Goal: Task Accomplishment & Management: Complete application form

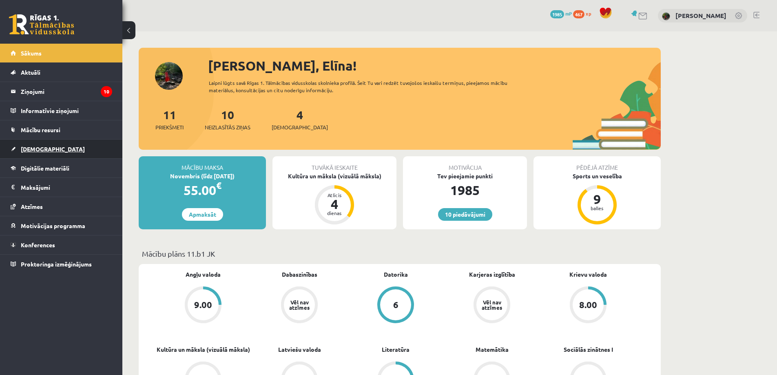
click at [38, 144] on link "[DEMOGRAPHIC_DATA]" at bounding box center [62, 149] width 102 height 19
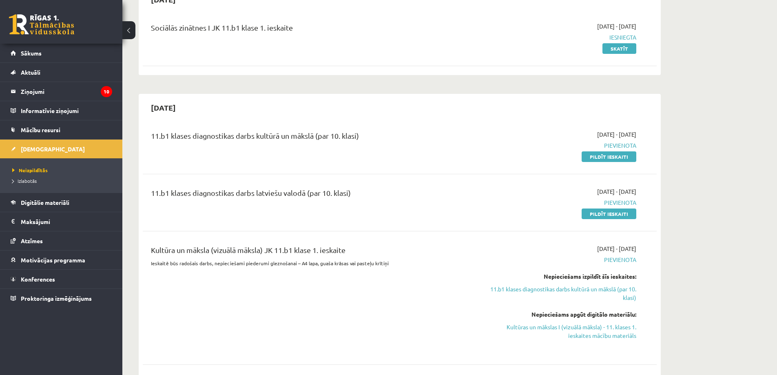
scroll to position [122, 0]
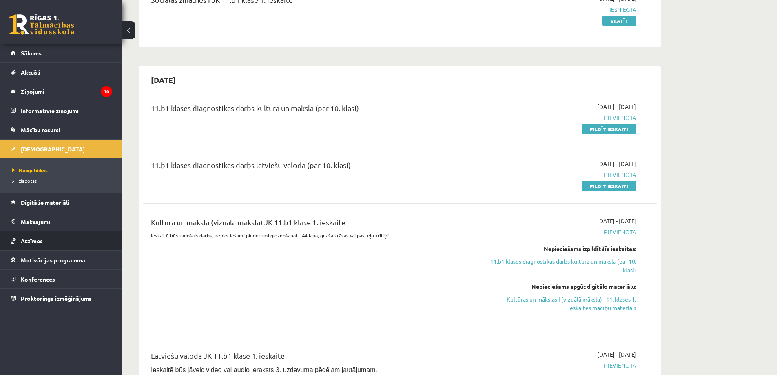
click at [27, 237] on span "Atzīmes" at bounding box center [32, 240] width 22 height 7
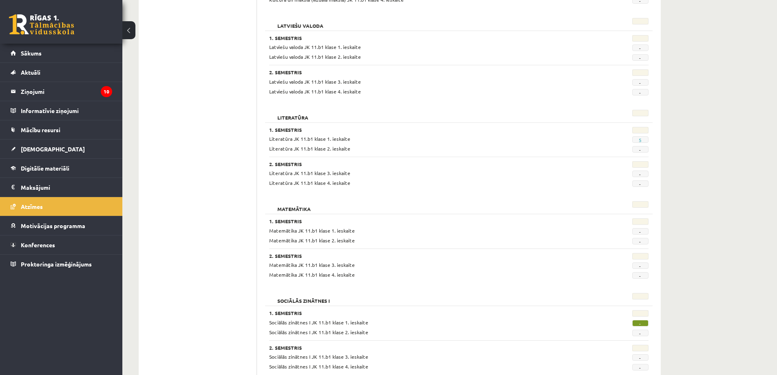
scroll to position [612, 0]
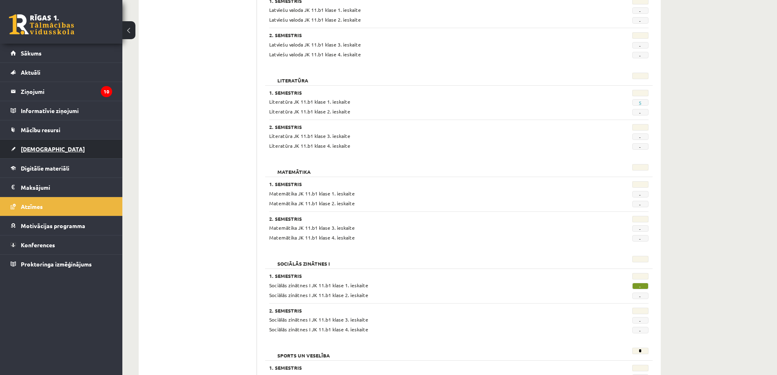
click at [29, 152] on span "[DEMOGRAPHIC_DATA]" at bounding box center [53, 148] width 64 height 7
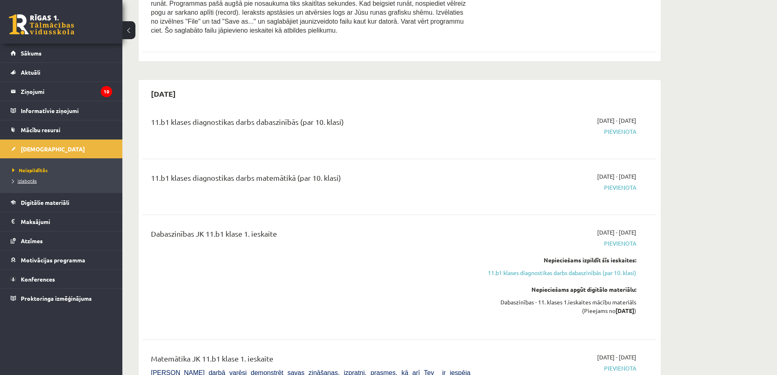
click at [31, 180] on span "Izlabotās" at bounding box center [24, 181] width 24 height 7
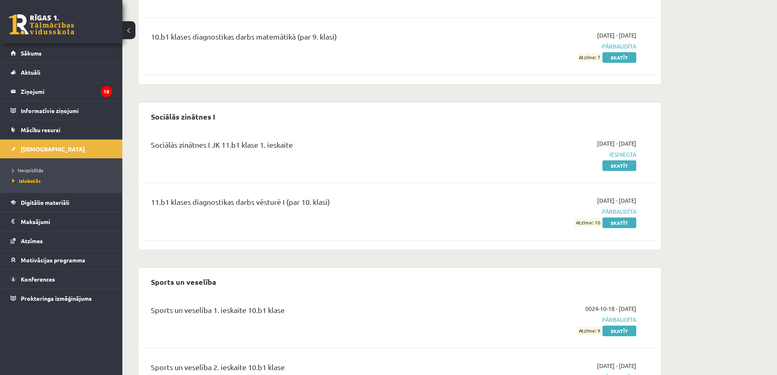
scroll to position [4489, 0]
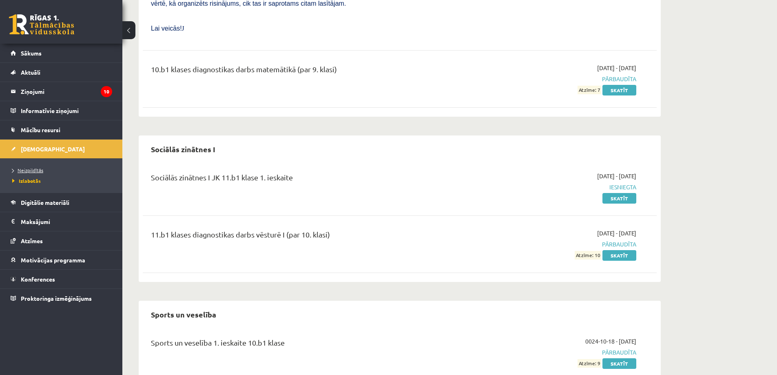
click at [30, 167] on span "Neizpildītās" at bounding box center [27, 170] width 31 height 7
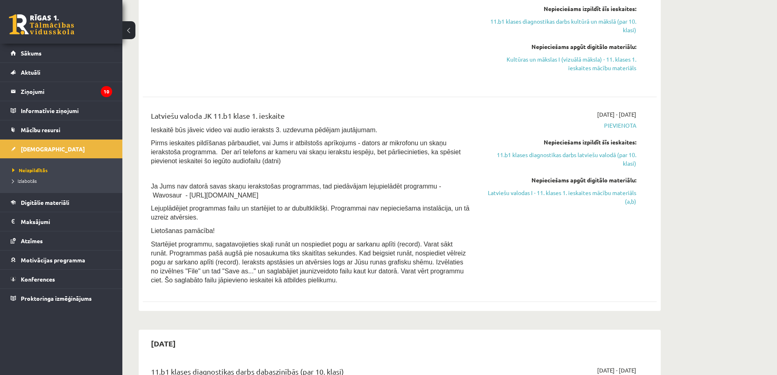
scroll to position [367, 0]
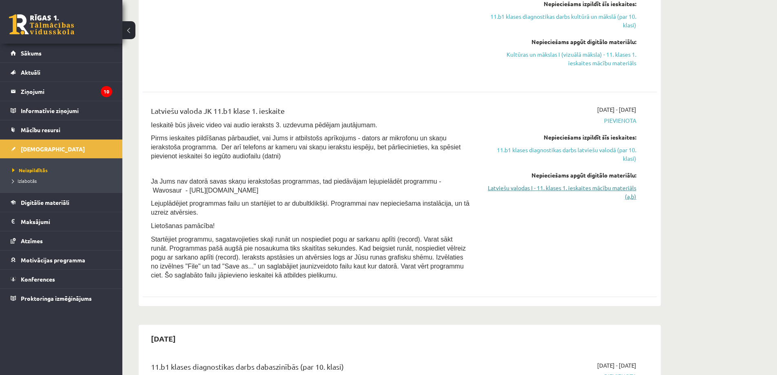
click at [611, 190] on link "Latviešu valodas I - 11. klases 1. ieskaites mācību materiāls (a,b)" at bounding box center [560, 192] width 154 height 17
click at [619, 180] on div "Nepieciešams apgūt digitālo materiālu: Latviešu valodas I - 11. klases 1. ieska…" at bounding box center [560, 186] width 154 height 30
click at [626, 191] on link "Latviešu valodas I - 11. klases 1. ieskaites mācību materiāls (a,b)" at bounding box center [560, 192] width 154 height 17
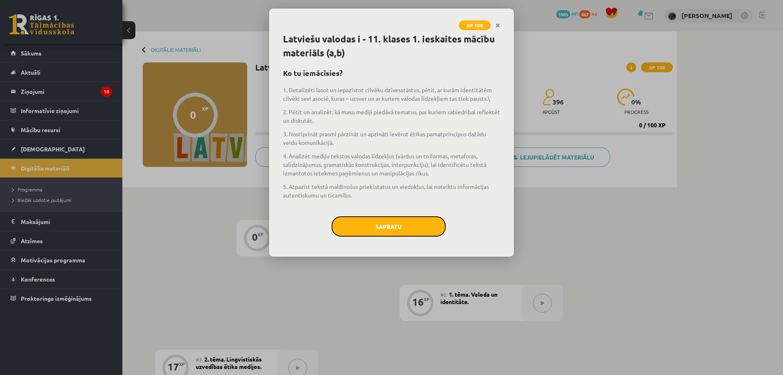
click at [382, 226] on button "Sapratu" at bounding box center [389, 226] width 114 height 20
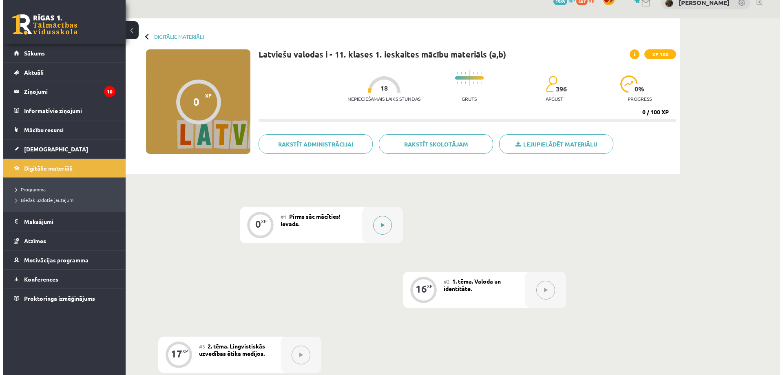
scroll to position [41, 0]
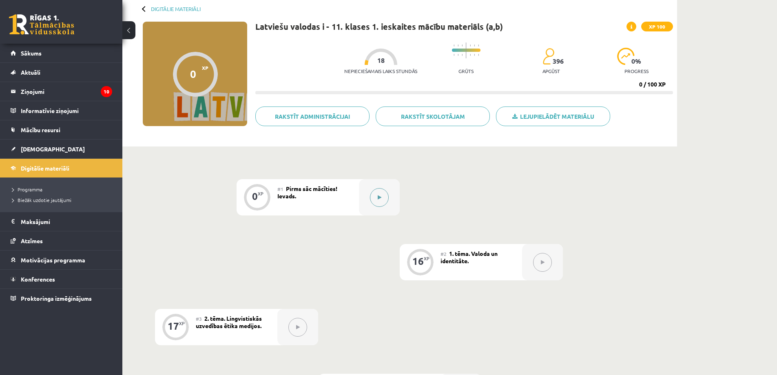
click at [385, 197] on button at bounding box center [379, 197] width 19 height 19
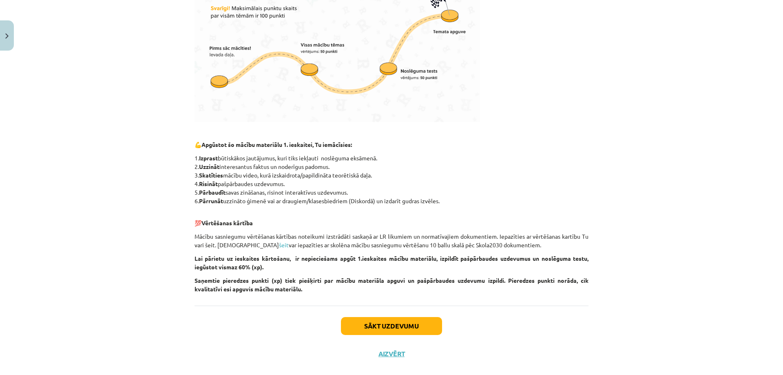
scroll to position [284, 0]
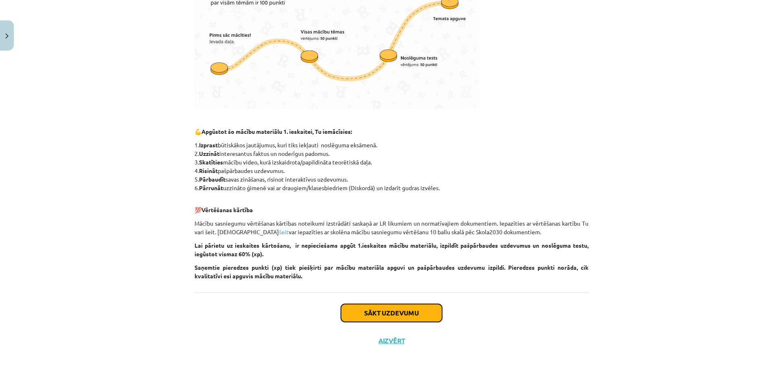
click at [419, 313] on button "Sākt uzdevumu" at bounding box center [391, 313] width 101 height 18
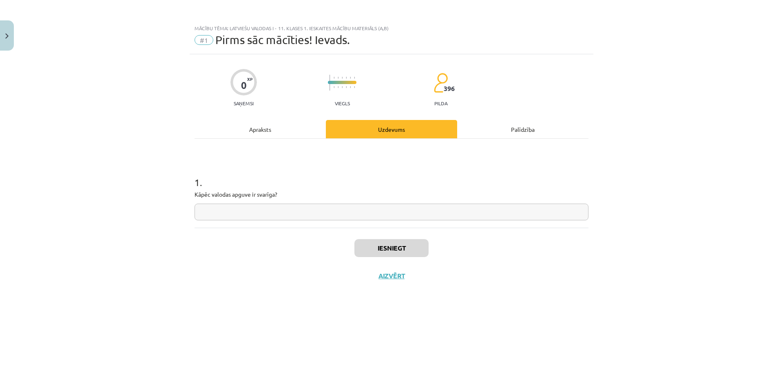
click at [204, 211] on input "text" at bounding box center [392, 212] width 394 height 17
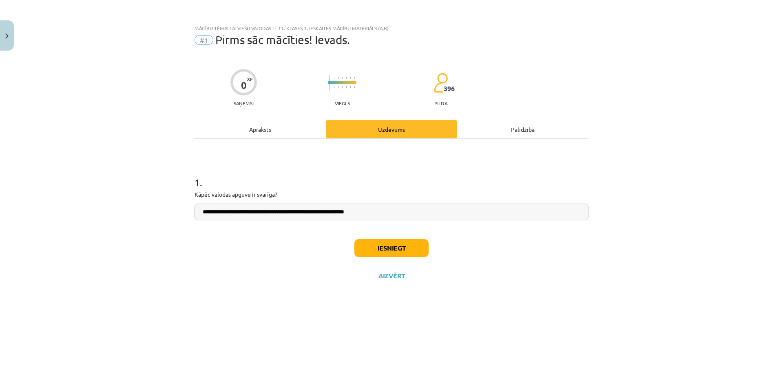
type input "**********"
click at [399, 248] on button "Iesniegt" at bounding box center [392, 248] width 74 height 18
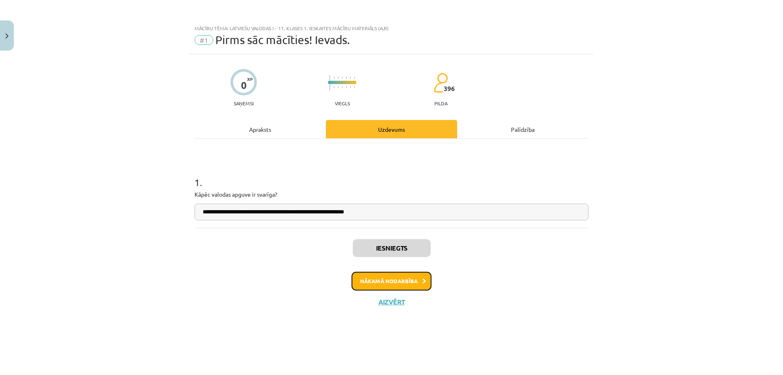
click at [388, 279] on button "Nākamā nodarbība" at bounding box center [392, 281] width 80 height 19
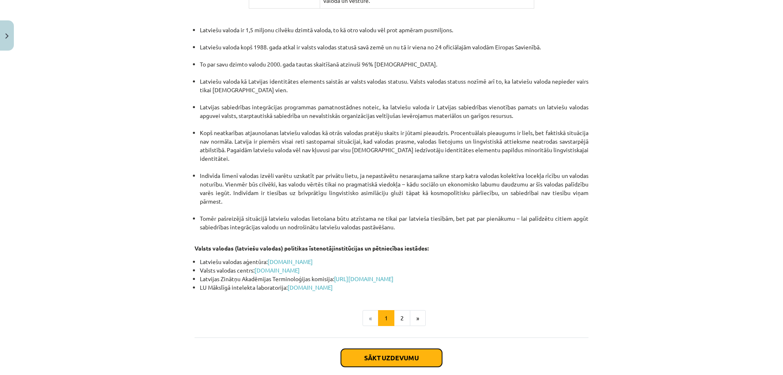
click at [392, 349] on button "Sākt uzdevumu" at bounding box center [391, 358] width 101 height 18
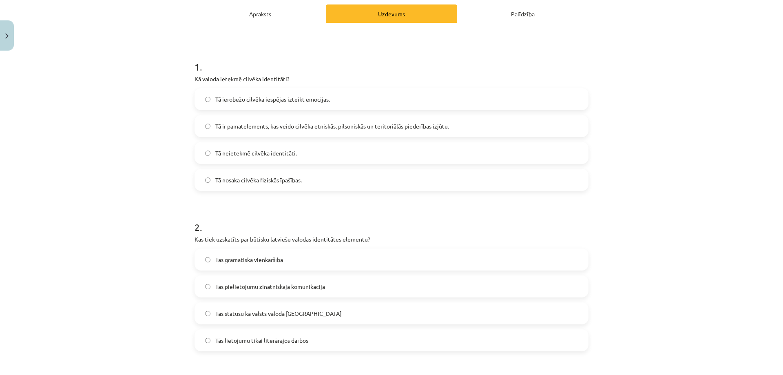
scroll to position [143, 0]
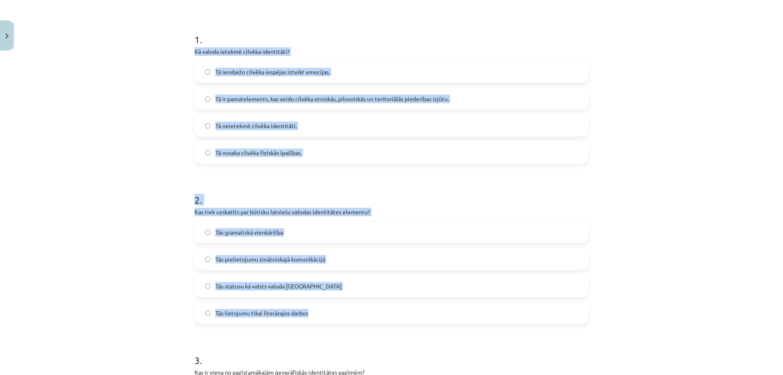
drag, startPoint x: 189, startPoint y: 49, endPoint x: 248, endPoint y: 290, distance: 247.9
copy form "Kā valoda ietekmē cilvēka identitāti? Tā ierobežo cilvēka iespējas izteikt emoc…"
click at [111, 138] on div "Mācību tēma: Latviešu valodas i - 11. klases 1. ieskaites mācību materiāls (a,b…" at bounding box center [391, 187] width 783 height 375
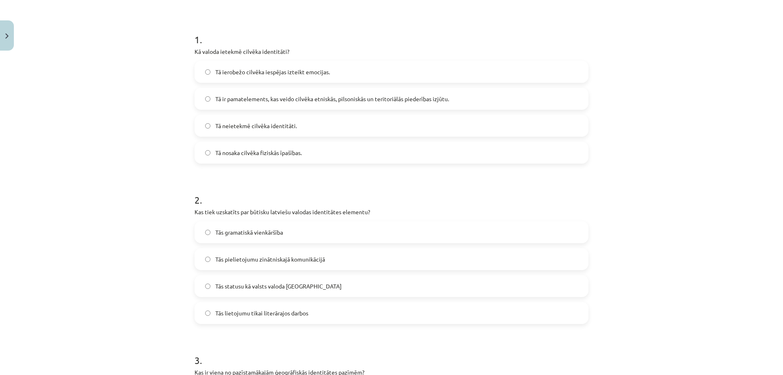
click at [433, 103] on span "Tā ir pamatelements, kas veido cilvēka etniskās, pilsoniskās un teritoriālās pi…" at bounding box center [332, 99] width 234 height 9
drag, startPoint x: 352, startPoint y: 289, endPoint x: 351, endPoint y: 284, distance: 5.0
click at [352, 289] on label "Tās statusu kā valsts valoda Latvijā" at bounding box center [391, 286] width 393 height 20
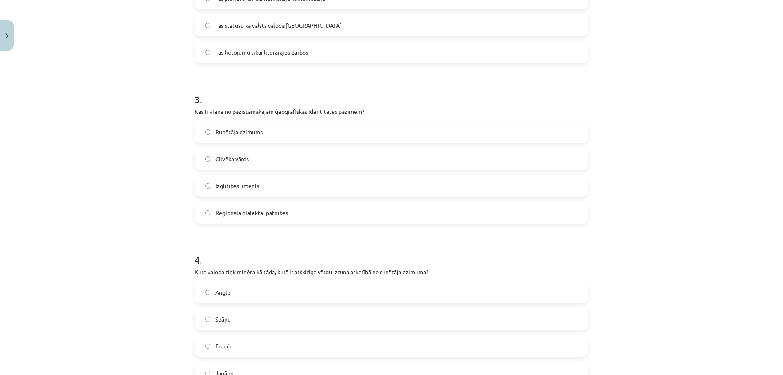
scroll to position [469, 0]
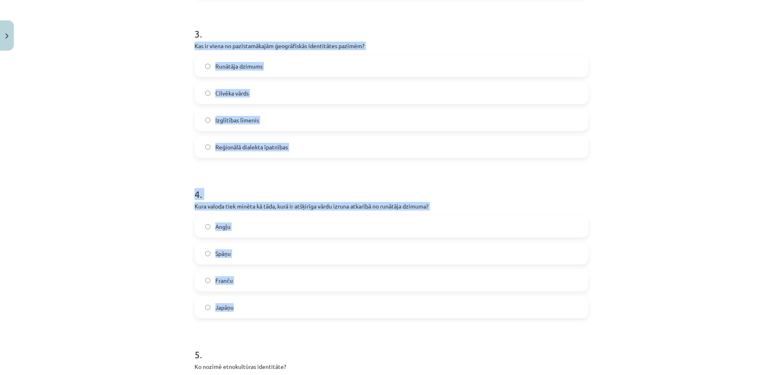
drag, startPoint x: 189, startPoint y: 47, endPoint x: 271, endPoint y: 311, distance: 276.2
click at [271, 311] on div "16 XP Saņemsi Grūts 396 pilda Apraksts Uzdevums Palīdzība 1 . Kā valoda ietekmē…" at bounding box center [392, 69] width 404 height 968
copy form "Kas ir viena no pazīstamākajām ģeogrāfiskās identitātes pazīmēm? Runātāja dzimu…"
click at [154, 157] on div "Mācību tēma: Latviešu valodas i - 11. klases 1. ieskaites mācību materiāls (a,b…" at bounding box center [391, 187] width 783 height 375
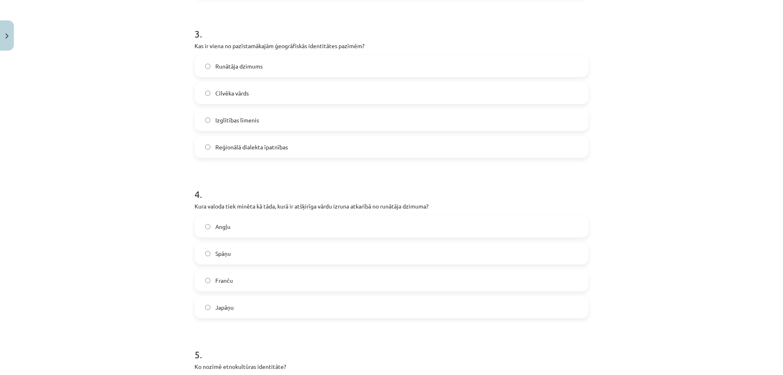
click at [299, 141] on label "Reģionālā dialekta īpatnības" at bounding box center [391, 147] width 393 height 20
click at [239, 308] on label "Japāņu" at bounding box center [391, 307] width 393 height 20
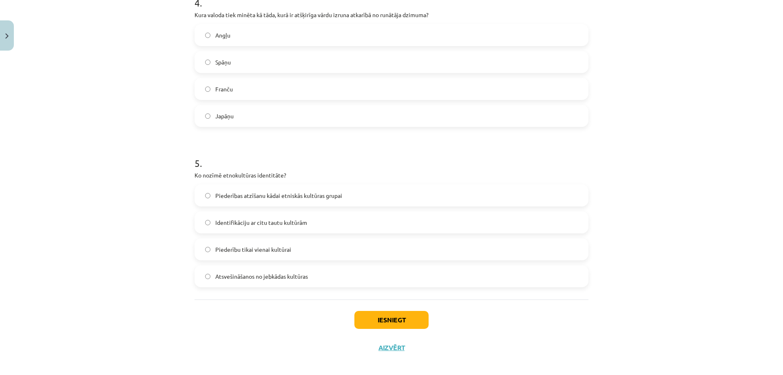
scroll to position [668, 0]
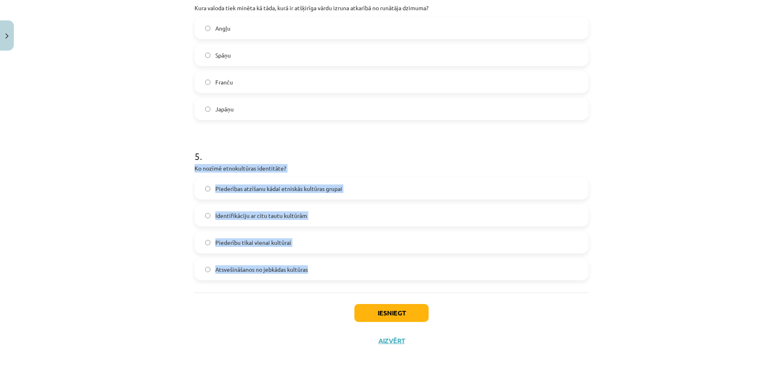
drag, startPoint x: 191, startPoint y: 168, endPoint x: 363, endPoint y: 265, distance: 197.0
click at [363, 265] on div "5 . Ko nozīmē etnokultūras identitāte? Piederības atzīšanu kādai etniskās kultū…" at bounding box center [392, 208] width 394 height 144
copy div "Ko nozīmē etnokultūras identitāte? Piederības atzīšanu kādai etniskās kultūras …"
click at [112, 267] on div "Mācību tēma: Latviešu valodas i - 11. klases 1. ieskaites mācību materiāls (a,b…" at bounding box center [391, 187] width 783 height 375
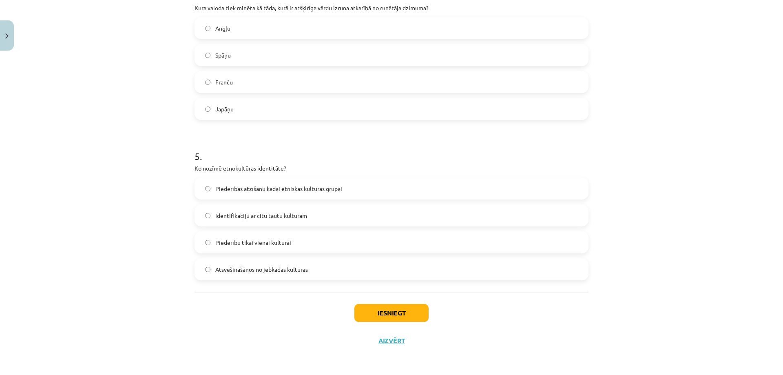
click at [248, 184] on span "Piederības atzīšanu kādai etniskās kultūras grupai" at bounding box center [278, 188] width 127 height 9
click at [379, 313] on button "Iesniegt" at bounding box center [392, 313] width 74 height 18
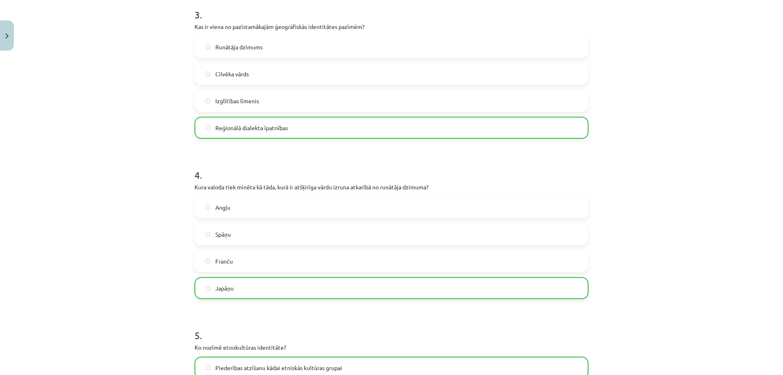
scroll to position [694, 0]
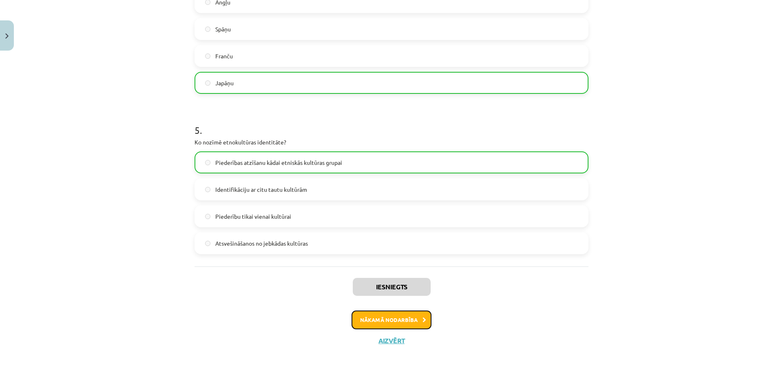
click at [410, 320] on button "Nākamā nodarbība" at bounding box center [392, 320] width 80 height 19
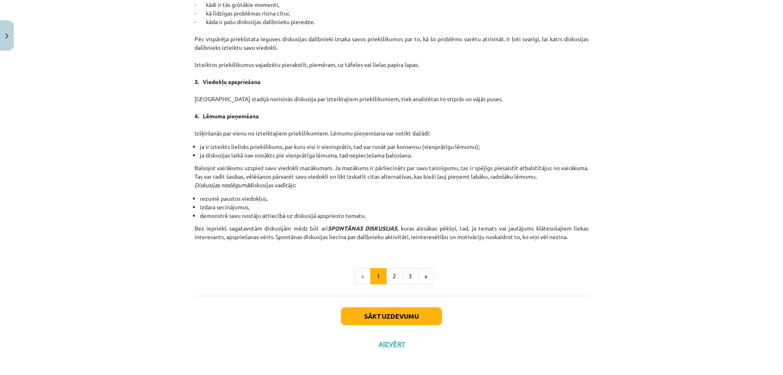
scroll to position [663, 0]
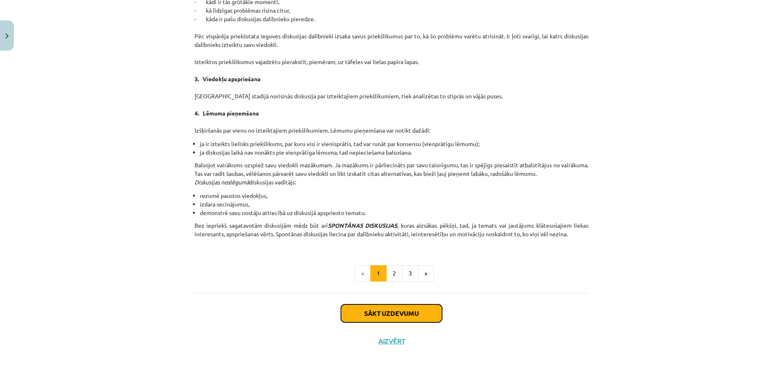
click at [400, 315] on button "Sākt uzdevumu" at bounding box center [391, 313] width 101 height 18
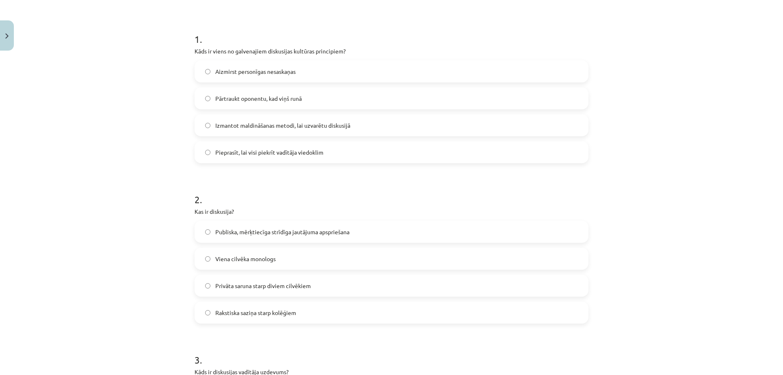
scroll to position [144, 0]
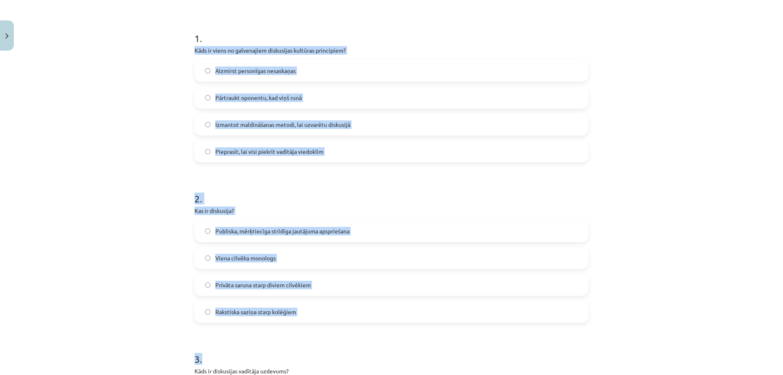
drag, startPoint x: 192, startPoint y: 44, endPoint x: 353, endPoint y: 329, distance: 327.6
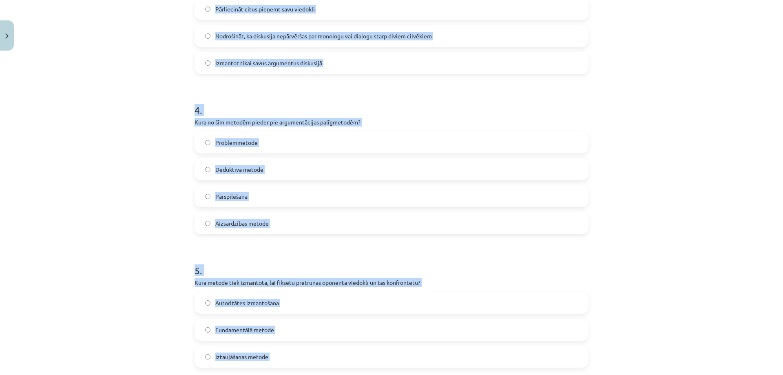
scroll to position [668, 0]
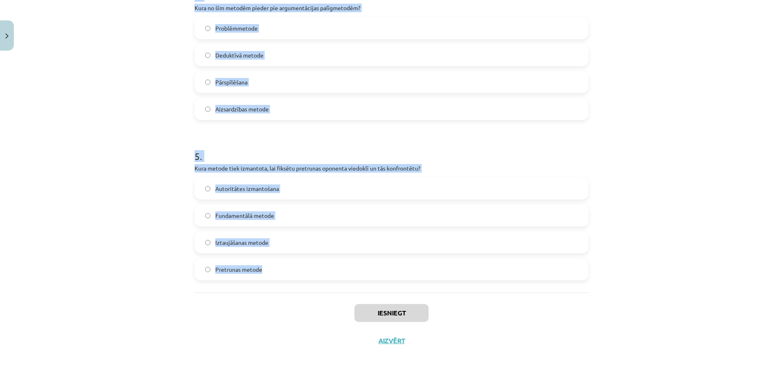
drag, startPoint x: 191, startPoint y: 44, endPoint x: 342, endPoint y: 280, distance: 279.4
copy form "Kāds ir viens no galvenajiem diskusijas kultūras principiem? Aizmirst personīga…"
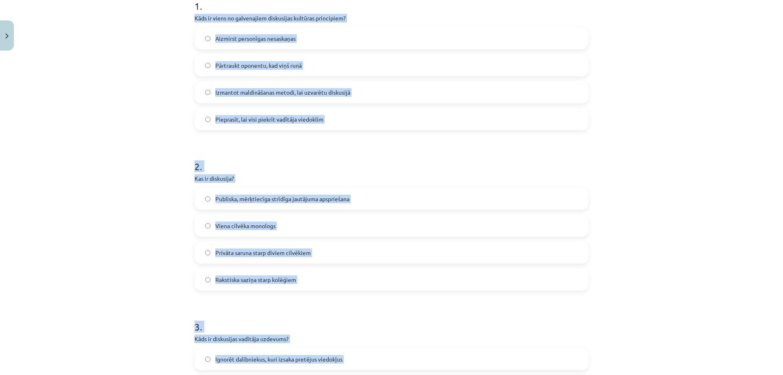
scroll to position [137, 0]
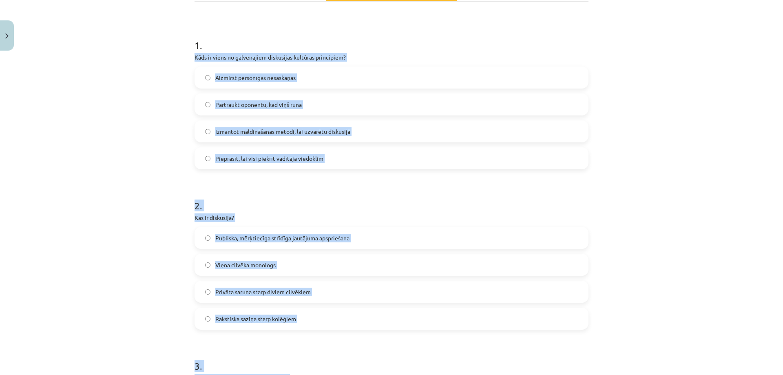
click at [153, 152] on div "Mācību tēma: Latviešu valodas i - 11. klases 1. ieskaites mācību materiāls (a,b…" at bounding box center [391, 187] width 783 height 375
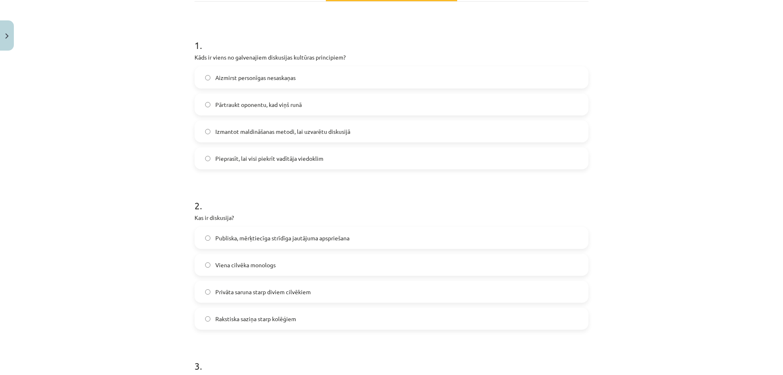
click at [239, 72] on label "Aizmirst personīgas nesaskaņas" at bounding box center [391, 77] width 393 height 20
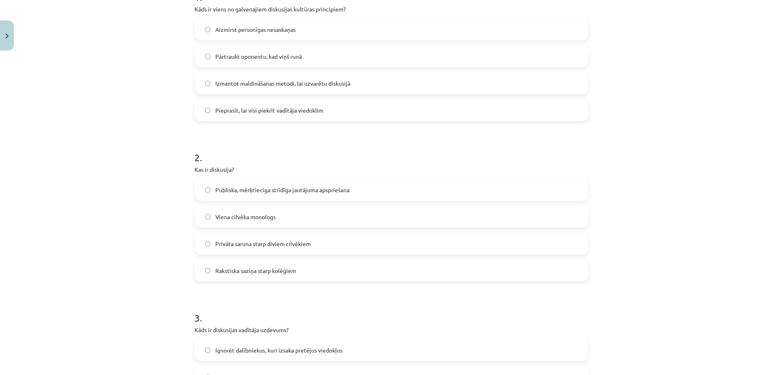
scroll to position [219, 0]
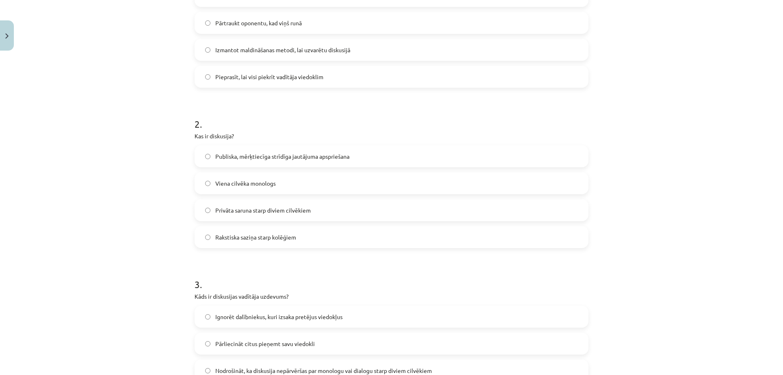
click at [219, 155] on span "Publiska, mērķtiecīga strīdīga jautājuma apspriešana" at bounding box center [282, 156] width 134 height 9
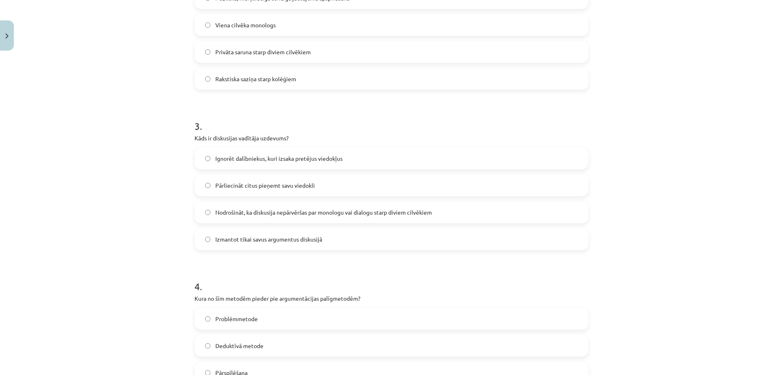
scroll to position [382, 0]
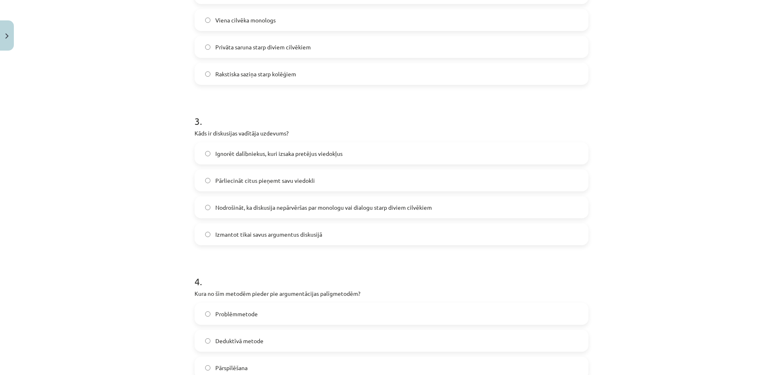
click at [250, 206] on span "Nodrošināt, ka diskusija nepārvēršas par monologu vai dialogu starp diviem cilv…" at bounding box center [323, 207] width 217 height 9
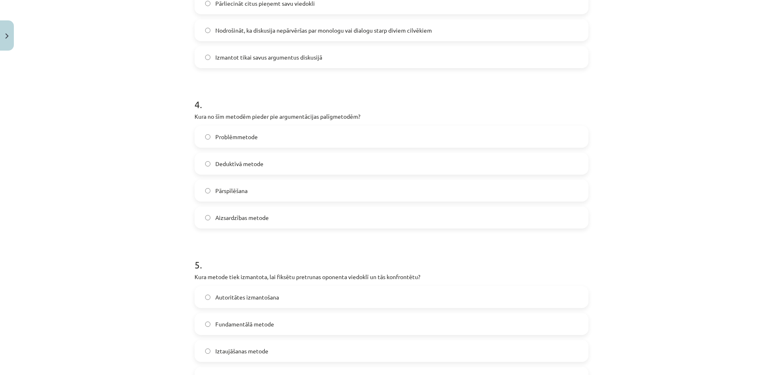
scroll to position [586, 0]
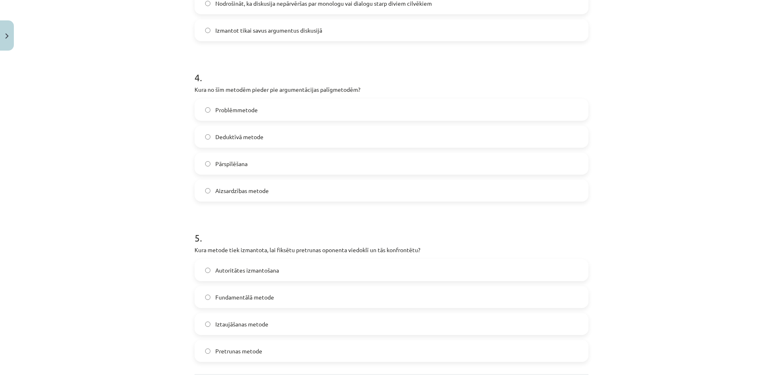
click at [224, 164] on span "Pārspīlēšana" at bounding box center [231, 164] width 32 height 9
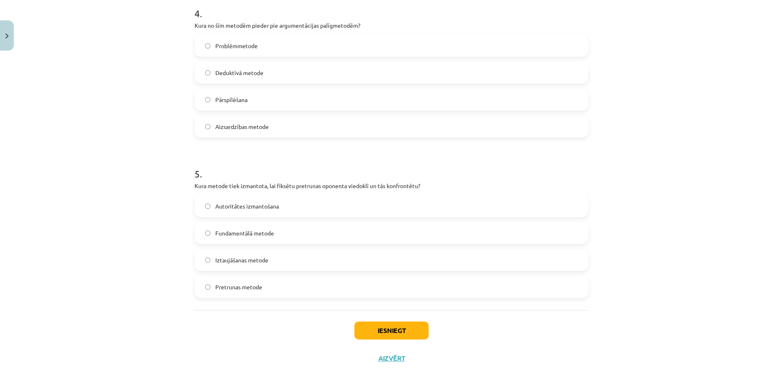
scroll to position [668, 0]
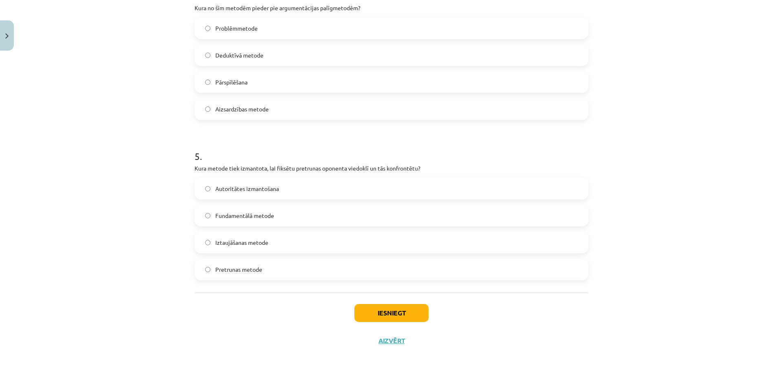
drag, startPoint x: 244, startPoint y: 271, endPoint x: 283, endPoint y: 286, distance: 41.4
click at [244, 271] on span "Pretrunas metode" at bounding box center [238, 269] width 47 height 9
click at [389, 321] on button "Iesniegt" at bounding box center [392, 313] width 74 height 18
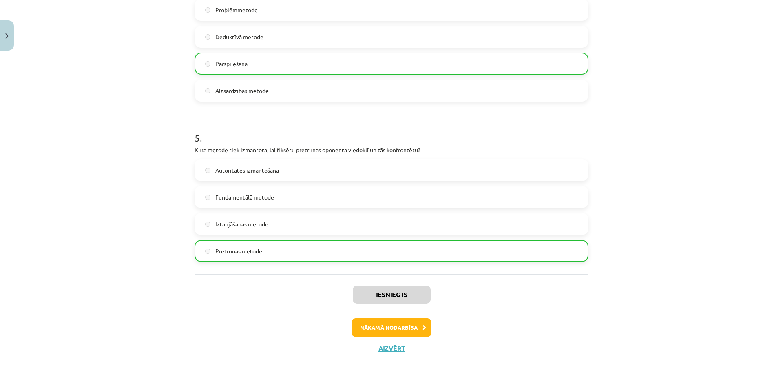
scroll to position [694, 0]
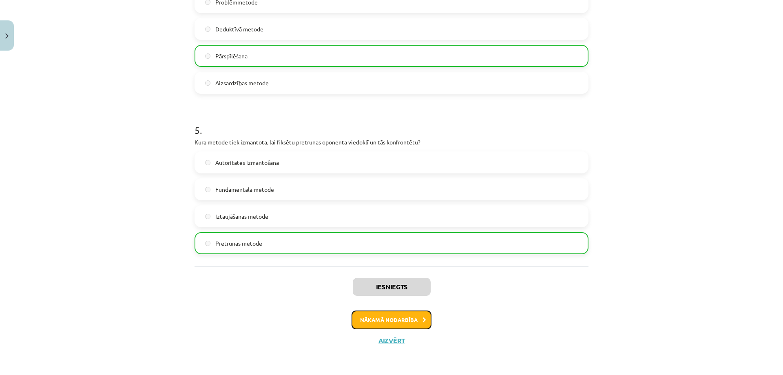
click at [371, 318] on button "Nākamā nodarbība" at bounding box center [392, 320] width 80 height 19
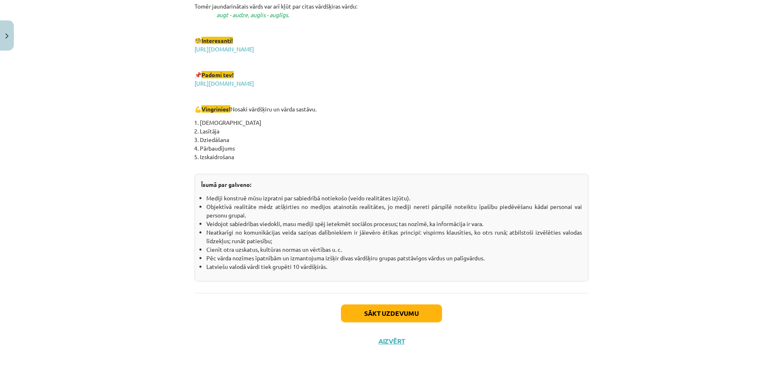
scroll to position [1369, 0]
click at [370, 314] on button "Sākt uzdevumu" at bounding box center [391, 313] width 101 height 18
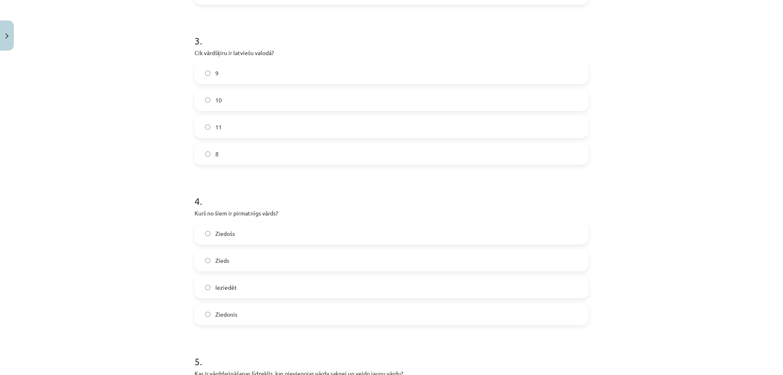
scroll to position [668, 0]
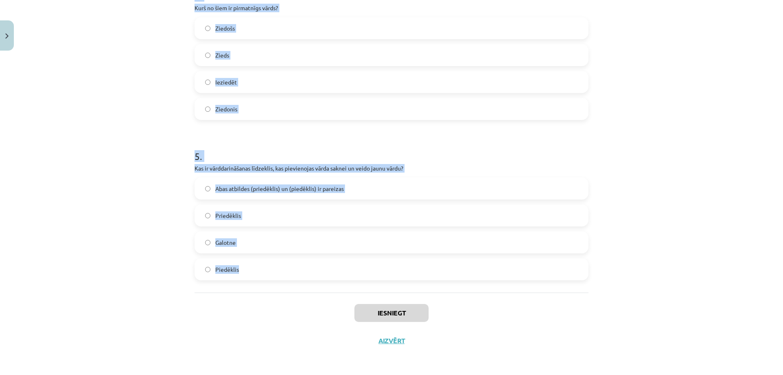
drag, startPoint x: 188, startPoint y: 173, endPoint x: 284, endPoint y: 277, distance: 142.1
copy form "Kurš no šiem nav morfoloģijas pētījumu objekts? Vārdu formas Vārda sastāvs Teks…"
click at [195, 137] on h1 "5 ." at bounding box center [392, 148] width 394 height 25
click at [135, 136] on div "Mācību tēma: Latviešu valodas i - 11. klases 1. ieskaites mācību materiāls (a,b…" at bounding box center [391, 187] width 783 height 375
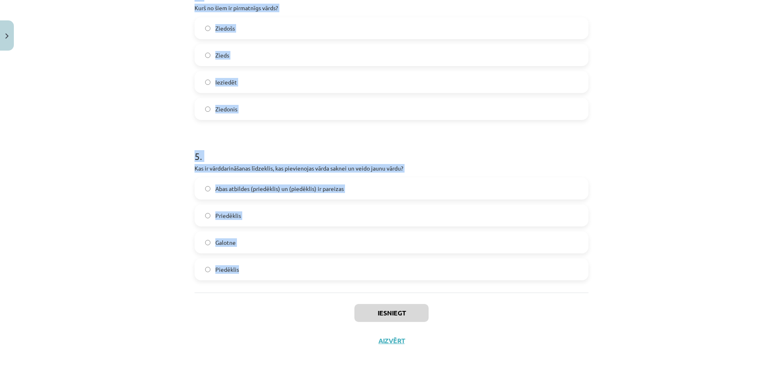
click at [141, 131] on div "Mācību tēma: Latviešu valodas i - 11. klases 1. ieskaites mācību materiāls (a,b…" at bounding box center [391, 187] width 783 height 375
click at [759, 194] on div "Mācību tēma: Latviešu valodas i - 11. klases 1. ieskaites mācību materiāls (a,b…" at bounding box center [391, 187] width 783 height 375
click at [762, 192] on div "Mācību tēma: Latviešu valodas i - 11. klases 1. ieskaites mācību materiāls (a,b…" at bounding box center [391, 187] width 783 height 375
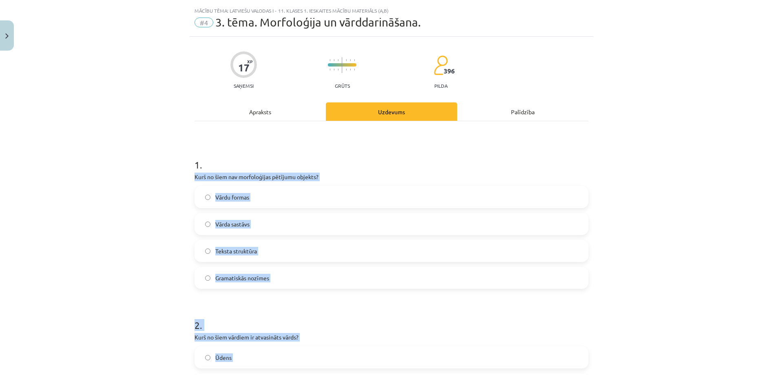
scroll to position [0, 0]
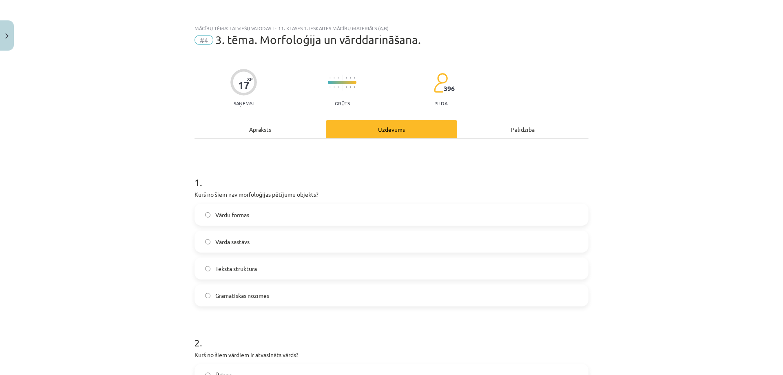
drag, startPoint x: 694, startPoint y: 94, endPoint x: 111, endPoint y: 238, distance: 600.2
click at [111, 238] on div "Mācību tēma: Latviešu valodas i - 11. klases 1. ieskaites mācību materiāls (a,b…" at bounding box center [391, 187] width 783 height 375
click at [243, 260] on label "Teksta struktūra" at bounding box center [391, 268] width 393 height 20
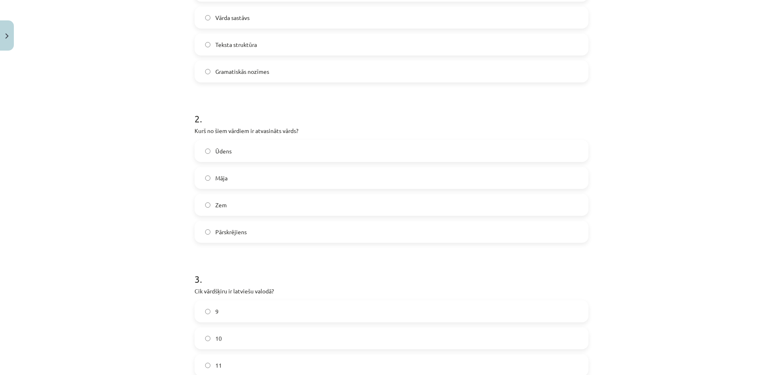
scroll to position [286, 0]
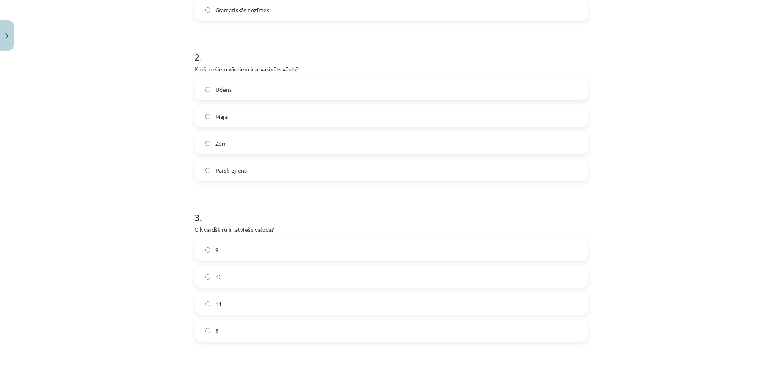
click at [237, 167] on span "Pārskrējiens" at bounding box center [230, 170] width 31 height 9
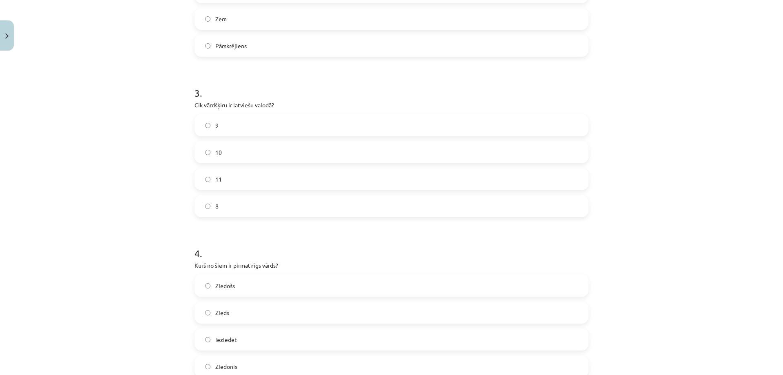
scroll to position [449, 0]
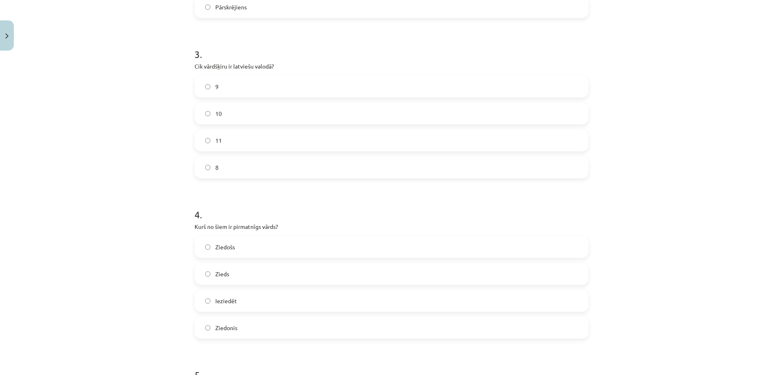
click at [214, 135] on label "11" at bounding box center [391, 140] width 393 height 20
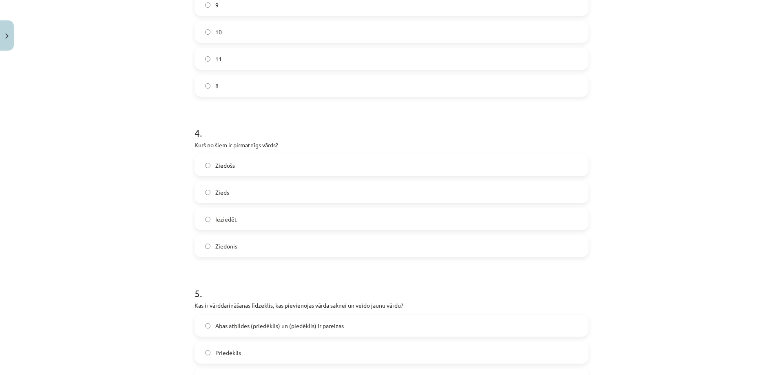
scroll to position [571, 0]
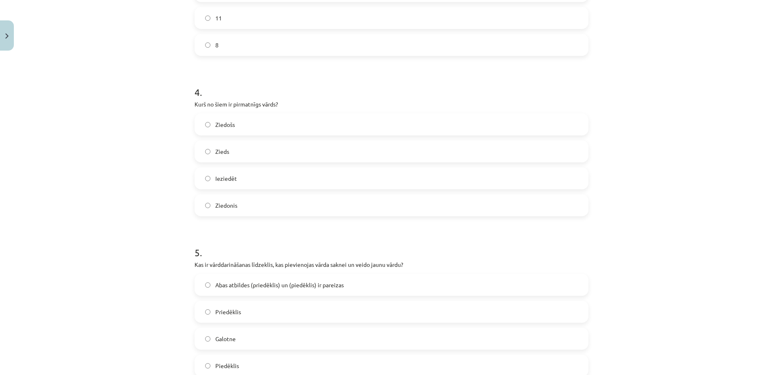
click at [232, 155] on label "Zieds" at bounding box center [391, 151] width 393 height 20
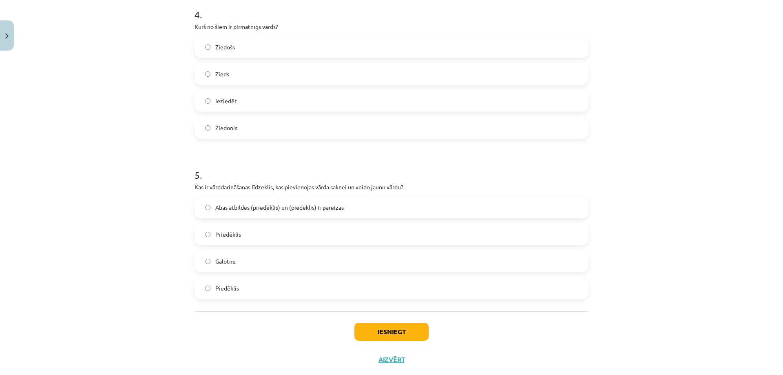
scroll to position [653, 0]
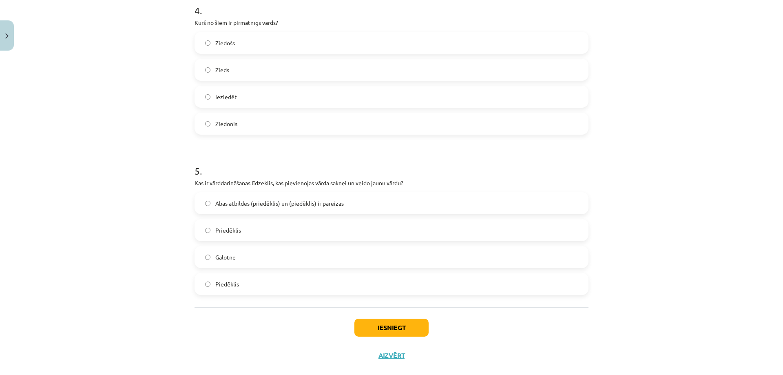
click at [260, 199] on span "Abas atbildes (priedēklis) un (piedēklis) ir pareizas" at bounding box center [279, 203] width 129 height 9
click at [371, 330] on button "Iesniegt" at bounding box center [392, 328] width 74 height 18
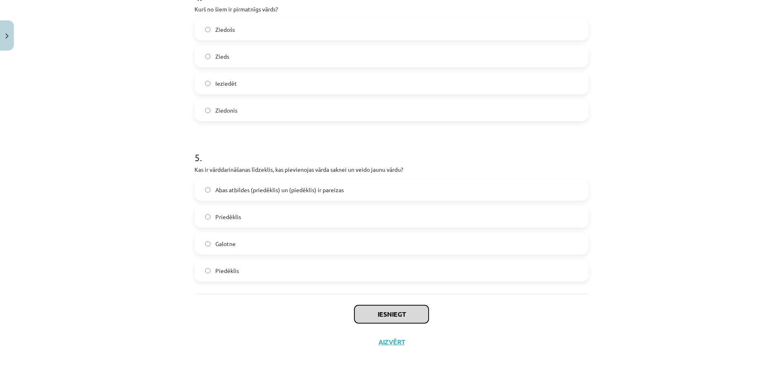
scroll to position [668, 0]
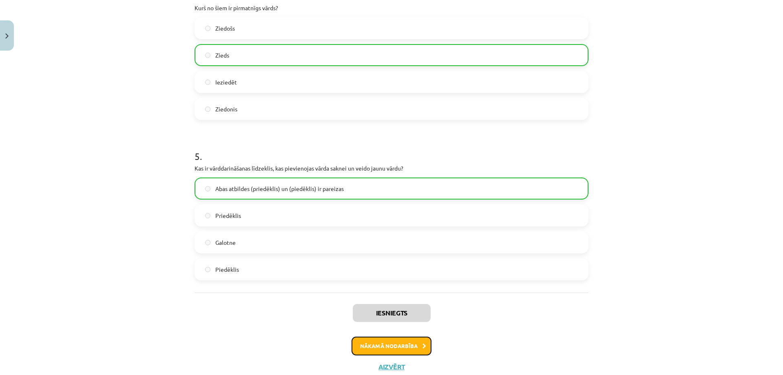
click at [417, 346] on button "Nākamā nodarbība" at bounding box center [392, 346] width 80 height 19
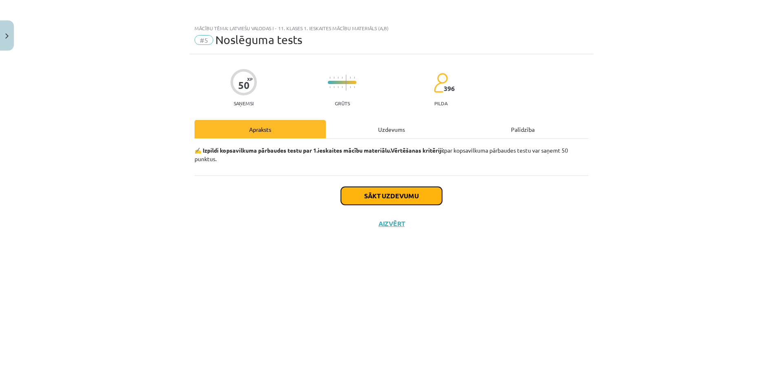
click at [419, 193] on button "Sākt uzdevumu" at bounding box center [391, 196] width 101 height 18
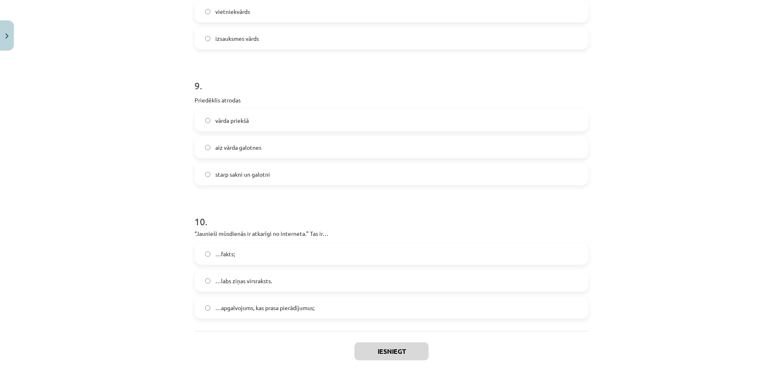
scroll to position [1342, 0]
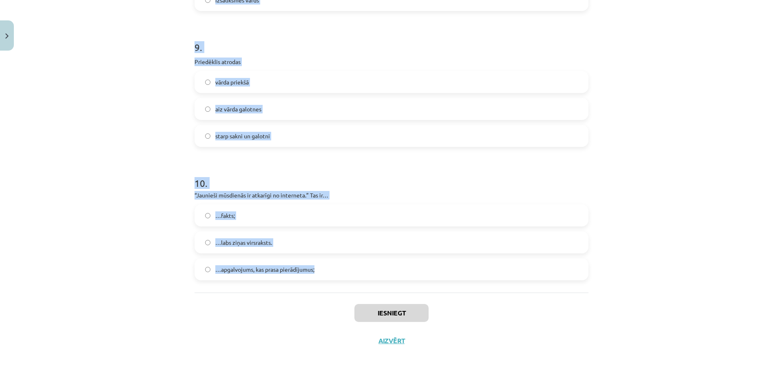
drag, startPoint x: 187, startPoint y: 108, endPoint x: 345, endPoint y: 255, distance: 216.2
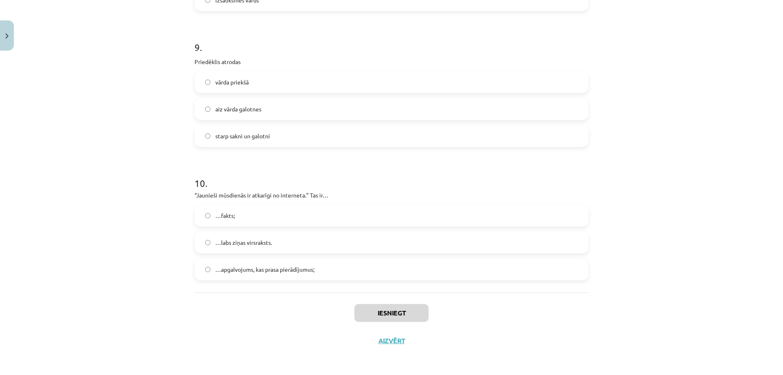
drag, startPoint x: 134, startPoint y: 313, endPoint x: 122, endPoint y: 282, distance: 33.7
click at [133, 309] on div "Mācību tēma: Latviešu valodas i - 11. klases 1. ieskaites mācību materiāls (a,b…" at bounding box center [391, 187] width 783 height 375
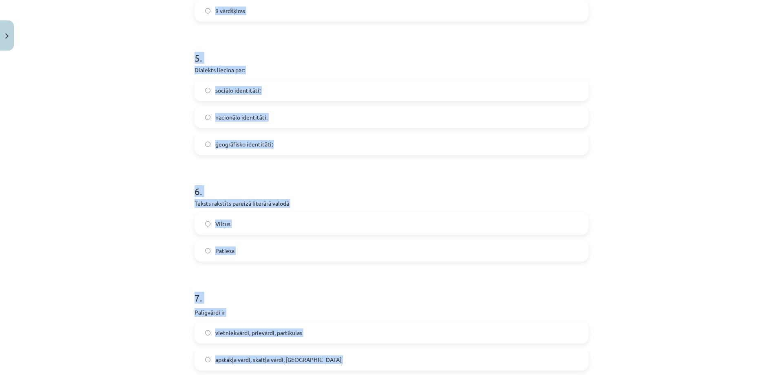
scroll to position [782, 0]
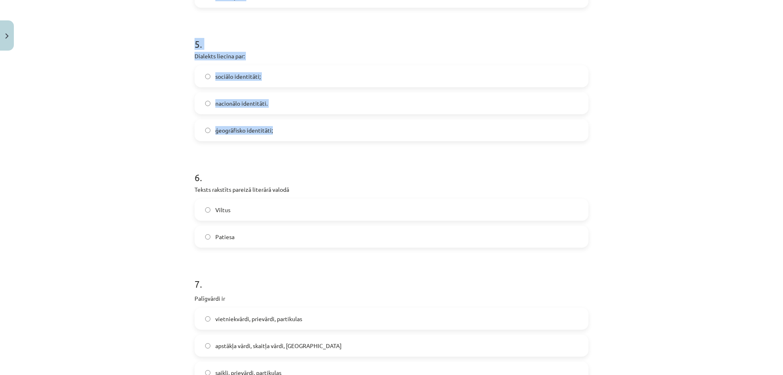
drag, startPoint x: 186, startPoint y: 57, endPoint x: 294, endPoint y: 125, distance: 127.3
click at [294, 125] on div "Mācību tēma: Latviešu valodas i - 11. klases 1. ieskaites mācību materiāls (a,b…" at bounding box center [391, 187] width 783 height 375
copy form "1 . Kura vārdšķira parasti ir patstāvīgs vārds? Prievārdi Partikulas Lietvārdi …"
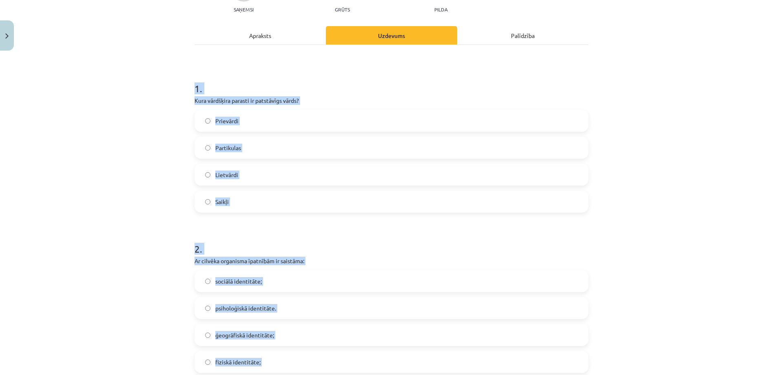
scroll to position [89, 0]
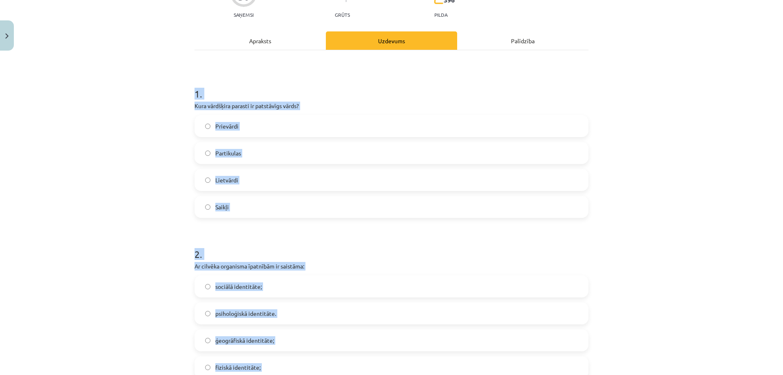
click at [58, 112] on div "Mācību tēma: Latviešu valodas i - 11. klases 1. ieskaites mācību materiāls (a,b…" at bounding box center [391, 187] width 783 height 375
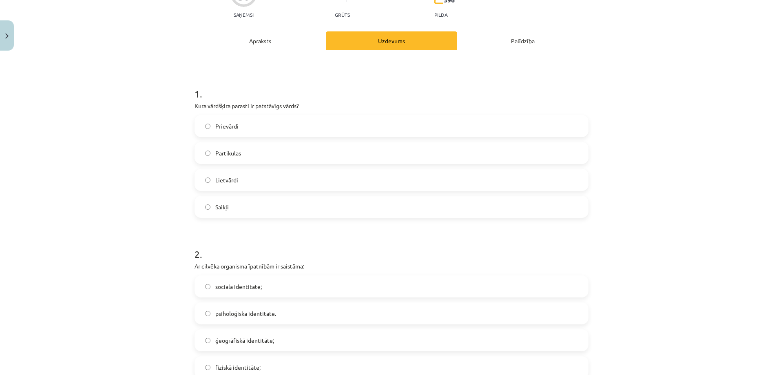
click at [240, 182] on label "Lietvārdi" at bounding box center [391, 180] width 393 height 20
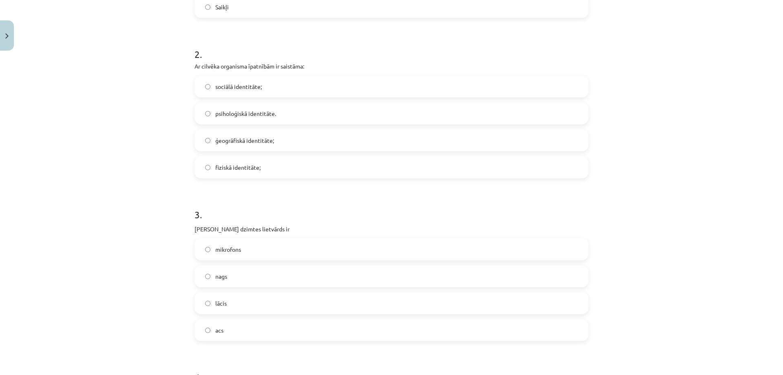
scroll to position [293, 0]
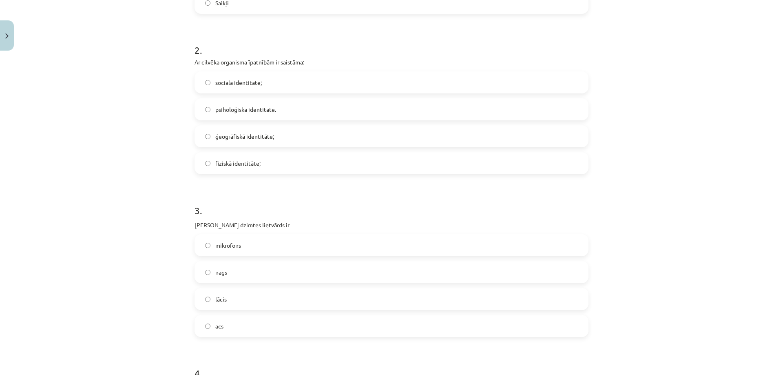
click at [261, 158] on label "fiziskā identitāte;" at bounding box center [391, 163] width 393 height 20
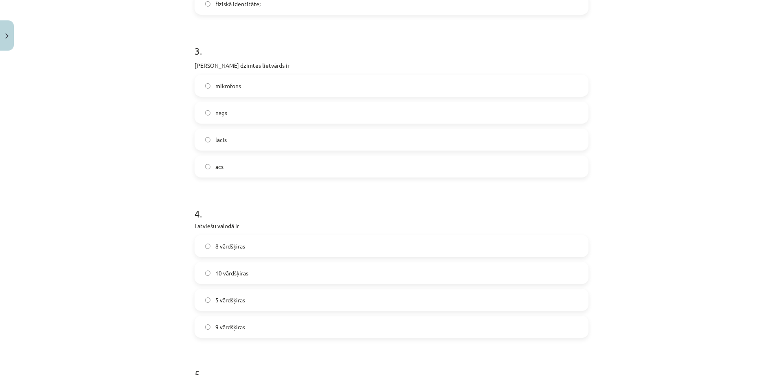
scroll to position [456, 0]
click at [236, 164] on label "acs" at bounding box center [391, 163] width 393 height 20
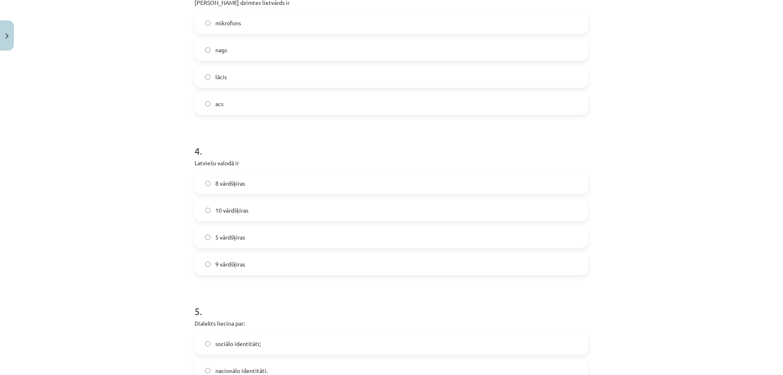
scroll to position [537, 0]
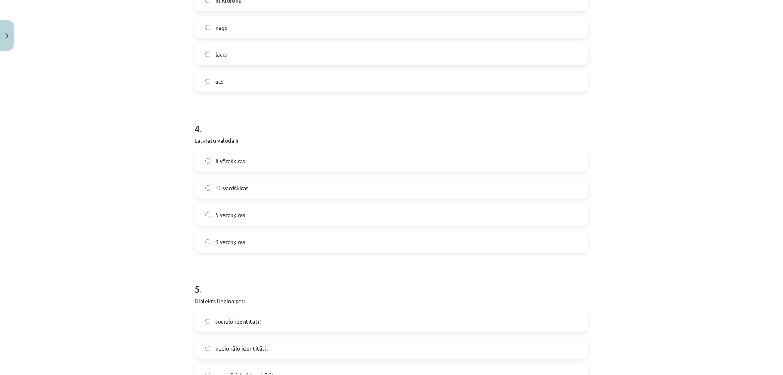
click at [226, 182] on label "10 vārdšķiras" at bounding box center [391, 188] width 393 height 20
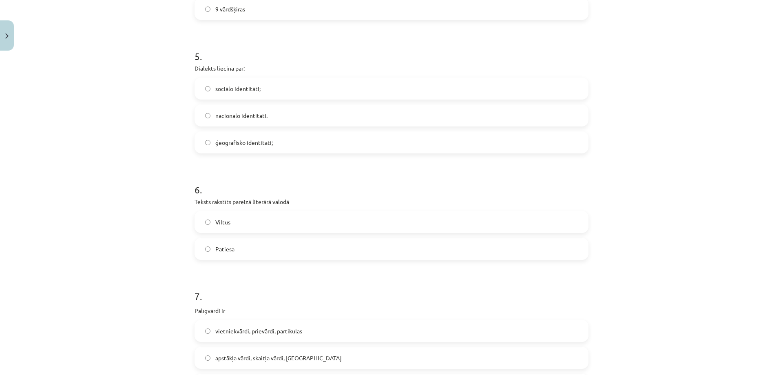
scroll to position [782, 0]
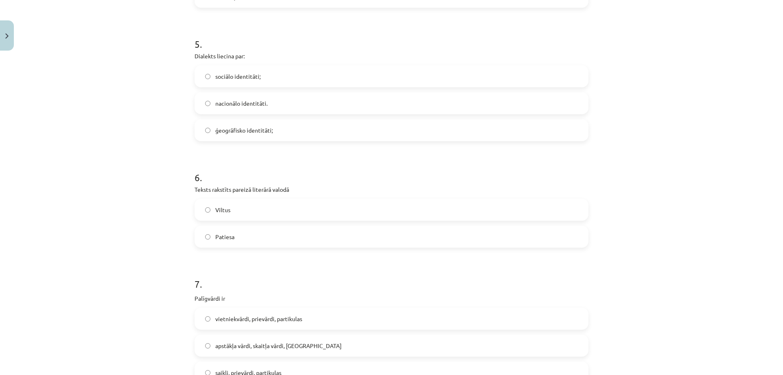
click at [221, 132] on span "ģeogrāfisko identitāti;" at bounding box center [244, 130] width 58 height 9
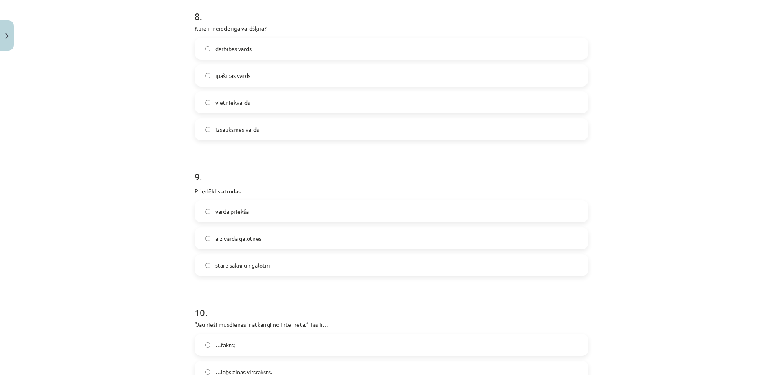
scroll to position [1342, 0]
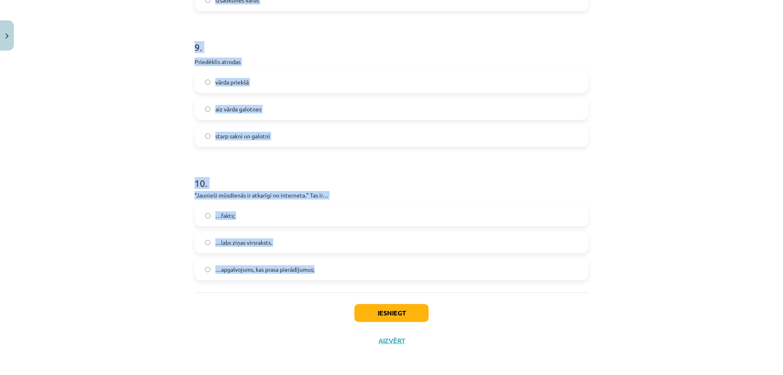
drag, startPoint x: 191, startPoint y: 64, endPoint x: 221, endPoint y: 254, distance: 192.1
copy form "Teksts rakstīts pareizā literārā valodā Viltus Patiesa 7 . Palīgvārdi ir vietni…"
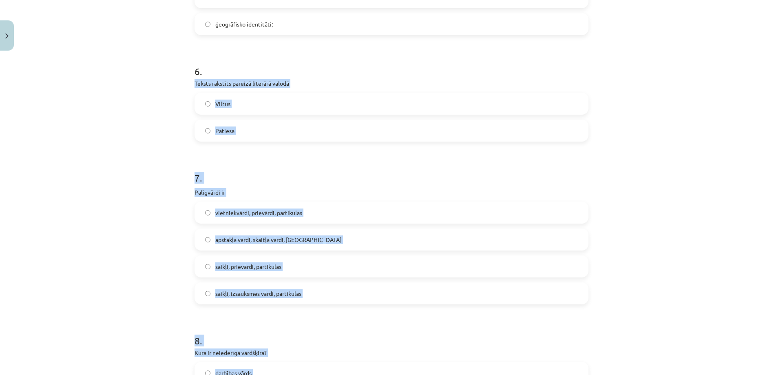
scroll to position [893, 0]
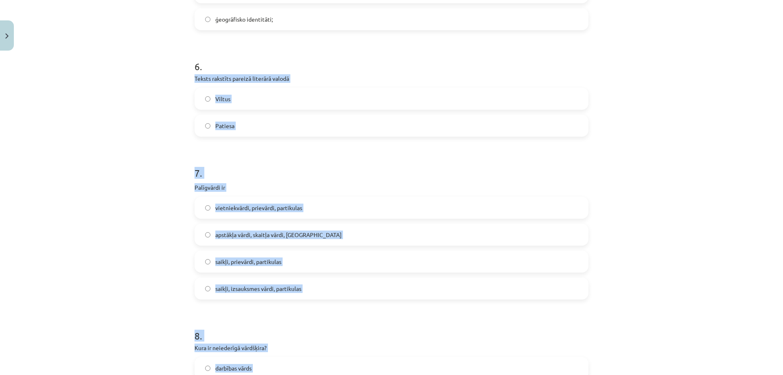
drag, startPoint x: 7, startPoint y: 115, endPoint x: 50, endPoint y: 94, distance: 47.6
click at [8, 115] on div "Mācību tēma: Latviešu valodas i - 11. klases 1. ieskaites mācību materiāls (a,b…" at bounding box center [391, 187] width 783 height 375
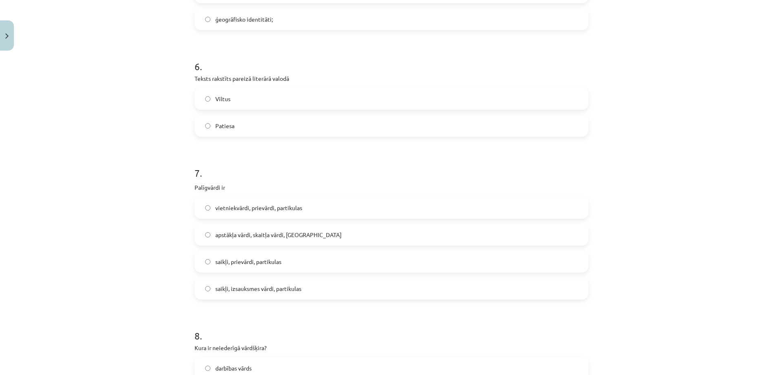
click at [80, 52] on div "Mācību tēma: Latviešu valodas i - 11. klases 1. ieskaites mācību materiāls (a,b…" at bounding box center [391, 187] width 783 height 375
click at [222, 127] on span "Patiesa" at bounding box center [224, 126] width 19 height 9
click at [229, 263] on span "saikļi, prievārdi, partikulas" at bounding box center [248, 261] width 66 height 9
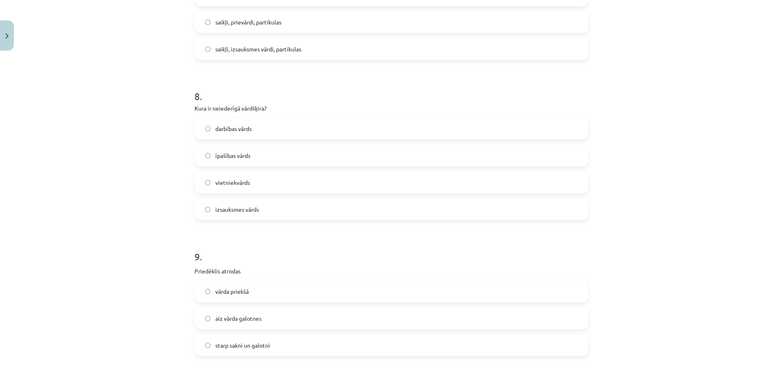
scroll to position [1138, 0]
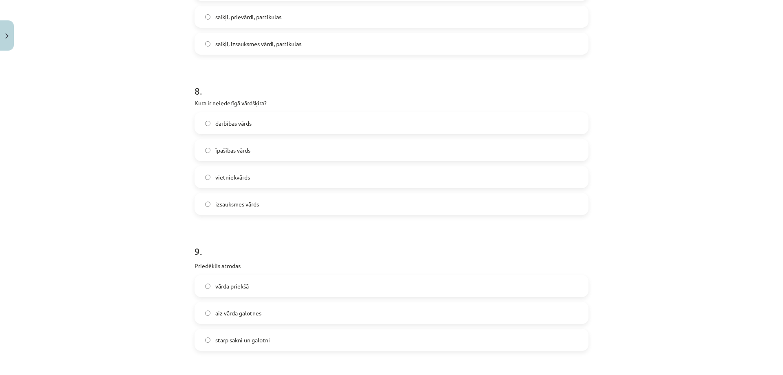
click at [222, 199] on label "izsauksmes vārds" at bounding box center [391, 204] width 393 height 20
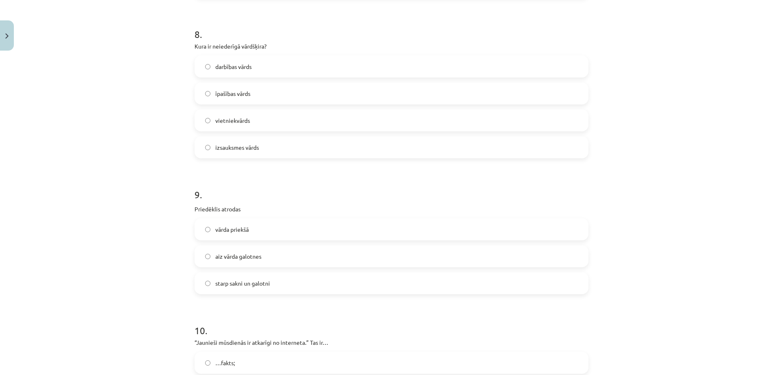
scroll to position [1260, 0]
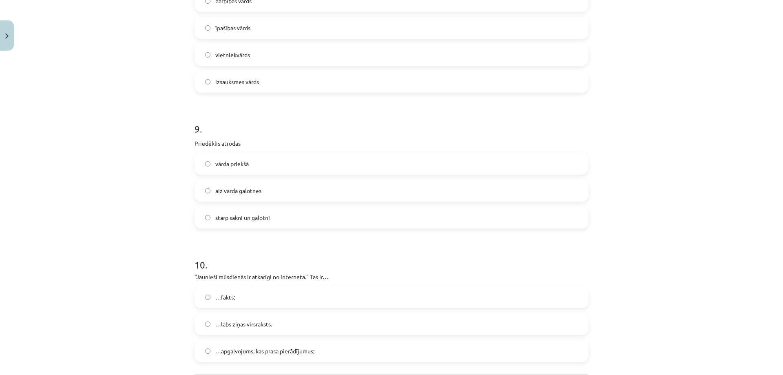
click at [231, 162] on span "vārda priekšā" at bounding box center [231, 164] width 33 height 9
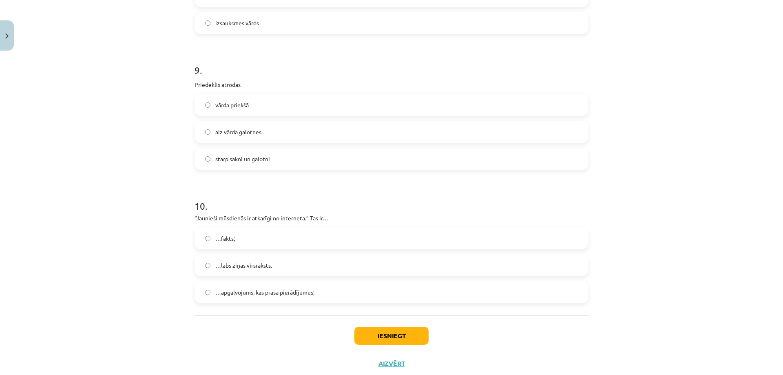
scroll to position [1342, 0]
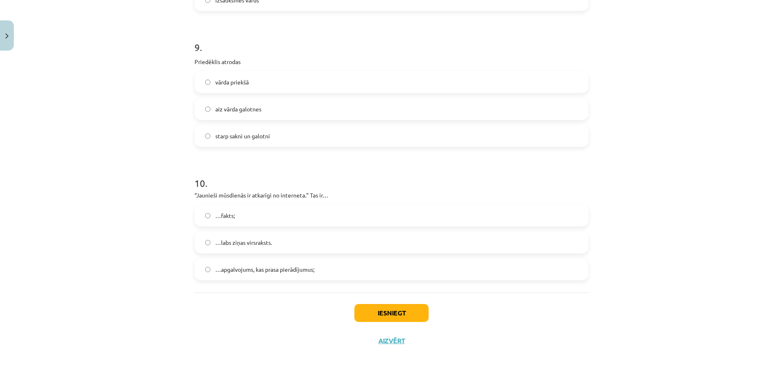
click at [235, 267] on span "…apgalvojums, kas prasa pierādījumus;" at bounding box center [264, 269] width 99 height 9
click at [373, 313] on button "Iesniegt" at bounding box center [392, 313] width 74 height 18
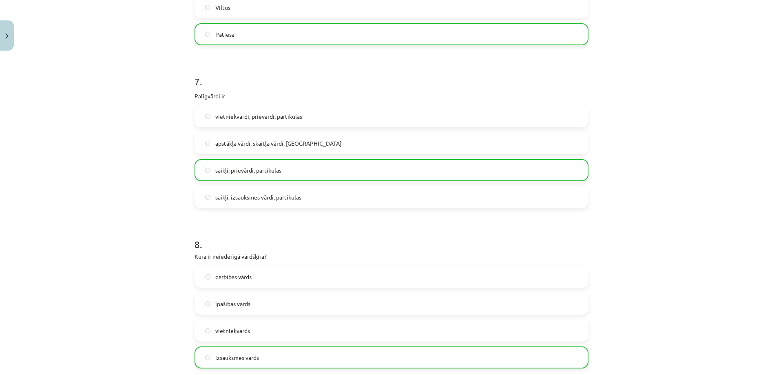
scroll to position [1368, 0]
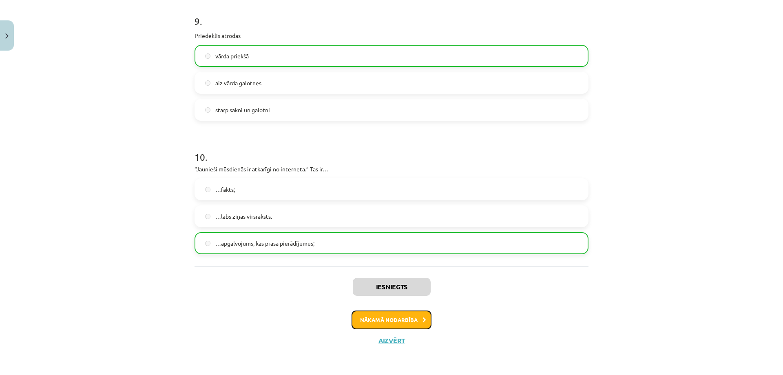
click at [374, 316] on button "Nākamā nodarbība" at bounding box center [392, 320] width 80 height 19
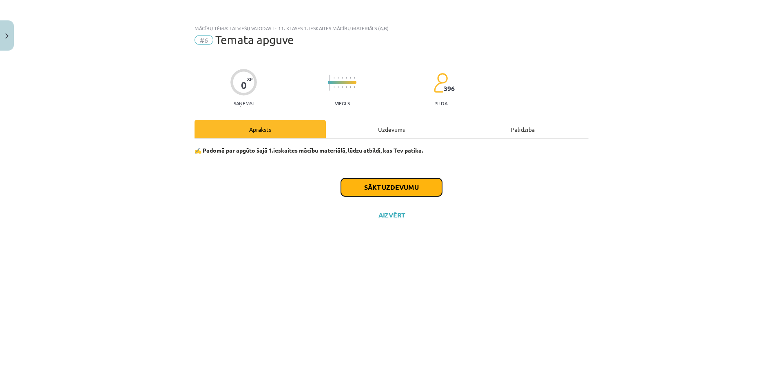
click at [373, 185] on button "Sākt uzdevumu" at bounding box center [391, 187] width 101 height 18
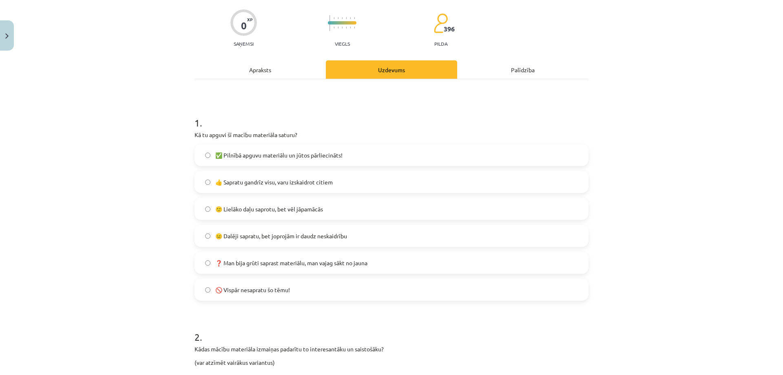
scroll to position [82, 0]
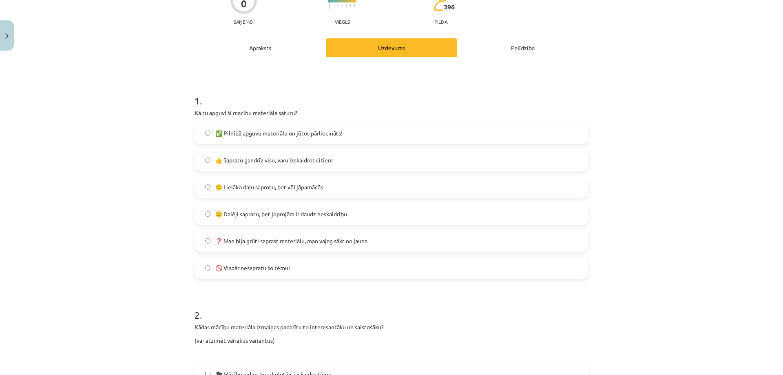
click at [332, 186] on label "🙂 Lielāko daļu saprotu, bet vēl jāpamācās" at bounding box center [391, 187] width 393 height 20
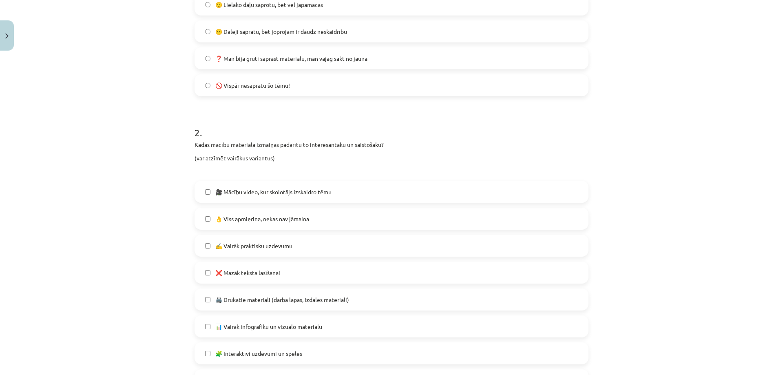
scroll to position [286, 0]
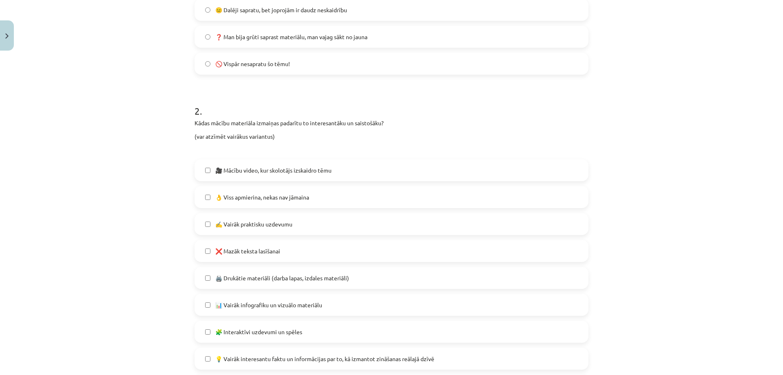
click at [320, 200] on label "👌 Viss apmierina, nekas nav jāmaina" at bounding box center [391, 197] width 393 height 20
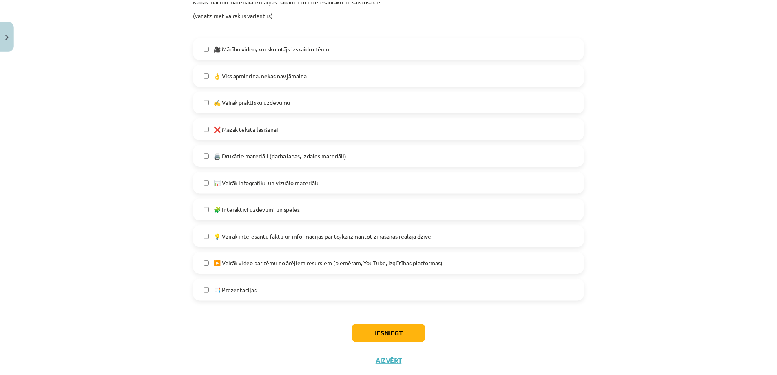
scroll to position [429, 0]
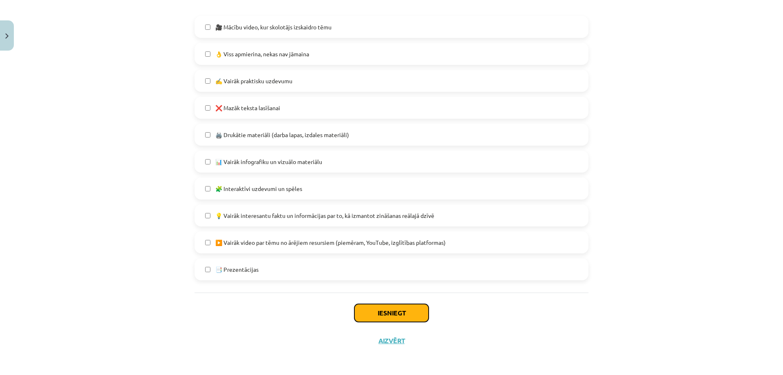
click at [374, 316] on button "Iesniegt" at bounding box center [392, 313] width 74 height 18
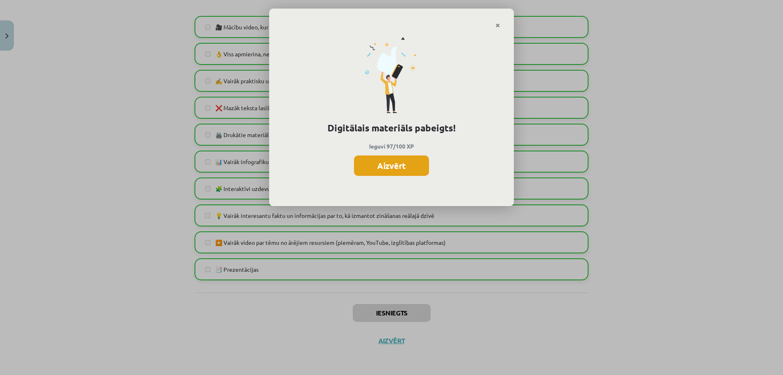
click at [415, 166] on button "Aizvērt" at bounding box center [391, 165] width 75 height 20
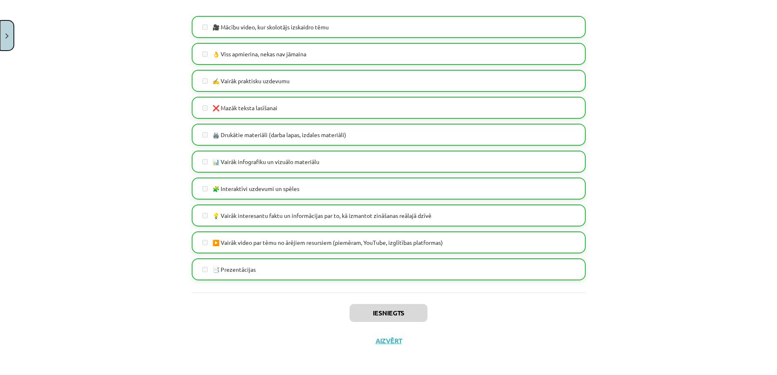
click at [13, 39] on button "Close" at bounding box center [7, 35] width 14 height 30
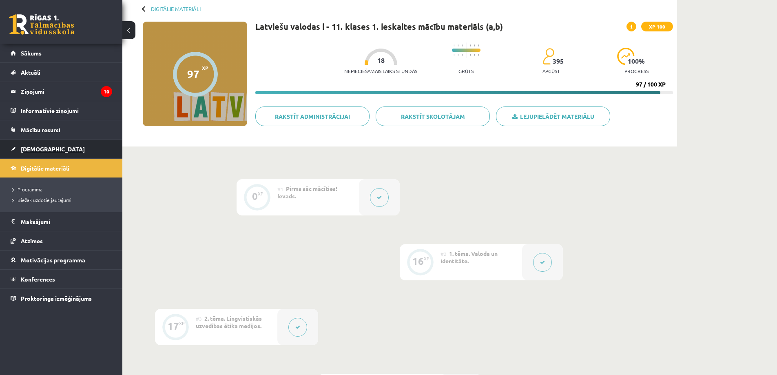
click at [45, 151] on span "[DEMOGRAPHIC_DATA]" at bounding box center [53, 148] width 64 height 7
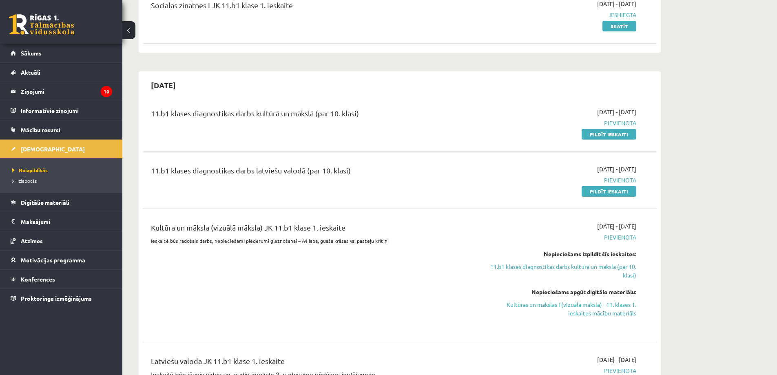
scroll to position [122, 0]
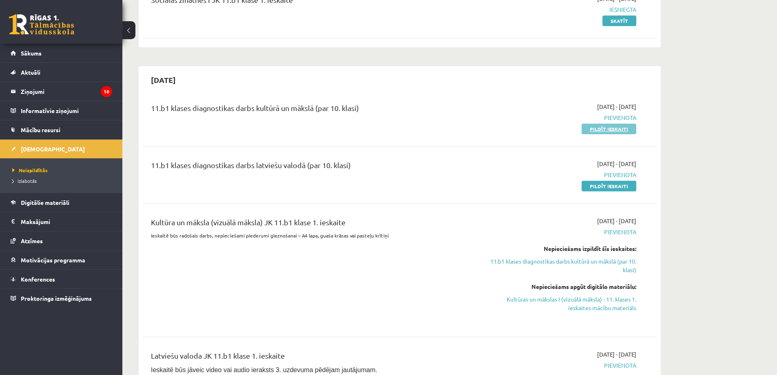
click at [599, 131] on link "Pildīt ieskaiti" at bounding box center [609, 129] width 55 height 11
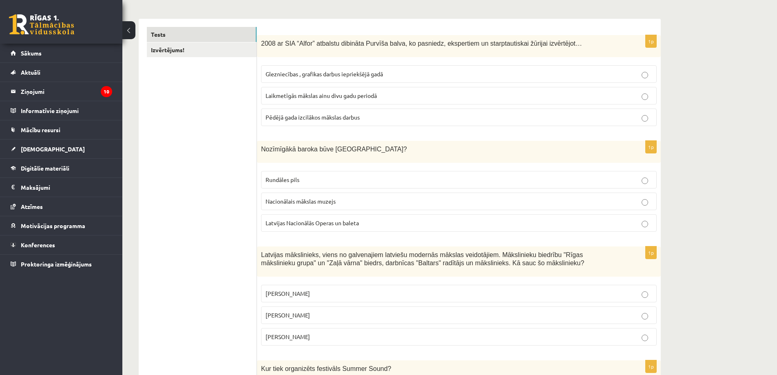
scroll to position [122, 0]
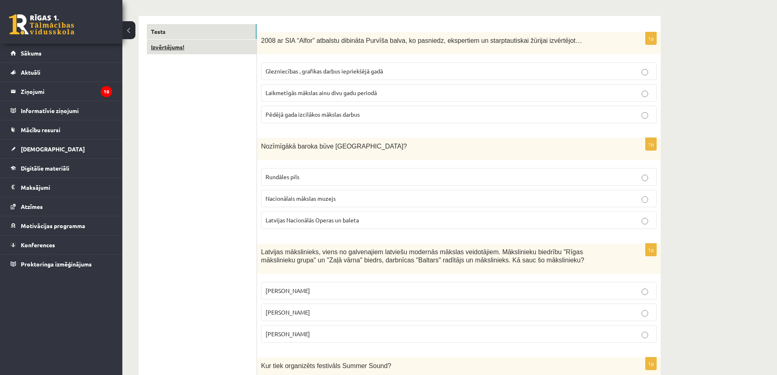
click at [195, 45] on link "Izvērtējums!" at bounding box center [202, 47] width 110 height 15
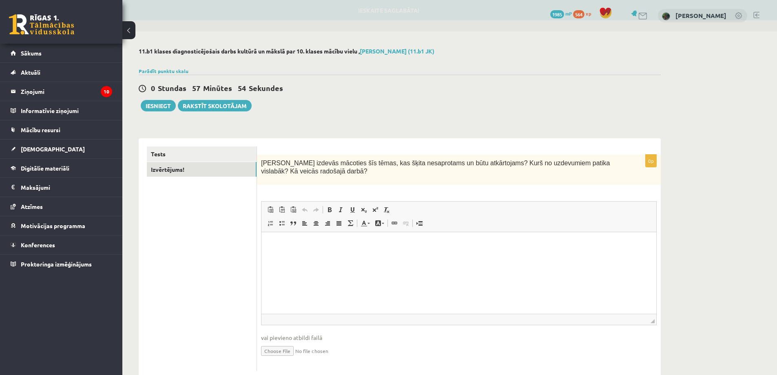
scroll to position [0, 0]
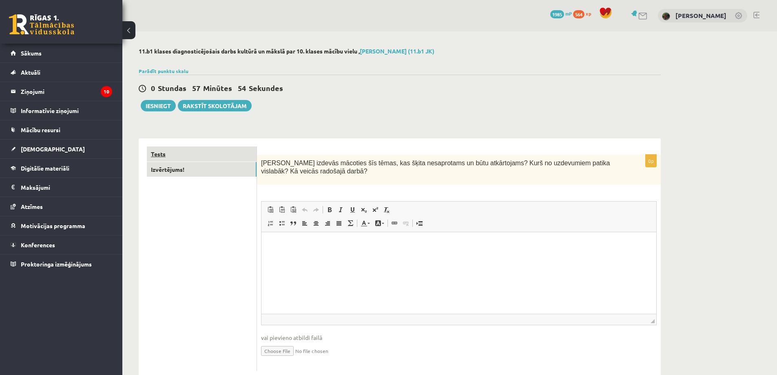
click at [172, 146] on link "Tests" at bounding box center [202, 153] width 110 height 15
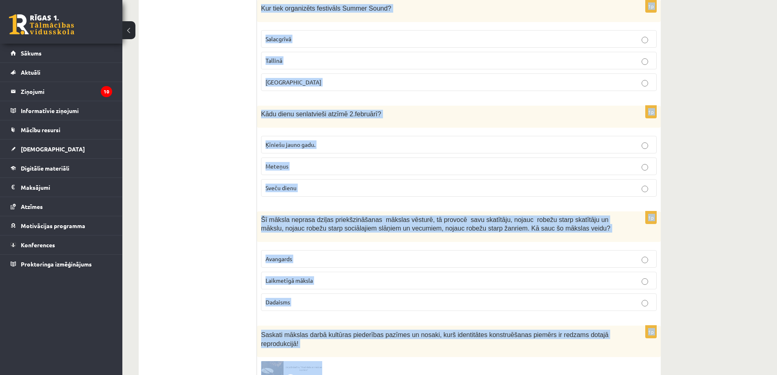
scroll to position [589, 0]
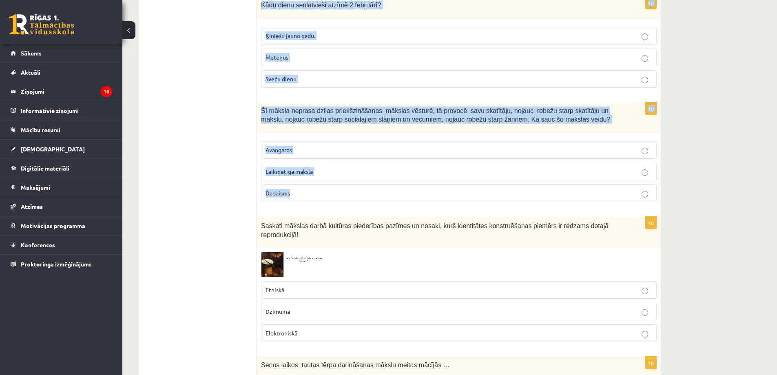
drag, startPoint x: 259, startPoint y: 156, endPoint x: 465, endPoint y: 202, distance: 211.5
copy form "2008 ar SIA “Alfor” atbalstu dibināta Purvīša balva, ko pasniedz, ekspertiem un…"
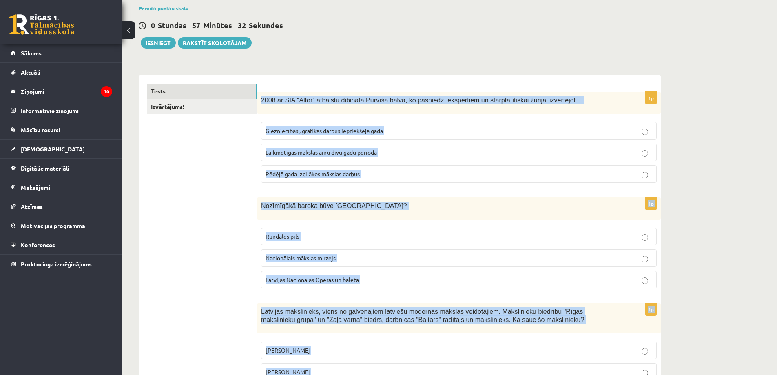
scroll to position [122, 0]
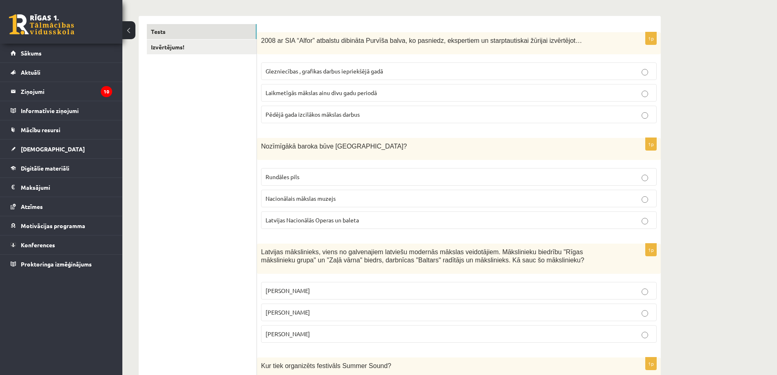
drag, startPoint x: 199, startPoint y: 148, endPoint x: 199, endPoint y: 158, distance: 9.8
click at [304, 93] on span "Laikmetīgās mākslas ainu divu gadu periodā" at bounding box center [321, 92] width 111 height 7
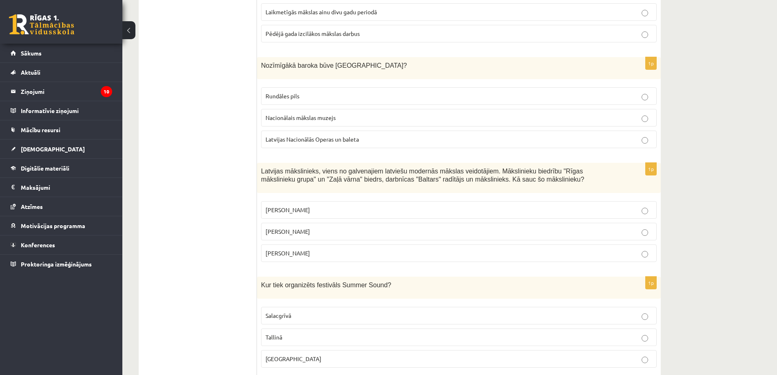
scroll to position [204, 0]
click at [310, 100] on label "Rundāles pils" at bounding box center [459, 96] width 396 height 18
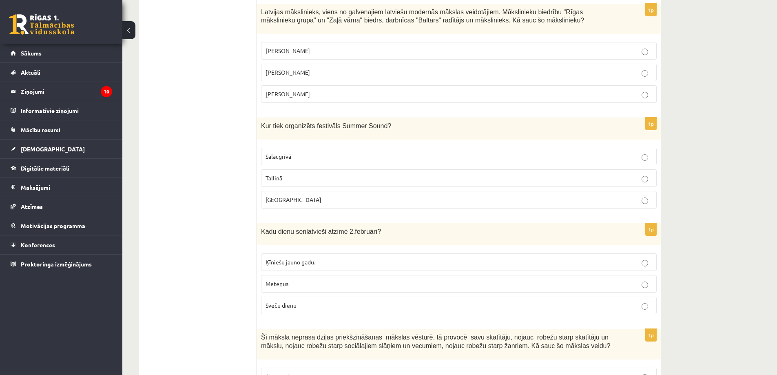
scroll to position [367, 0]
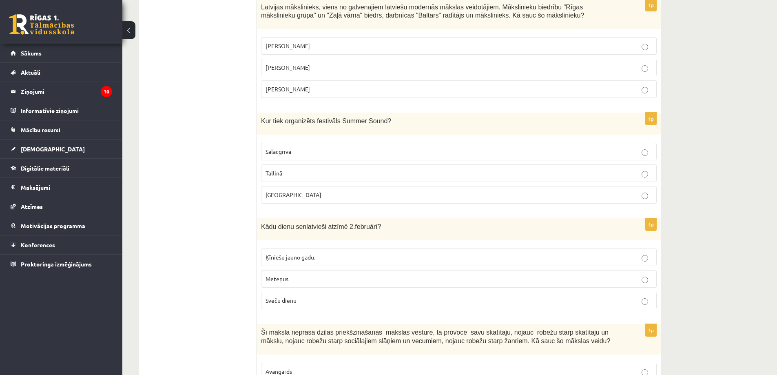
click at [300, 65] on p "Romāns Suta" at bounding box center [459, 67] width 387 height 9
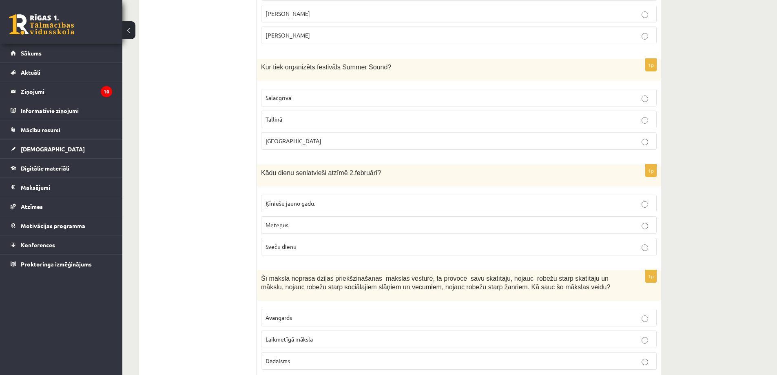
scroll to position [449, 0]
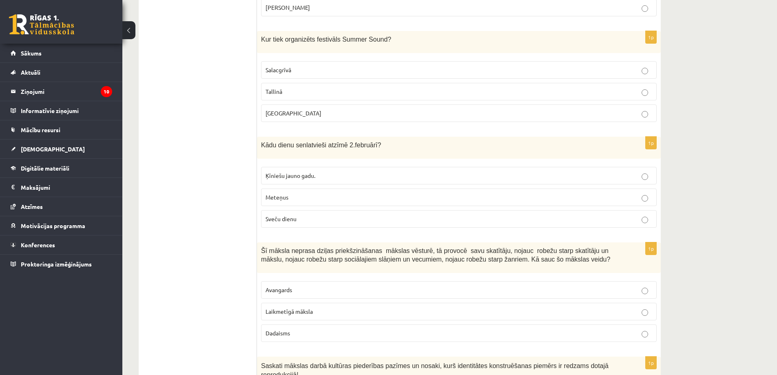
click at [287, 116] on p "Liepājā" at bounding box center [459, 113] width 387 height 9
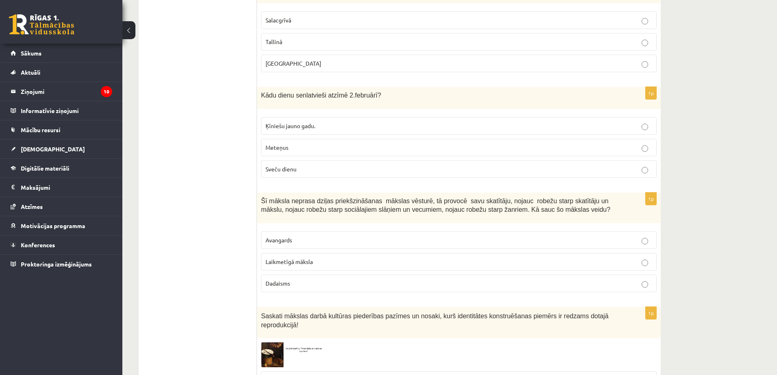
scroll to position [530, 0]
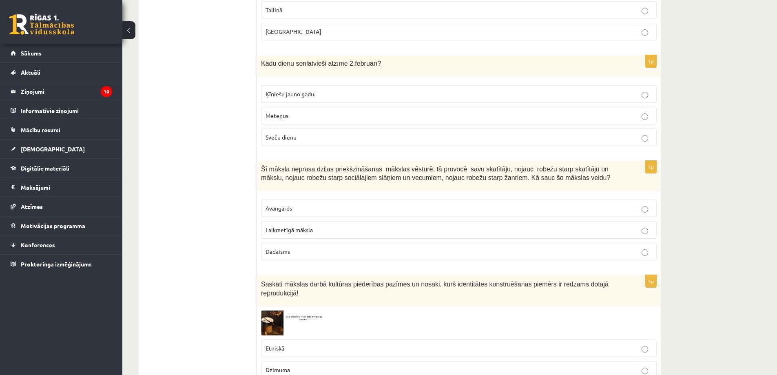
click at [296, 138] on span "Sveču dienu" at bounding box center [281, 136] width 31 height 7
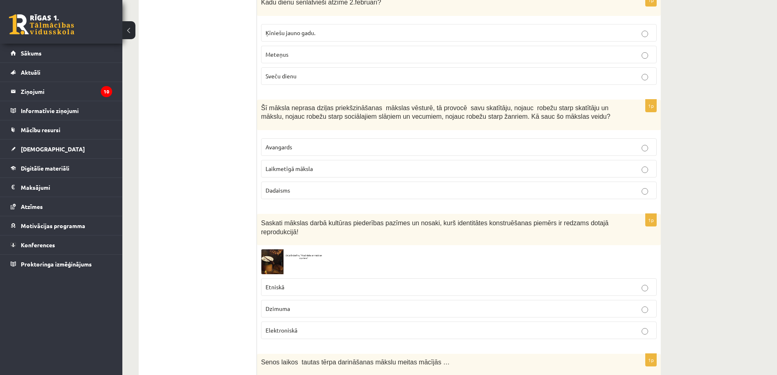
scroll to position [612, 0]
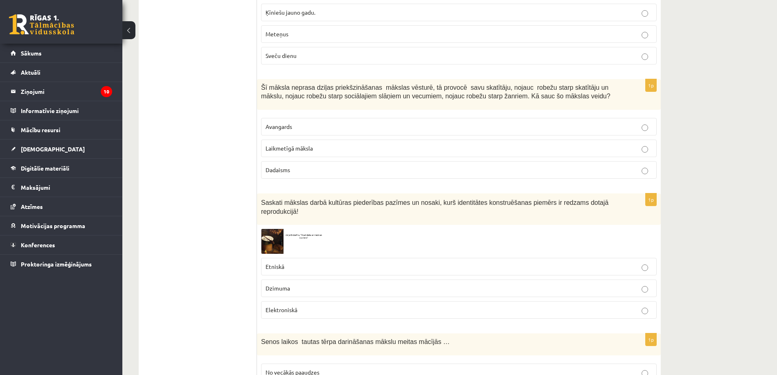
click at [309, 145] on span "Laikmetīgā māksla" at bounding box center [289, 147] width 47 height 7
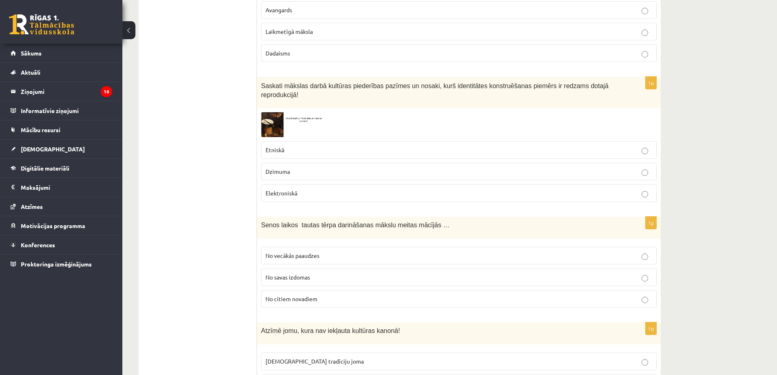
scroll to position [734, 0]
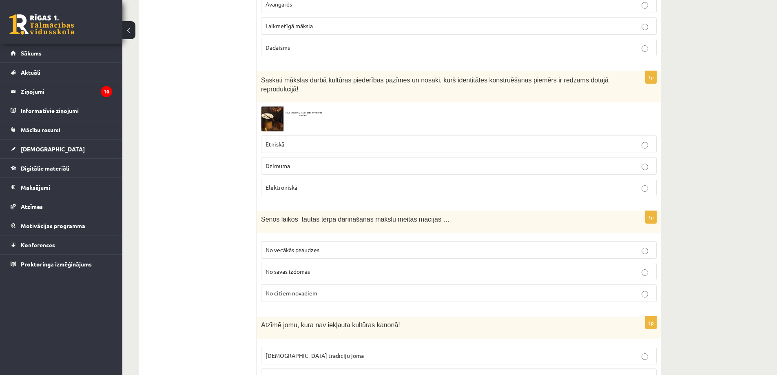
click at [275, 116] on img at bounding box center [291, 119] width 61 height 25
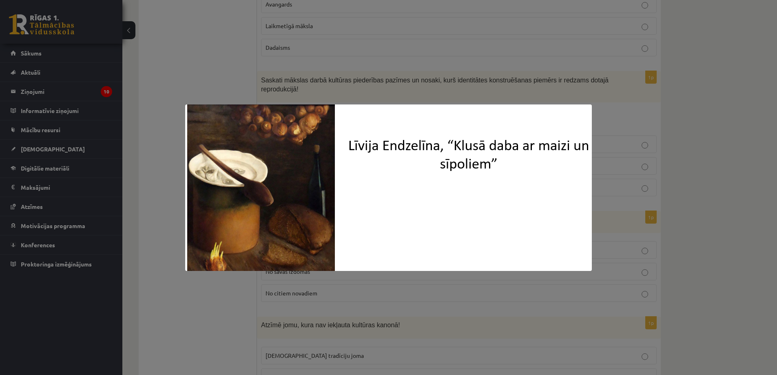
click at [262, 68] on div at bounding box center [388, 187] width 777 height 375
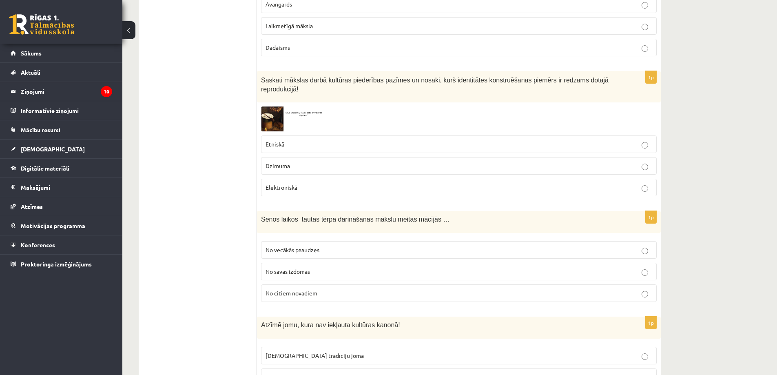
click at [273, 162] on span "Dzimuma" at bounding box center [278, 165] width 24 height 7
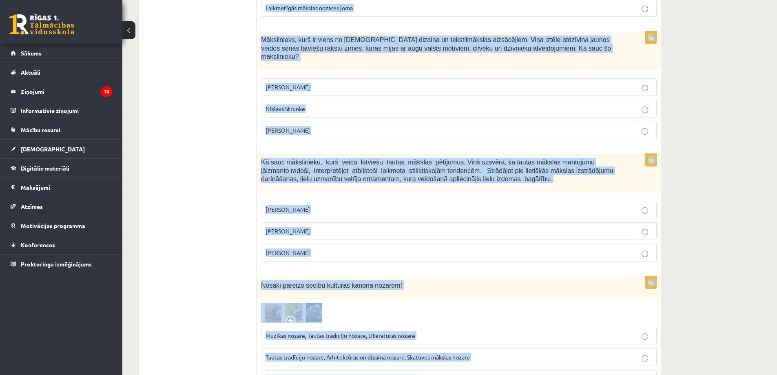
scroll to position [1165, 0]
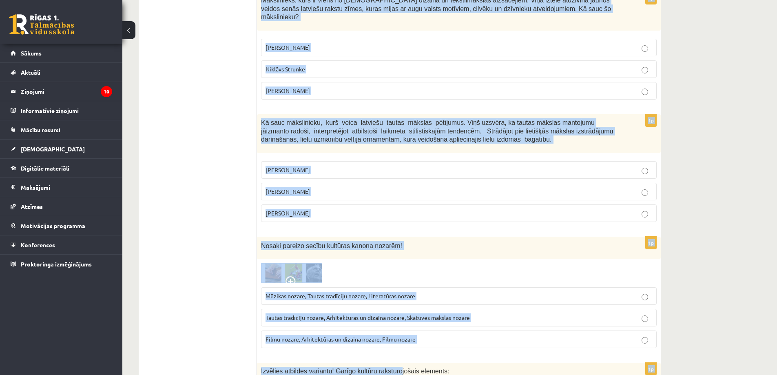
drag, startPoint x: 261, startPoint y: 87, endPoint x: 402, endPoint y: 184, distance: 170.8
copy form "Senos laikos tautas tērpa darināšanas mākslu meitas mācījās … No vecākās paaudz…"
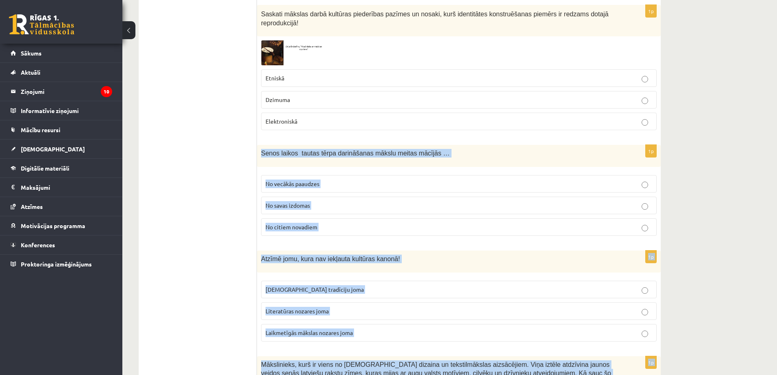
scroll to position [798, 0]
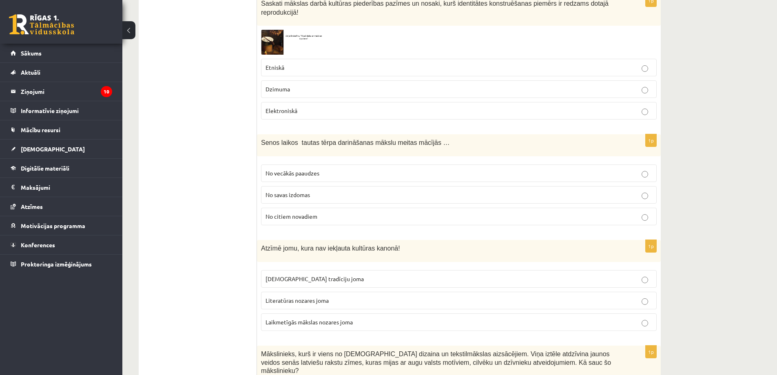
scroll to position [839, 0]
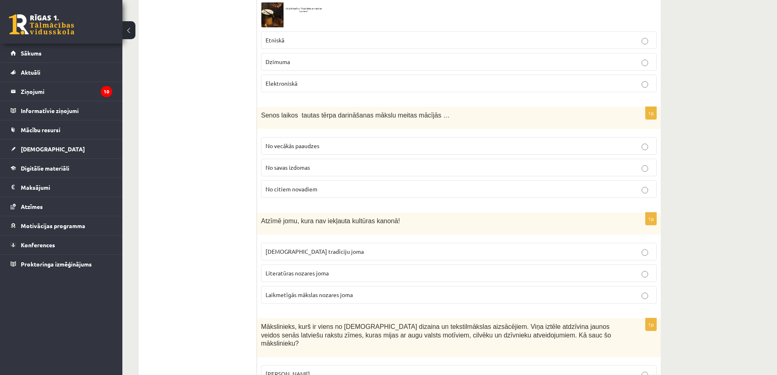
click at [336, 142] on p "No vecākās paaudzes" at bounding box center [459, 146] width 387 height 9
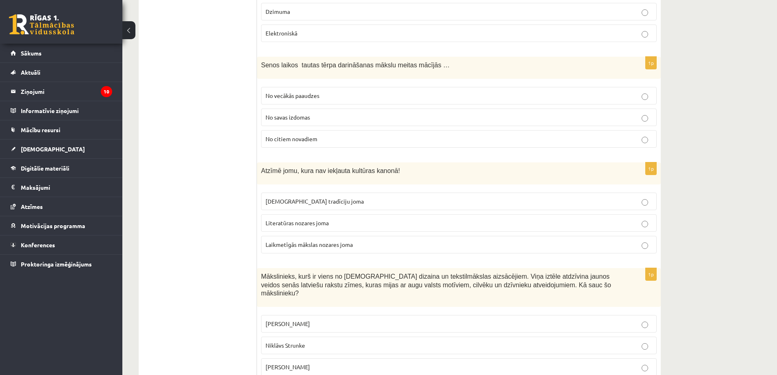
scroll to position [920, 0]
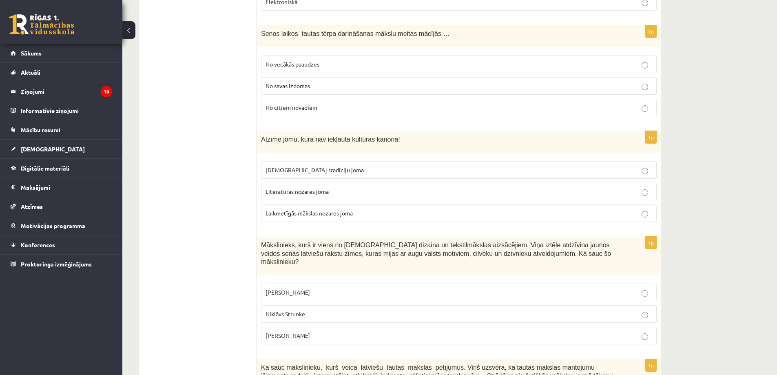
click at [318, 209] on span "Laikmetīgās mākslas nozares joma" at bounding box center [309, 212] width 87 height 7
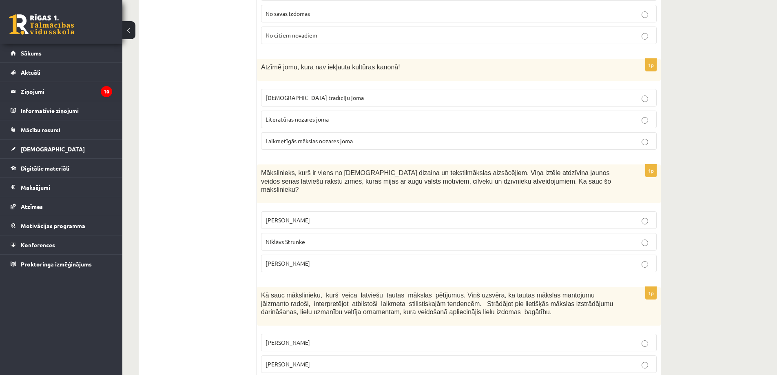
scroll to position [1002, 0]
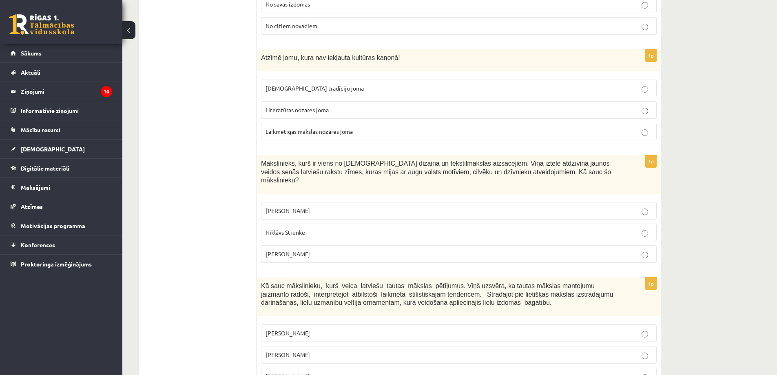
click at [304, 206] on p "Ansis Cīrulis" at bounding box center [459, 210] width 387 height 9
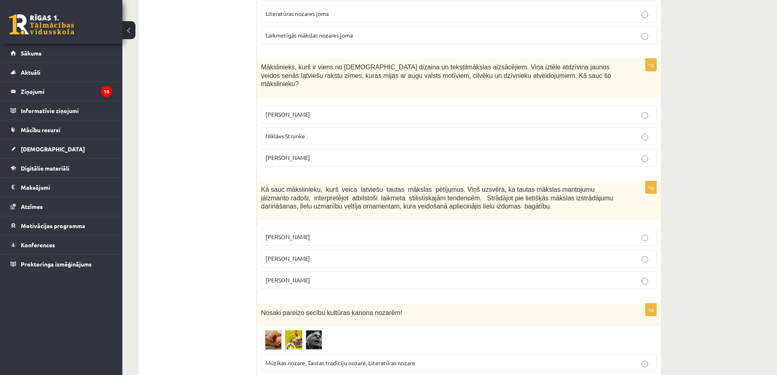
scroll to position [1124, 0]
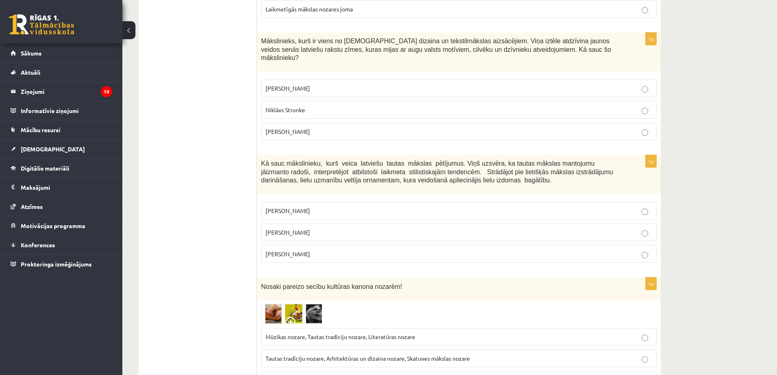
click at [323, 228] on p "Jūlijs Madernieks" at bounding box center [459, 232] width 387 height 9
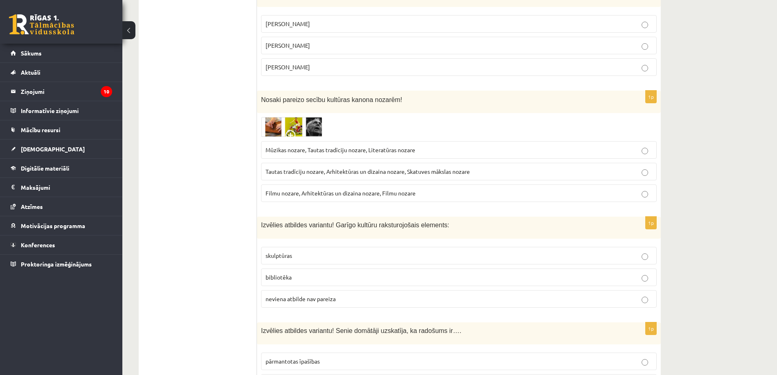
scroll to position [1328, 0]
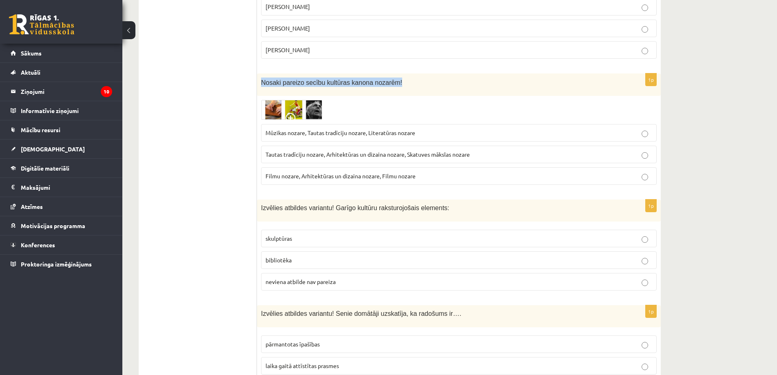
drag, startPoint x: 262, startPoint y: 66, endPoint x: 288, endPoint y: 97, distance: 40.2
click at [408, 73] on div "Nosaki pareizo secību kultūras kanona nozarēm!" at bounding box center [459, 84] width 404 height 22
click at [363, 100] on div at bounding box center [459, 110] width 396 height 20
drag, startPoint x: 255, startPoint y: 62, endPoint x: 178, endPoint y: 91, distance: 82.4
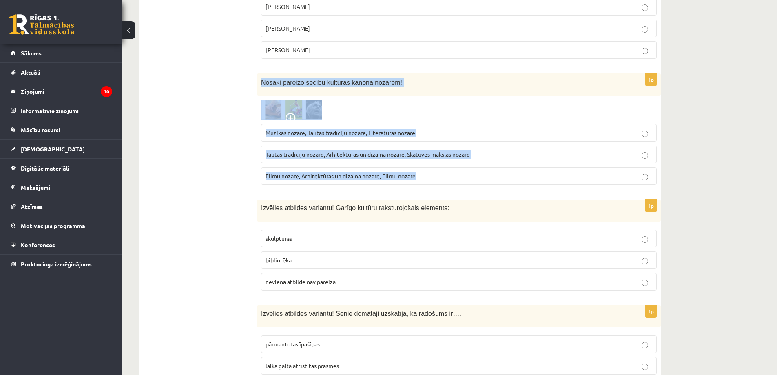
drag, startPoint x: 262, startPoint y: 64, endPoint x: 420, endPoint y: 168, distance: 188.6
click at [420, 168] on div "1p Nosaki pareizo secību kultūras kanona nozarēm! Mūzikas nozare, Tautas tradīc…" at bounding box center [459, 132] width 404 height 118
copy div "Nosaki pareizo secību kultūras kanona nozarēm! Mūzikas nozare, Tautas tradīciju…"
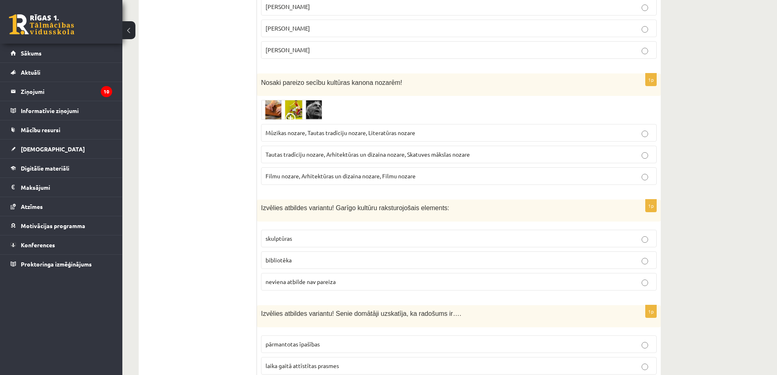
click at [267, 151] on span "Tautas tradīciju nozare, Arhitektūras un dizaina nozare, Skatuves mākslas nozare" at bounding box center [368, 154] width 204 height 7
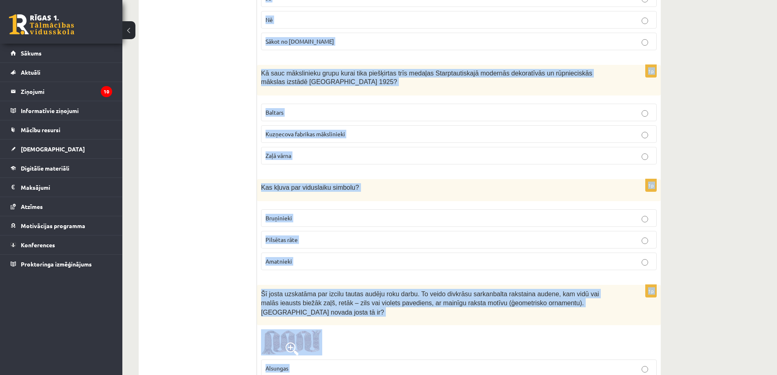
scroll to position [2131, 0]
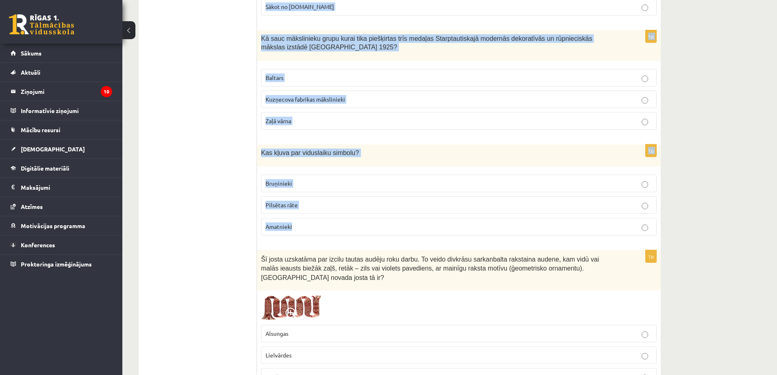
drag, startPoint x: 262, startPoint y: 110, endPoint x: 439, endPoint y: 210, distance: 203.7
copy form "Izvēlies atbildes variantu! Garīgo kultūru raksturojošais elements: skulptūras …"
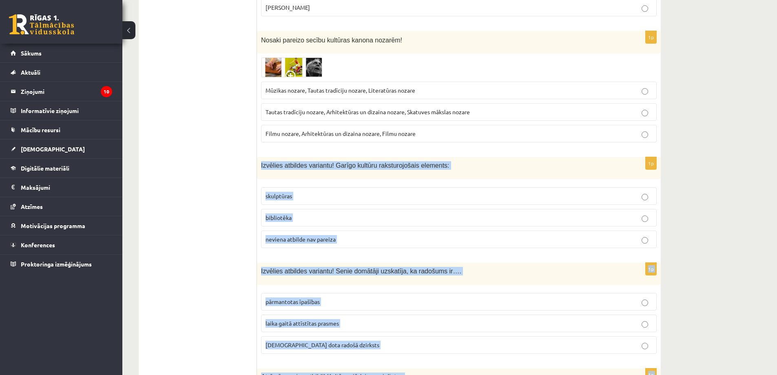
scroll to position [1397, 0]
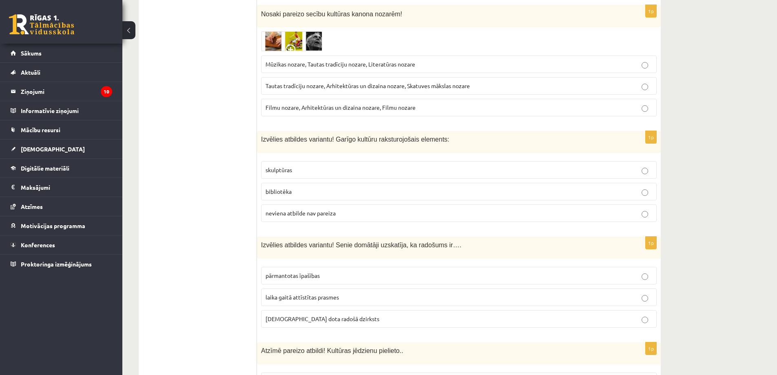
click at [346, 187] on p "bibliotēka" at bounding box center [459, 191] width 387 height 9
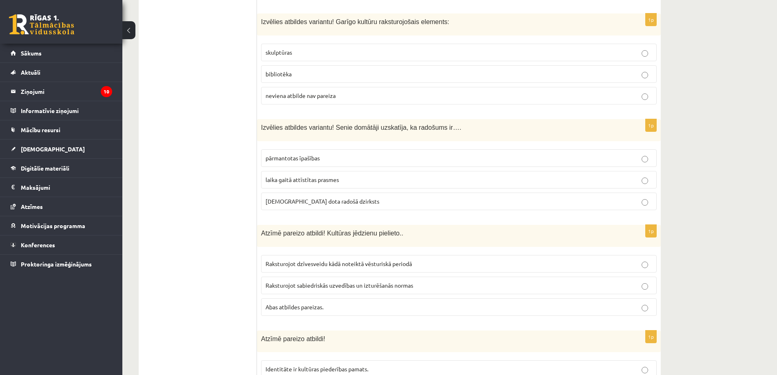
scroll to position [1519, 0]
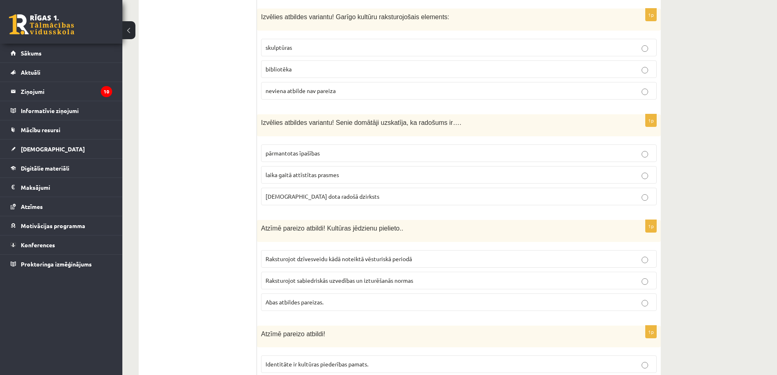
click at [294, 193] on span "dieva dota radošā dzirksts" at bounding box center [323, 196] width 114 height 7
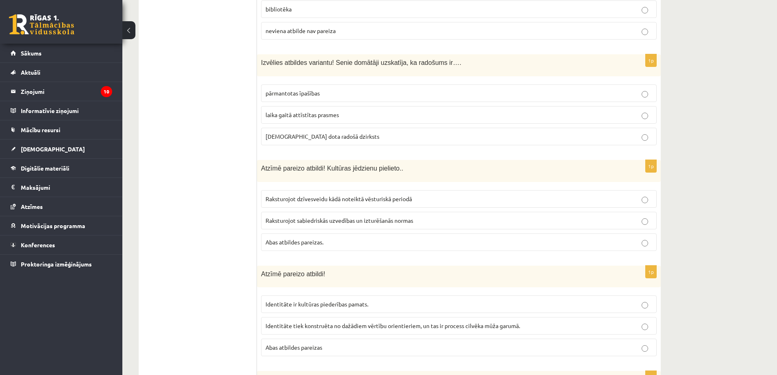
scroll to position [1642, 0]
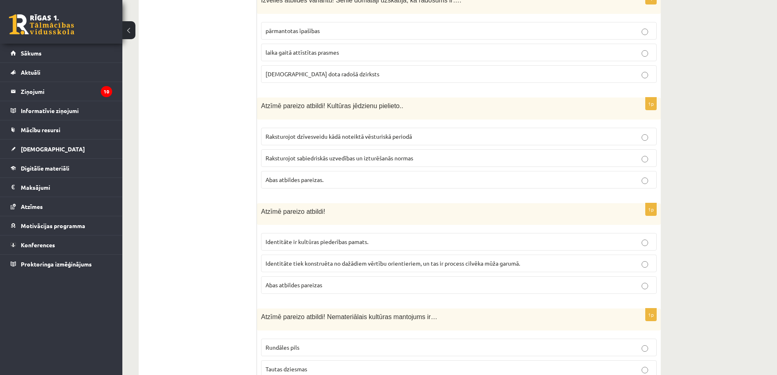
click at [293, 176] on span "Abas atbildes pareizas." at bounding box center [295, 179] width 58 height 7
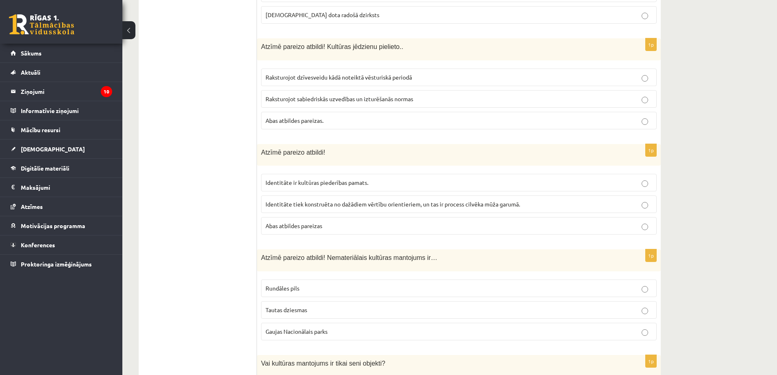
scroll to position [1723, 0]
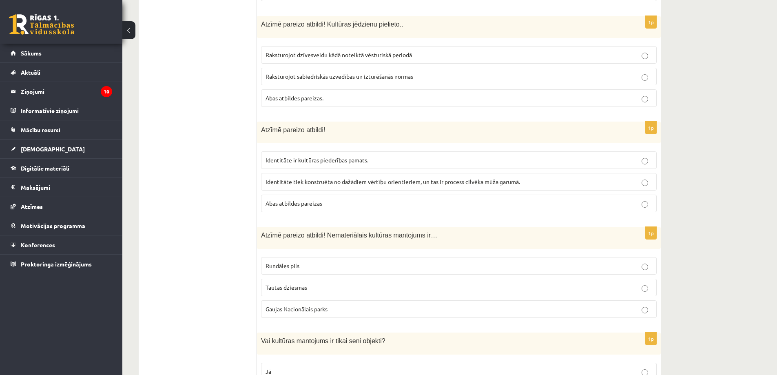
click at [296, 200] on span "Abas atbildes pareizas" at bounding box center [294, 203] width 57 height 7
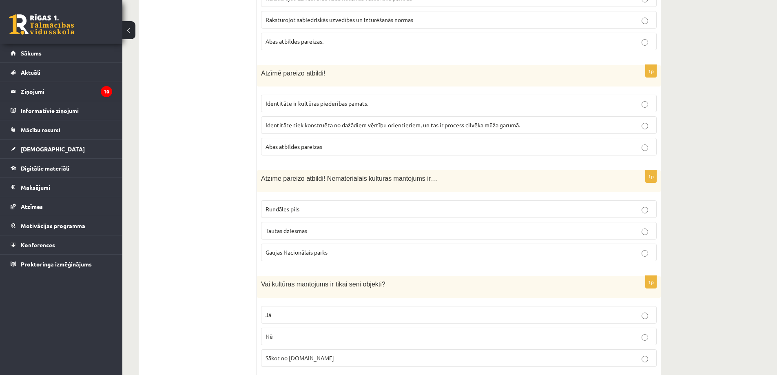
scroll to position [1846, 0]
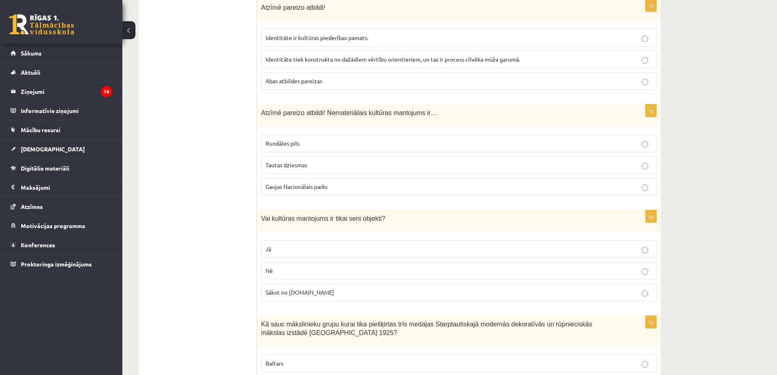
click at [304, 161] on span "Tautas dziesmas" at bounding box center [287, 164] width 42 height 7
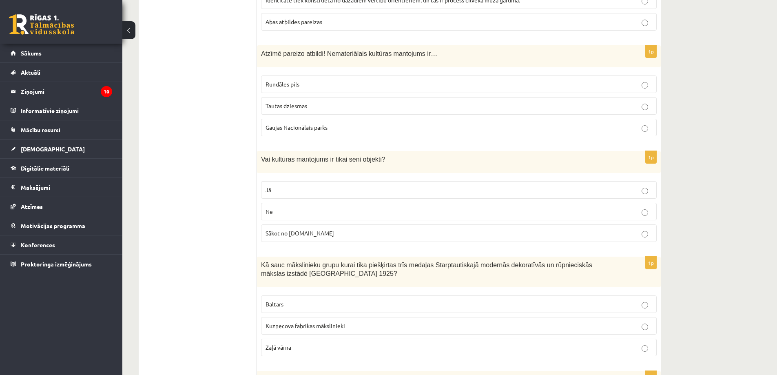
scroll to position [1927, 0]
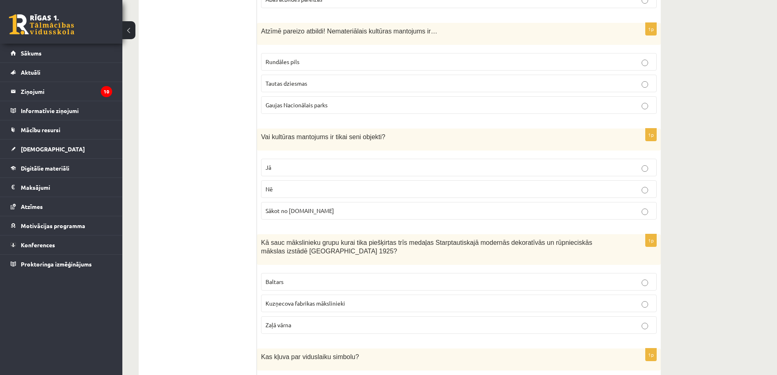
click at [300, 185] on p "Nē" at bounding box center [459, 189] width 387 height 9
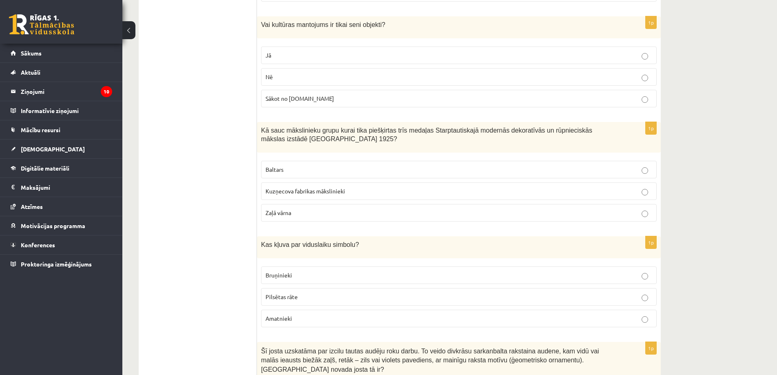
scroll to position [2050, 0]
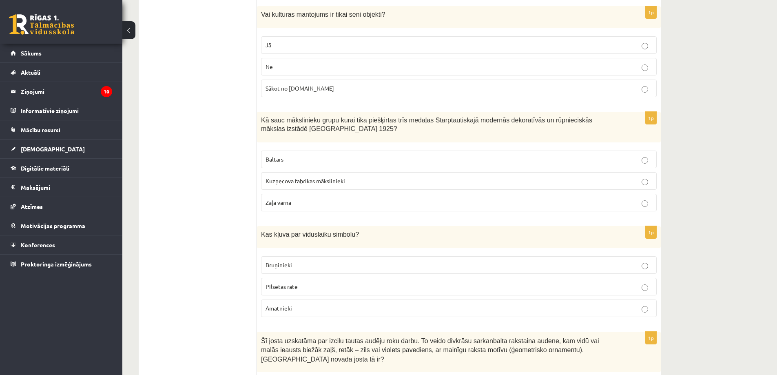
click at [295, 155] on p "Baltars" at bounding box center [459, 159] width 387 height 9
click at [287, 261] on span "Bruņinieki" at bounding box center [279, 264] width 27 height 7
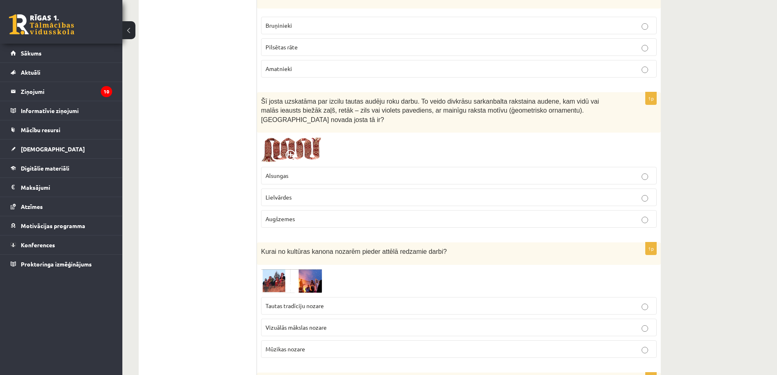
scroll to position [2294, 0]
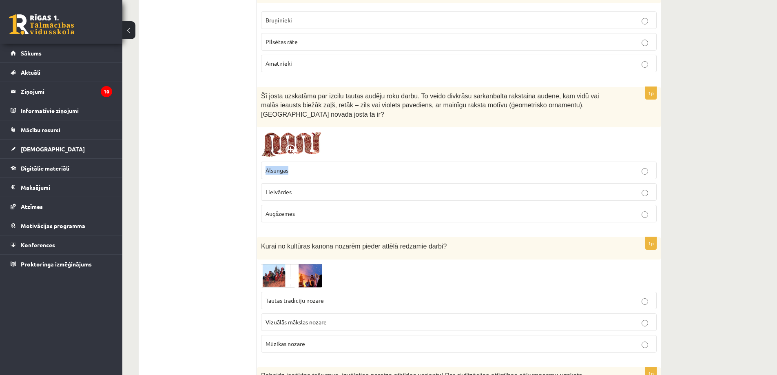
drag, startPoint x: 266, startPoint y: 140, endPoint x: 292, endPoint y: 146, distance: 26.6
click at [292, 162] on label "Alsungas" at bounding box center [459, 171] width 396 height 18
copy span "Alsungas"
click at [442, 100] on div "Šī josta uzskatāma par izcilu tautas audēju roku darbu. To veido divkrāsu sarka…" at bounding box center [459, 107] width 404 height 41
click at [448, 93] on span "Šī josta uzskatāma par izcilu tautas audēju roku darbu. To veido divkrāsu sarka…" at bounding box center [430, 105] width 338 height 25
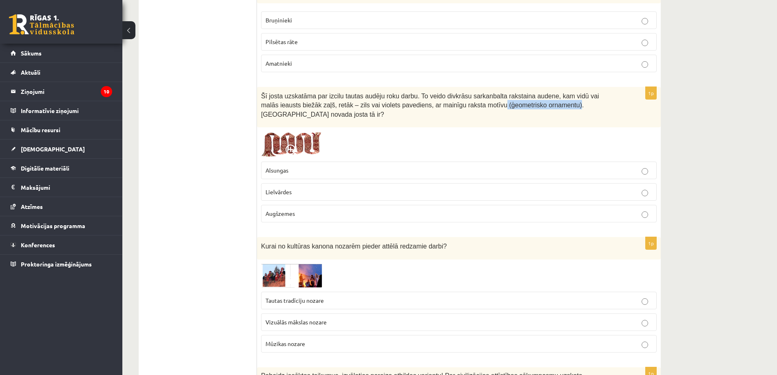
drag, startPoint x: 445, startPoint y: 89, endPoint x: 515, endPoint y: 87, distance: 69.4
click at [515, 93] on span "Šī josta uzskatāma par izcilu tautas audēju roku darbu. To veido divkrāsu sarka…" at bounding box center [430, 105] width 338 height 25
copy span "(ģeometrisko ornamentu)"
click at [296, 144] on span at bounding box center [292, 150] width 13 height 13
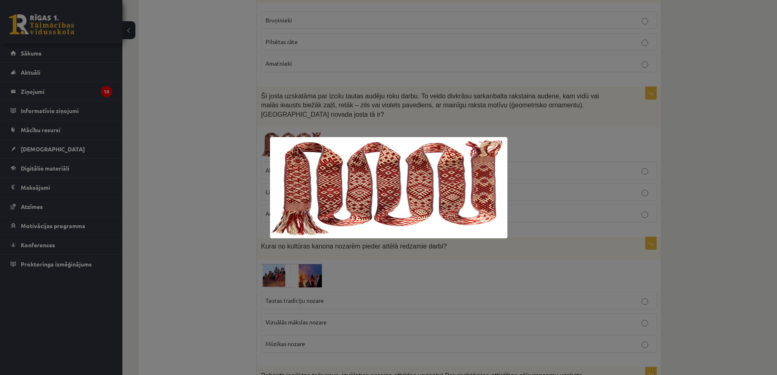
click at [199, 53] on div at bounding box center [388, 187] width 777 height 375
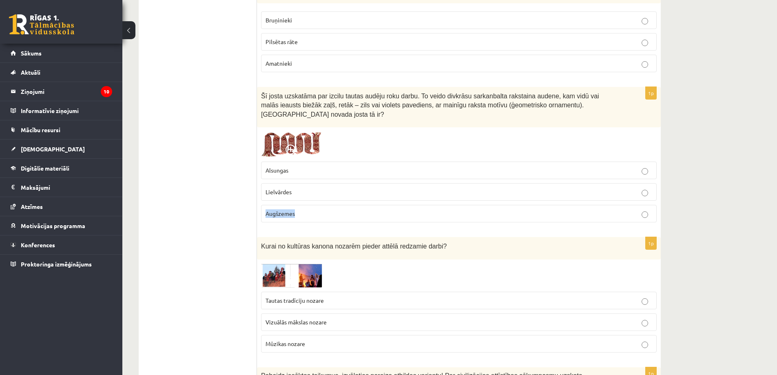
drag, startPoint x: 264, startPoint y: 185, endPoint x: 307, endPoint y: 190, distance: 43.5
click at [307, 205] on label "Augšzemes" at bounding box center [459, 214] width 396 height 18
copy span "Augšzemes"
drag, startPoint x: 450, startPoint y: 87, endPoint x: 513, endPoint y: 93, distance: 63.1
click at [513, 93] on div "Šī josta uzskatāma par izcilu tautas audēju roku darbu. To veido divkrāsu sarka…" at bounding box center [459, 107] width 404 height 41
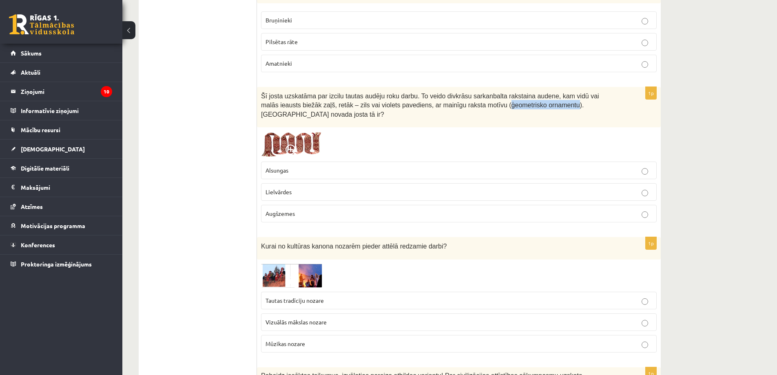
copy span "ģeometrisko ornamentu"
click at [308, 131] on img at bounding box center [291, 144] width 61 height 26
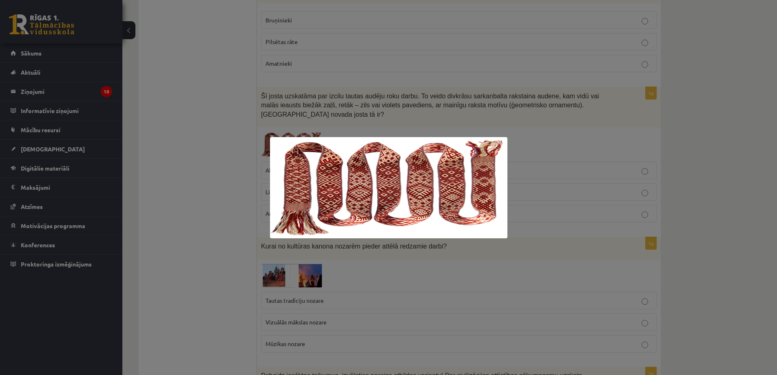
click at [178, 176] on div at bounding box center [388, 187] width 777 height 375
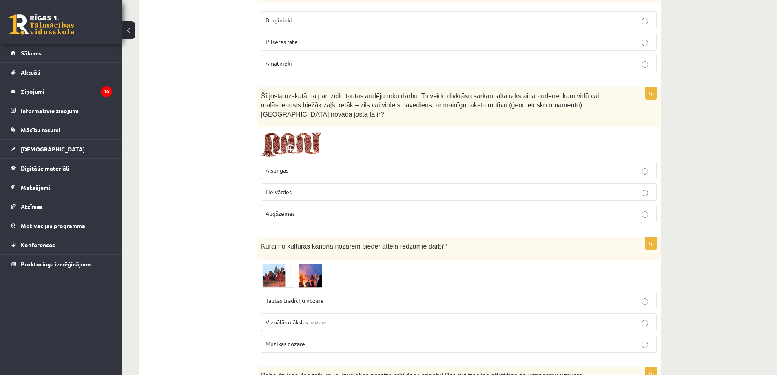
click at [295, 183] on label "Lielvārdes" at bounding box center [459, 192] width 396 height 18
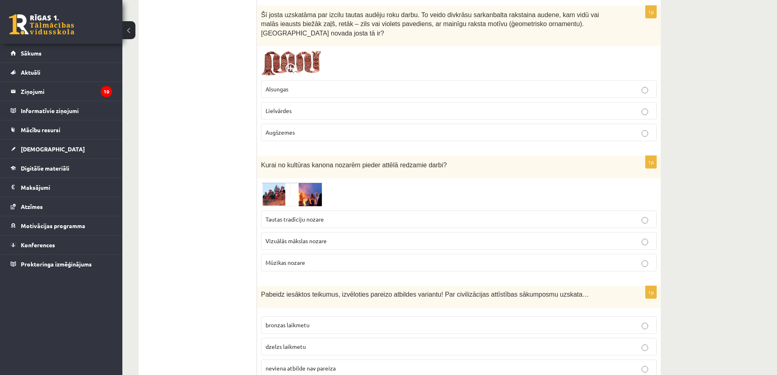
scroll to position [2376, 0]
click at [280, 182] on img at bounding box center [291, 194] width 61 height 24
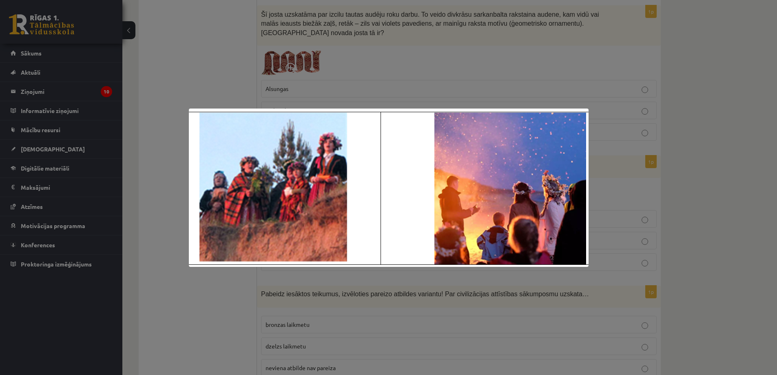
click at [318, 319] on div at bounding box center [388, 187] width 777 height 375
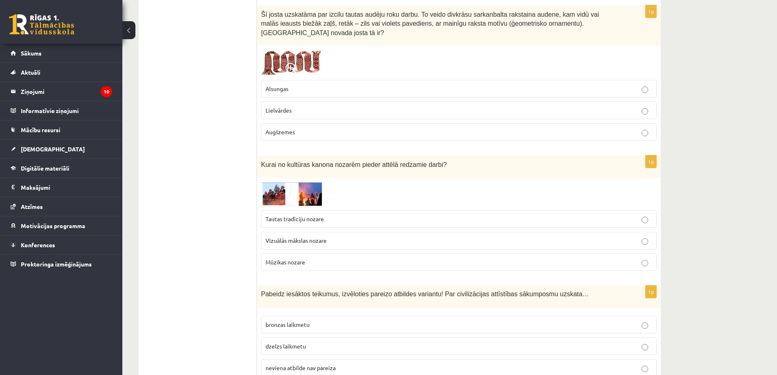
click at [264, 182] on img at bounding box center [291, 194] width 61 height 24
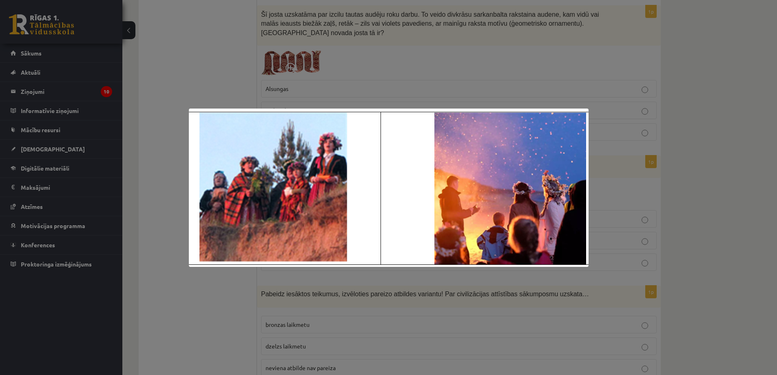
click at [423, 279] on div at bounding box center [388, 187] width 777 height 375
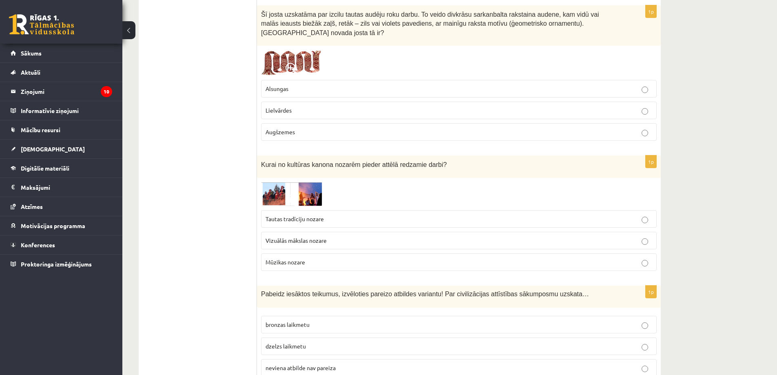
click at [290, 215] on p "Tautas tradīciju nozare" at bounding box center [459, 219] width 387 height 9
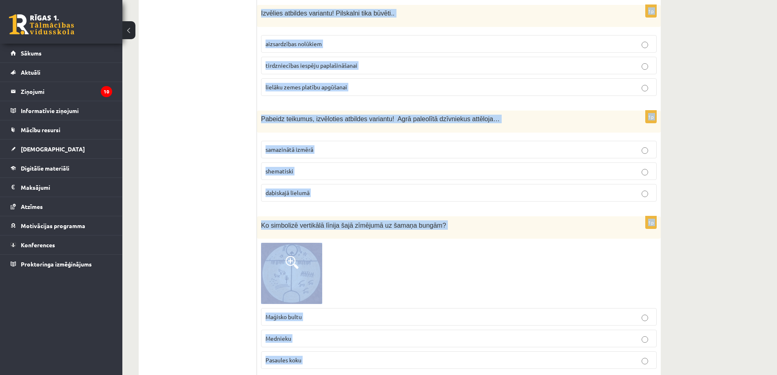
scroll to position [2875, 0]
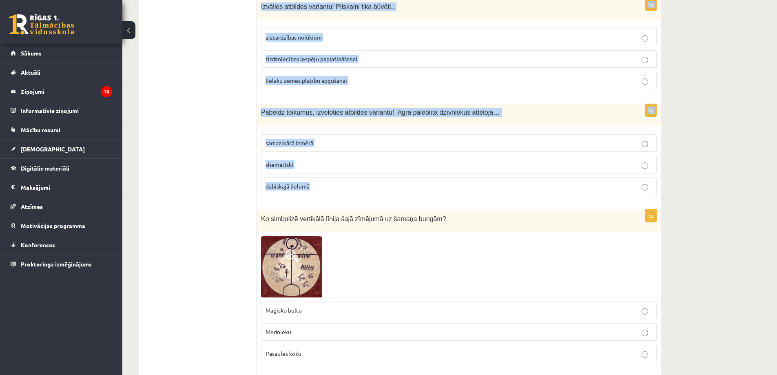
drag, startPoint x: 261, startPoint y: 100, endPoint x: 434, endPoint y: 164, distance: 184.6
copy form "Pabeidz iesāktos teikumus, izvēloties pareizo atbildes variantu! Par civilizāci…"
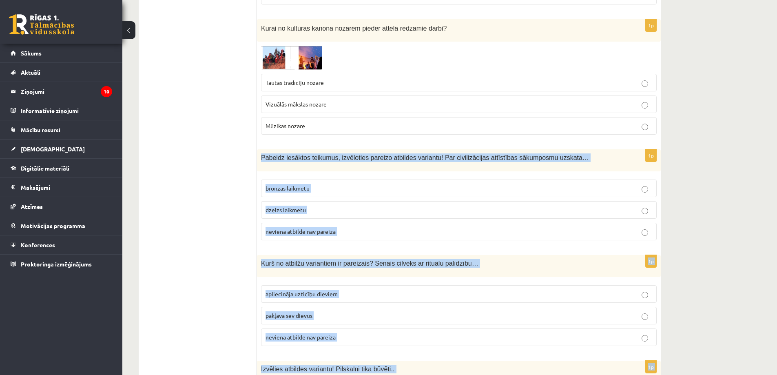
scroll to position [2507, 0]
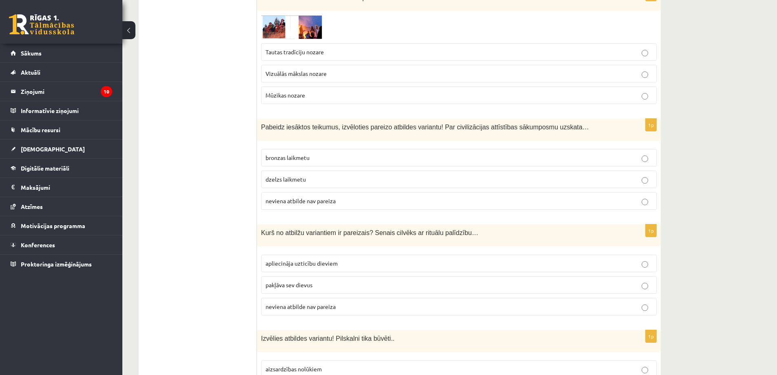
scroll to position [2548, 0]
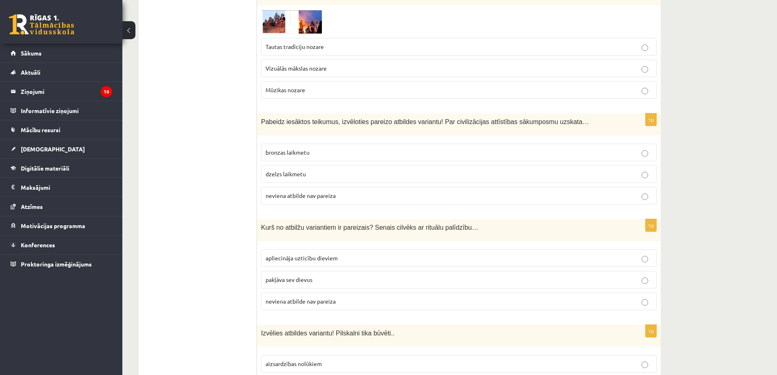
click at [305, 149] on span "bronzas laikmetu" at bounding box center [288, 152] width 44 height 7
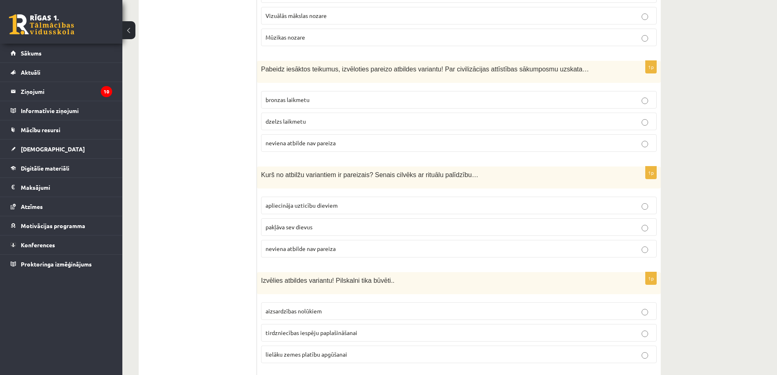
scroll to position [2671, 0]
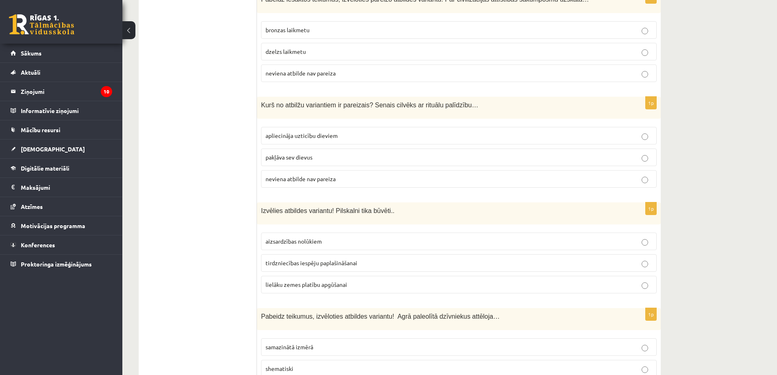
click at [313, 131] on p "apliecināja uzticību dieviem" at bounding box center [459, 135] width 387 height 9
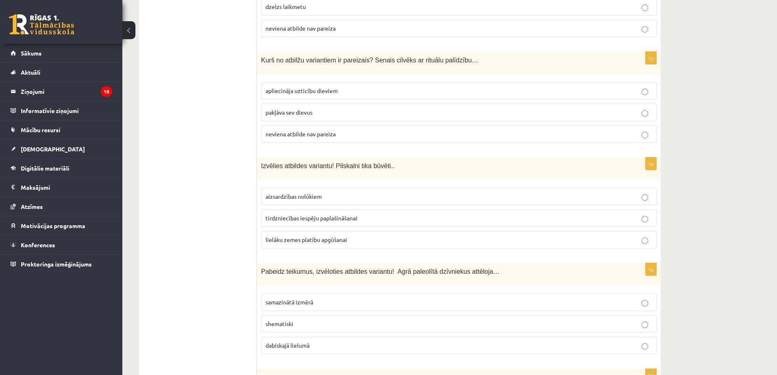
scroll to position [2752, 0]
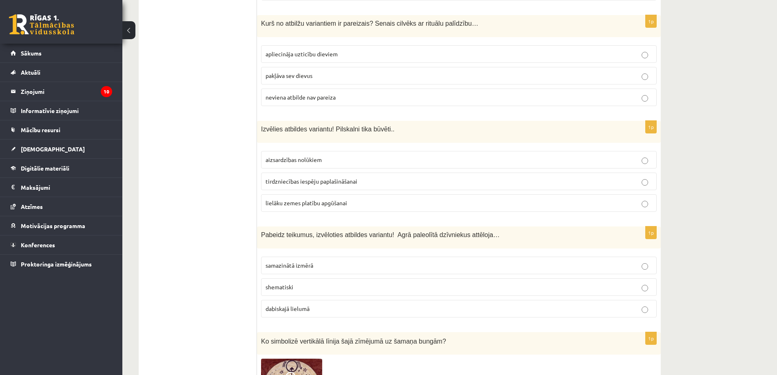
click at [314, 151] on label "aizsardzības nolūkiem" at bounding box center [459, 160] width 396 height 18
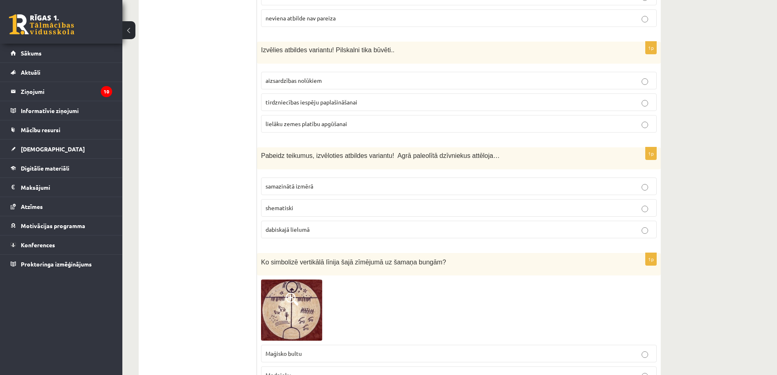
scroll to position [2834, 0]
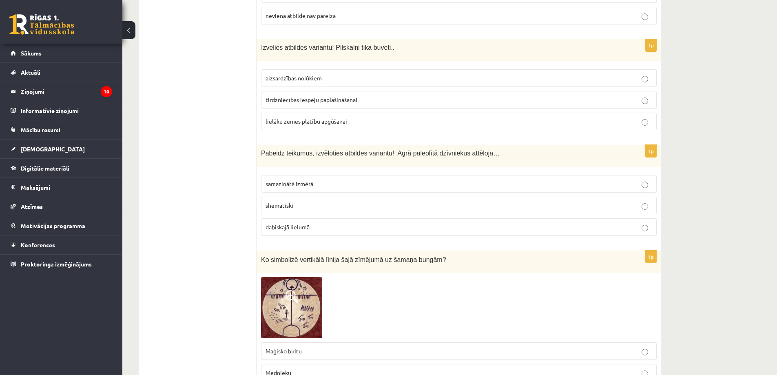
click at [295, 223] on span "dabiskajā lielumā" at bounding box center [288, 226] width 44 height 7
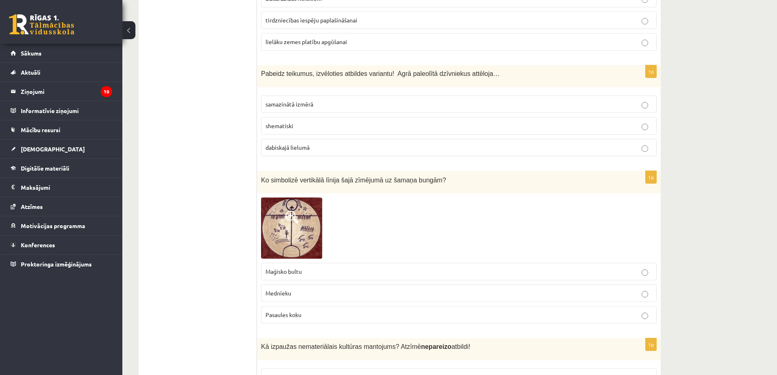
scroll to position [2916, 0]
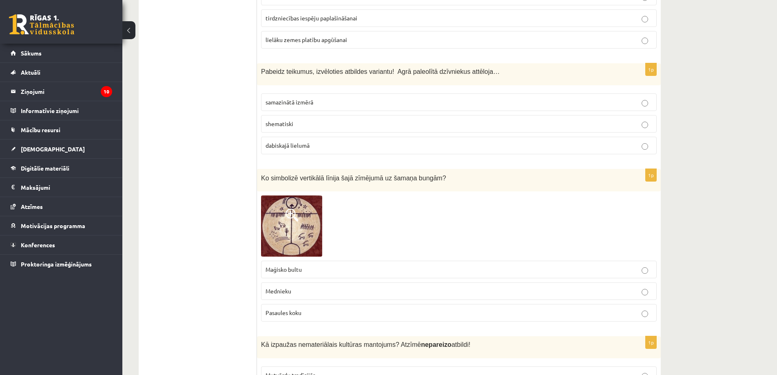
click at [304, 200] on img at bounding box center [291, 225] width 61 height 61
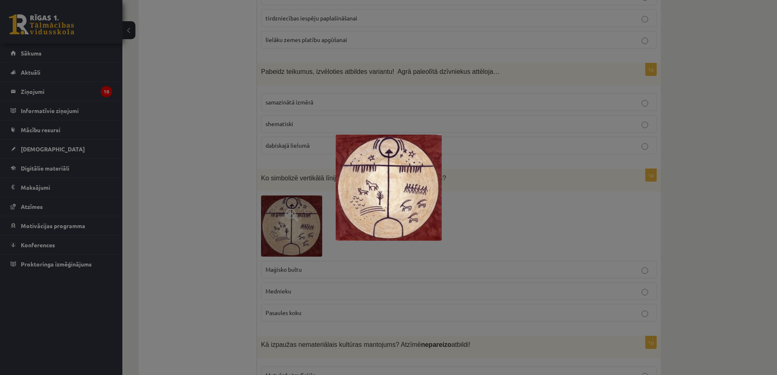
click at [530, 209] on div at bounding box center [388, 187] width 777 height 375
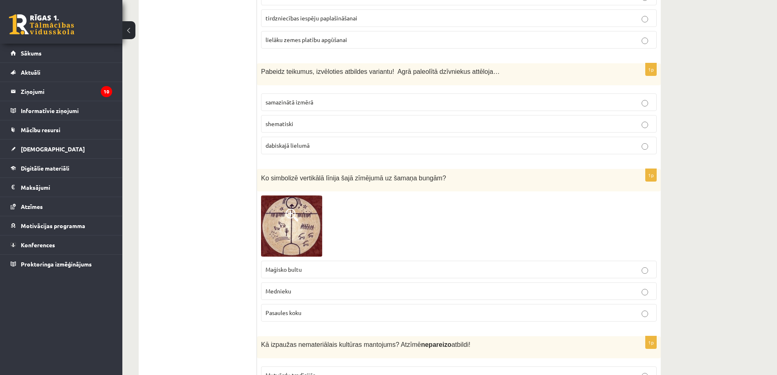
click at [361, 197] on div at bounding box center [459, 225] width 396 height 61
click at [296, 209] on span at bounding box center [292, 215] width 13 height 13
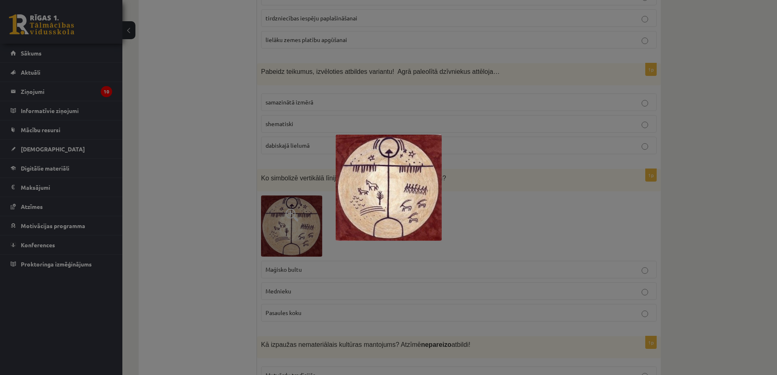
click at [218, 217] on div at bounding box center [388, 187] width 777 height 375
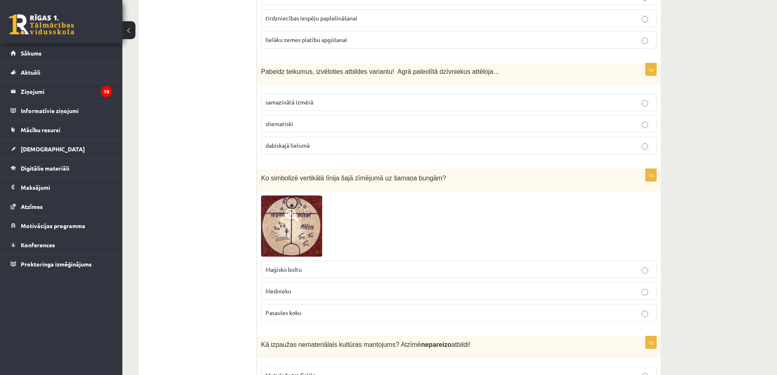
click at [286, 287] on span "Mednieku" at bounding box center [279, 290] width 26 height 7
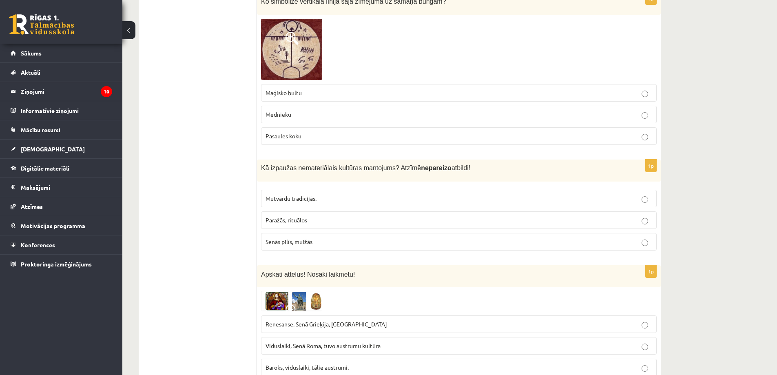
scroll to position [3120, 0]
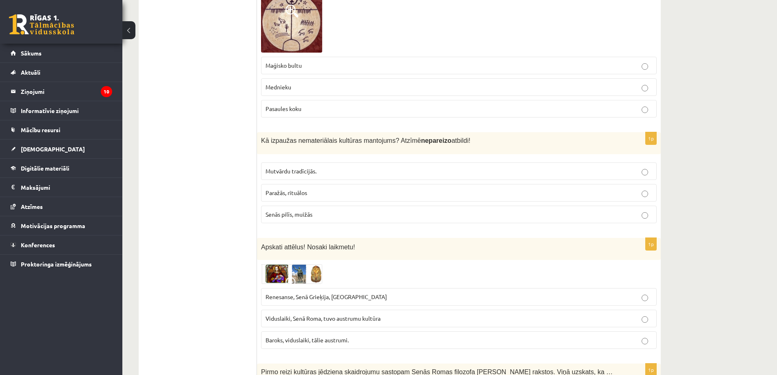
click at [328, 189] on p "Paražās, rituālos" at bounding box center [459, 193] width 387 height 9
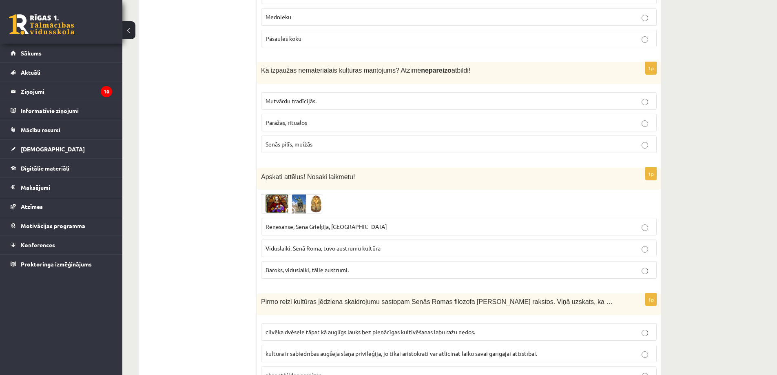
scroll to position [3201, 0]
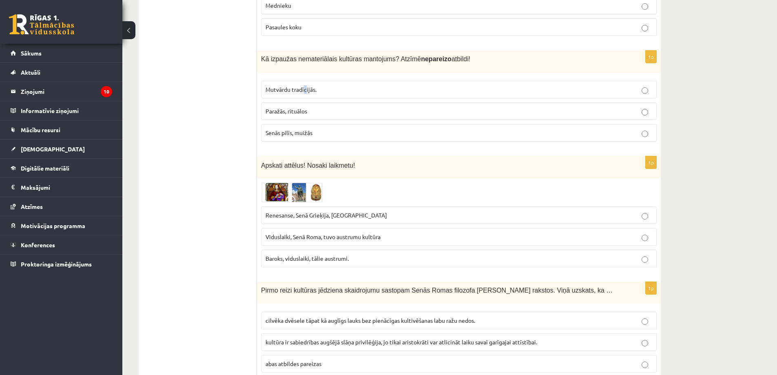
drag, startPoint x: 306, startPoint y: 60, endPoint x: 355, endPoint y: 79, distance: 53.2
click at [306, 86] on span "Mutvārdu tradīcijās." at bounding box center [291, 89] width 51 height 7
click at [474, 81] on label "Mutvārdu tradīcijās." at bounding box center [459, 90] width 396 height 18
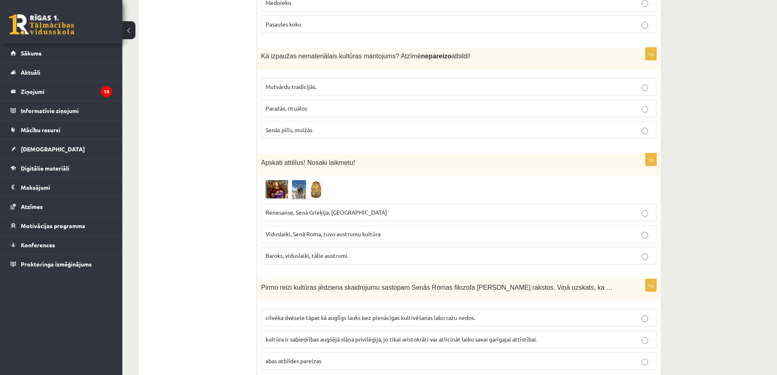
click at [302, 209] on span "Renesanse, Senā Grieķija, Ēģipte" at bounding box center [327, 212] width 122 height 7
drag, startPoint x: 271, startPoint y: 251, endPoint x: 268, endPoint y: 258, distance: 7.2
drag, startPoint x: 264, startPoint y: 258, endPoint x: 266, endPoint y: 265, distance: 6.6
click at [267, 284] on span "Pirmo reizi kultūras jēdziena skaidrojumu sastopam Senās Romas filozofa Ciceron…" at bounding box center [437, 287] width 352 height 7
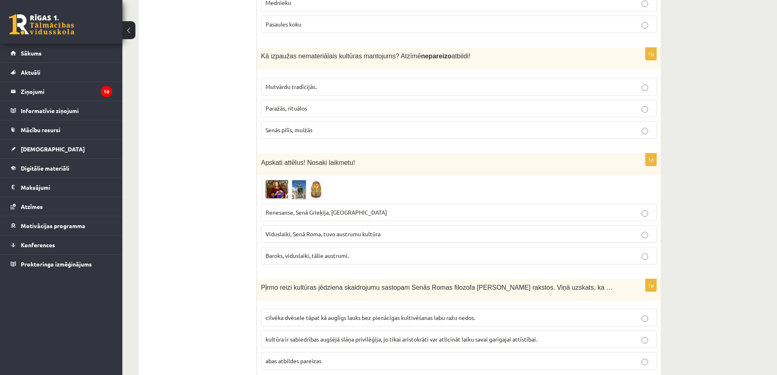
drag, startPoint x: 257, startPoint y: 260, endPoint x: 261, endPoint y: 262, distance: 4.8
click at [261, 284] on span "Pirmo reizi kultūras jēdziena skaidrojumu sastopam Senās Romas filozofa Ciceron…" at bounding box center [437, 287] width 352 height 7
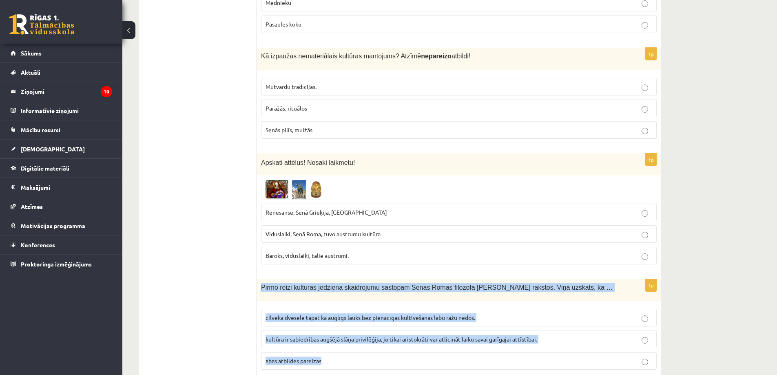
drag, startPoint x: 261, startPoint y: 262, endPoint x: 326, endPoint y: 345, distance: 105.0
click at [326, 345] on div "1p Pirmo reizi kultūras jēdziena skaidrojumu sastopam Senās Romas filozofa Cice…" at bounding box center [459, 328] width 404 height 98
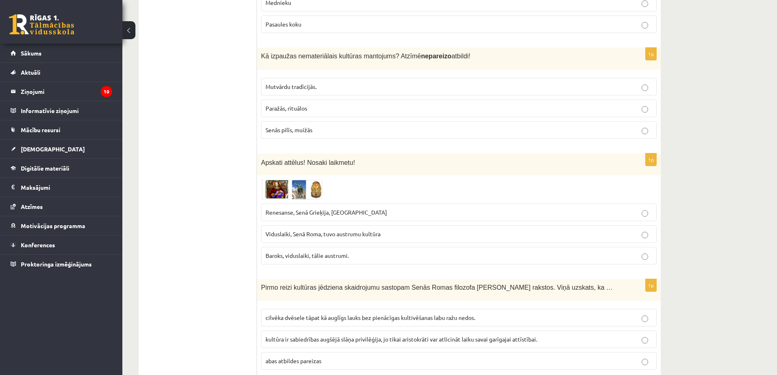
click at [463, 314] on span "cilvēka dvēsele tāpat kā auglīgs lauks bez pienācīgas kultivēšanas labu ražu ne…" at bounding box center [371, 317] width 210 height 7
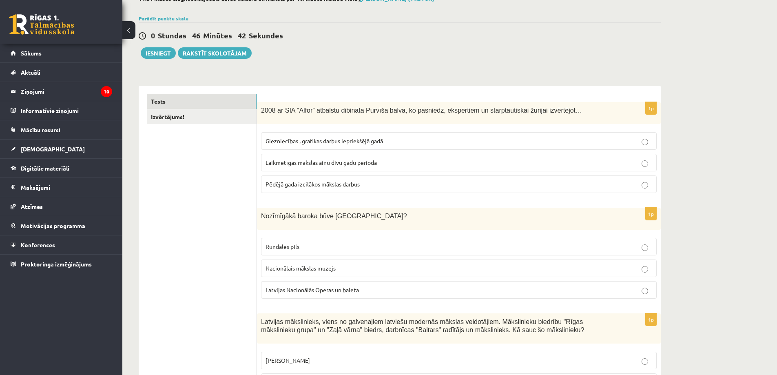
scroll to position [0, 0]
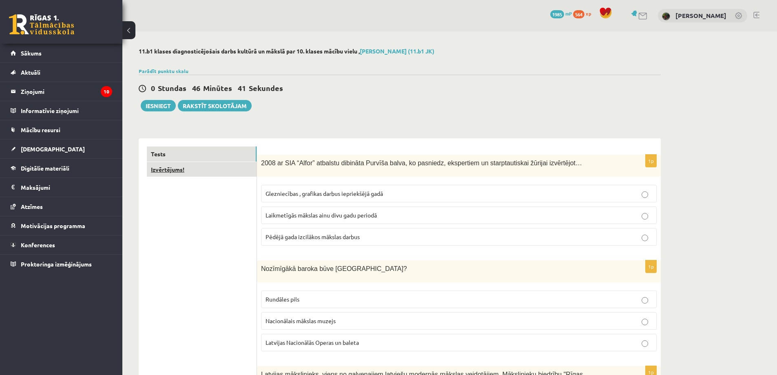
click at [191, 163] on link "Izvērtējums!" at bounding box center [202, 169] width 110 height 15
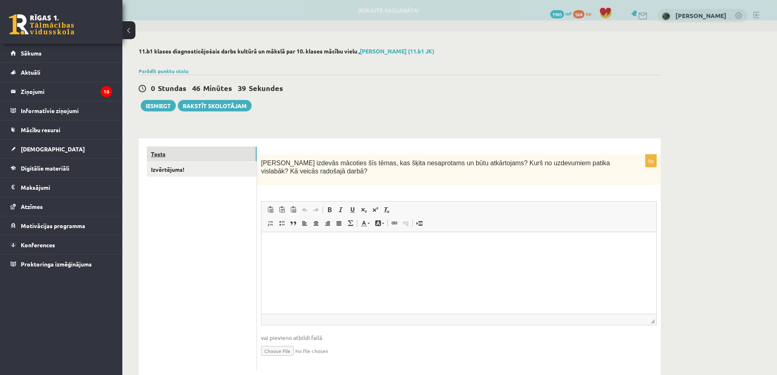
click at [197, 148] on link "Tests" at bounding box center [202, 153] width 110 height 15
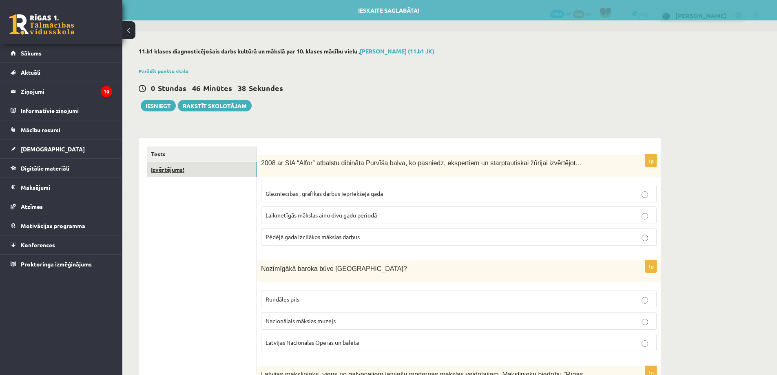
click at [196, 167] on link "Izvērtējums!" at bounding box center [202, 169] width 110 height 15
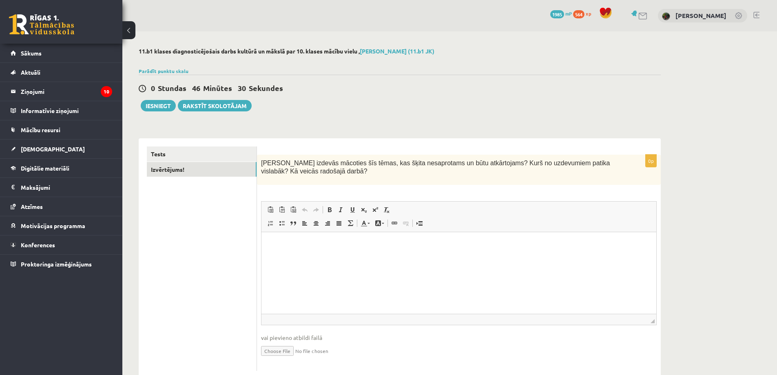
click at [515, 232] on span "Redaktora rīkjoslas Ielīmēt Klaviatūras saīsne vadīšanas taustiņš+V Ievietot kā…" at bounding box center [459, 217] width 395 height 31
click at [288, 246] on p "Bagātinātā teksta redaktors, wiswyg-editor-user-answer-47433990769880" at bounding box center [459, 244] width 379 height 9
click at [169, 269] on ul "Tests Izvērtējums!" at bounding box center [202, 258] width 110 height 225
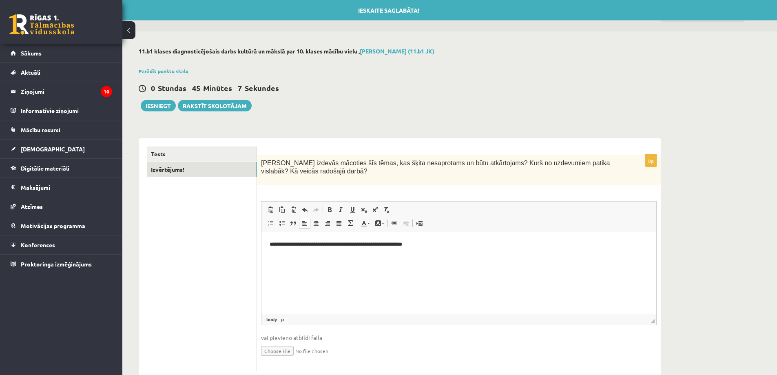
click at [146, 95] on div "0 Stundas 45 Minūtes 7 Sekundes Ieskaite saglabāta! Iesniegt Rakstīt skolotājam" at bounding box center [400, 93] width 522 height 37
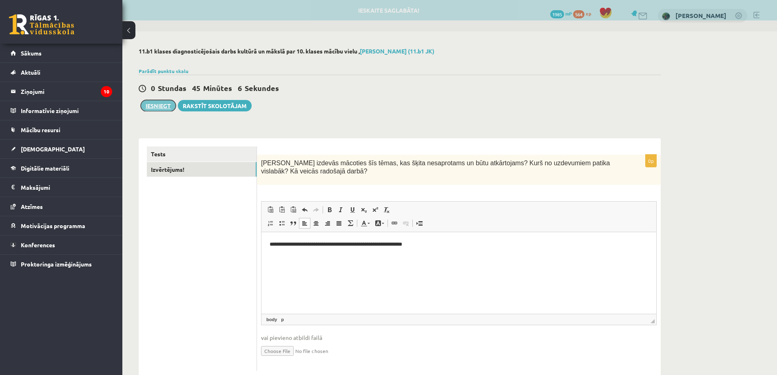
click at [150, 104] on button "Iesniegt" at bounding box center [158, 105] width 35 height 11
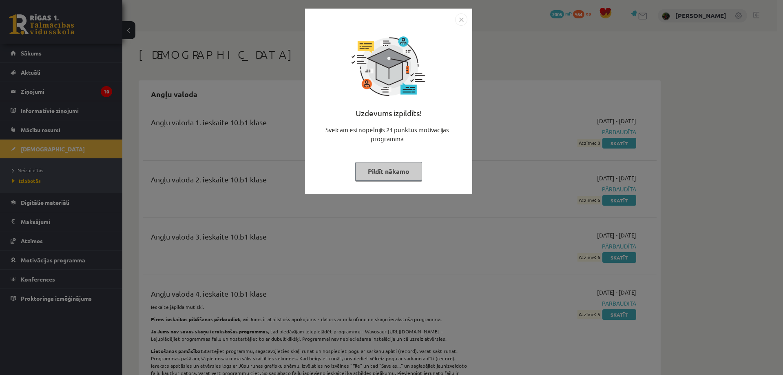
click at [462, 20] on img "Close" at bounding box center [461, 19] width 12 height 12
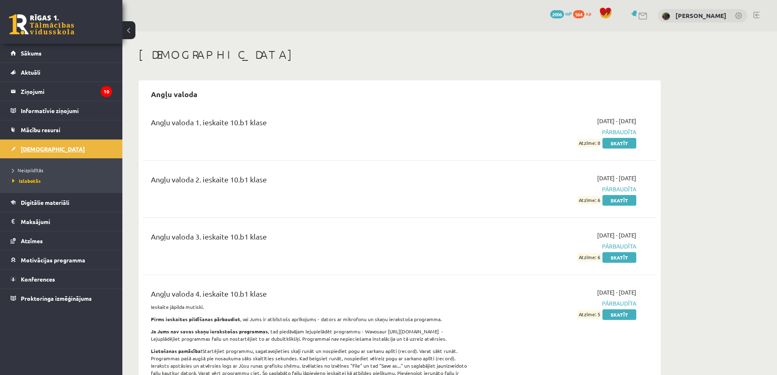
click at [30, 146] on span "[DEMOGRAPHIC_DATA]" at bounding box center [53, 148] width 64 height 7
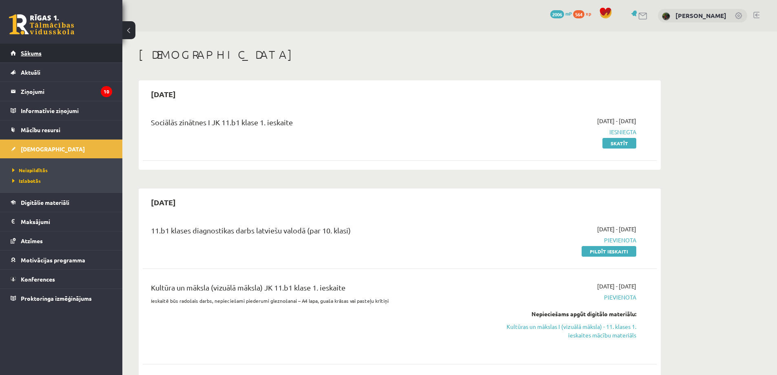
click at [81, 53] on link "Sākums" at bounding box center [62, 53] width 102 height 19
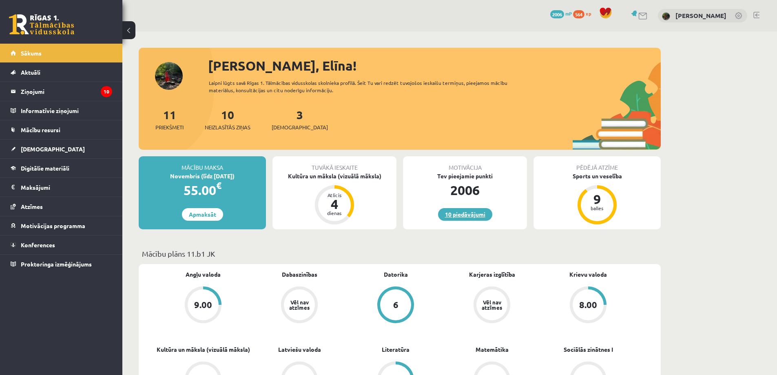
click at [476, 210] on link "10 piedāvājumi" at bounding box center [465, 214] width 54 height 13
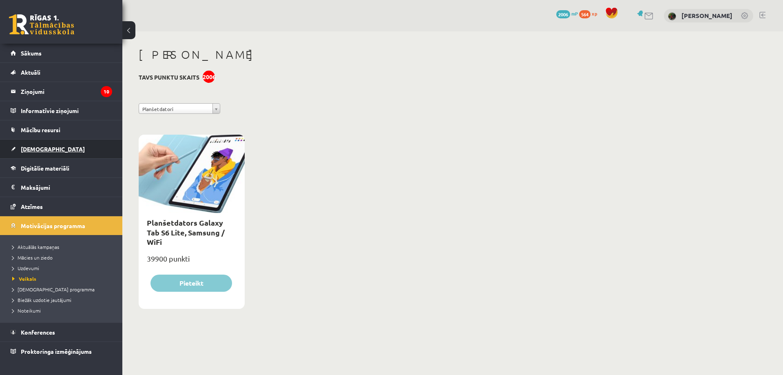
click at [36, 146] on span "[DEMOGRAPHIC_DATA]" at bounding box center [53, 148] width 64 height 7
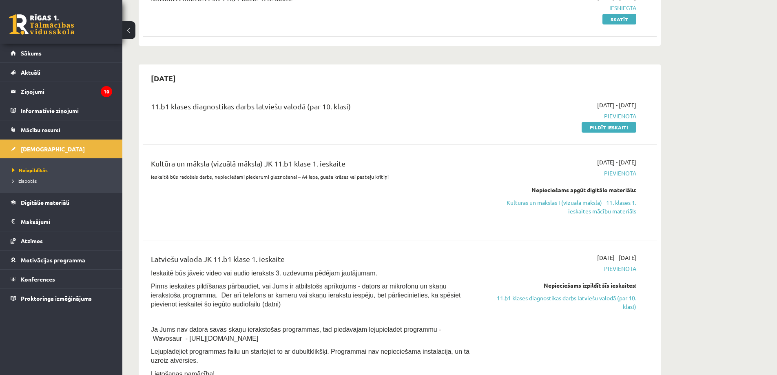
scroll to position [122, 0]
click at [600, 124] on link "Pildīt ieskaiti" at bounding box center [609, 129] width 55 height 11
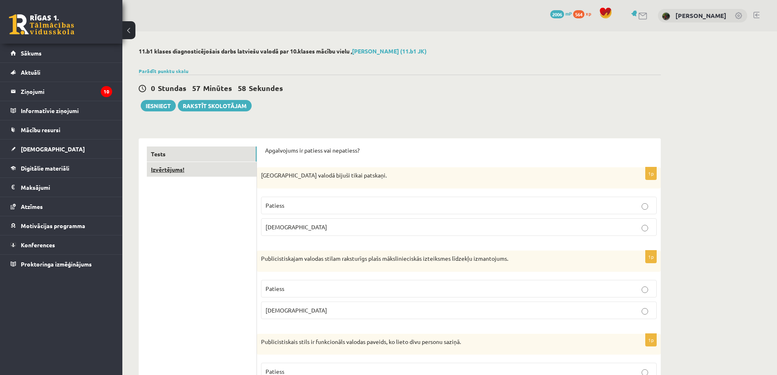
click at [186, 172] on link "Izvērtējums!" at bounding box center [202, 169] width 110 height 15
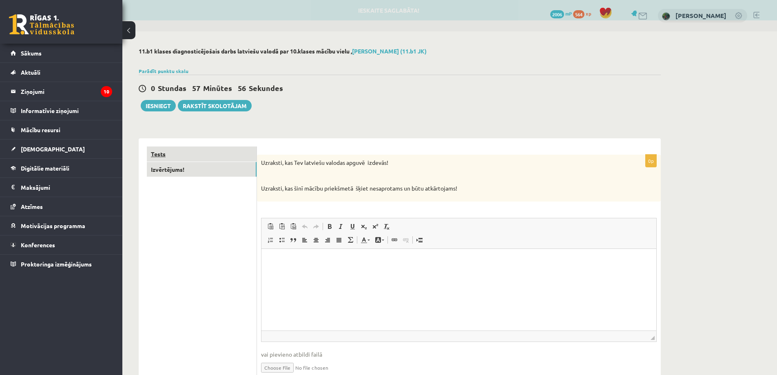
click at [189, 153] on link "Tests" at bounding box center [202, 153] width 110 height 15
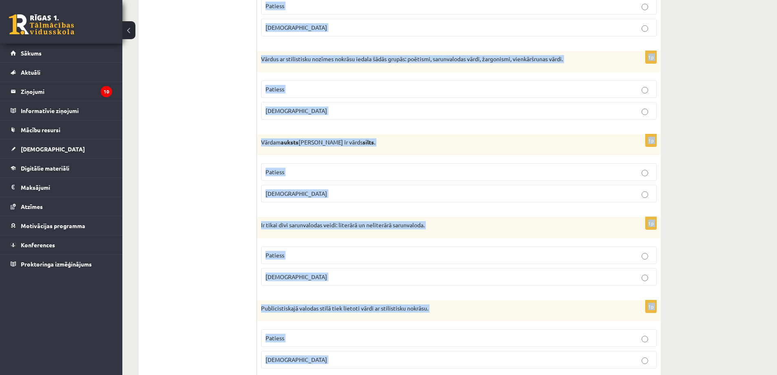
scroll to position [674, 0]
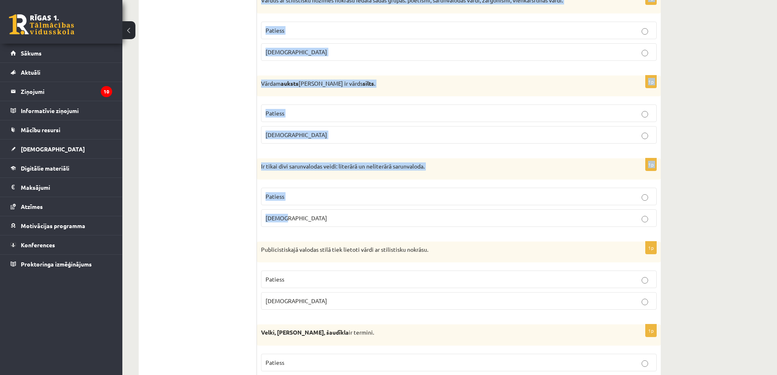
drag, startPoint x: 262, startPoint y: 105, endPoint x: 292, endPoint y: 215, distance: 114.0
copy form "Apgalvojums ir patiess vai nepatiess? 1p Pirmatnējā valodā bijuši tikai patskaņ…"
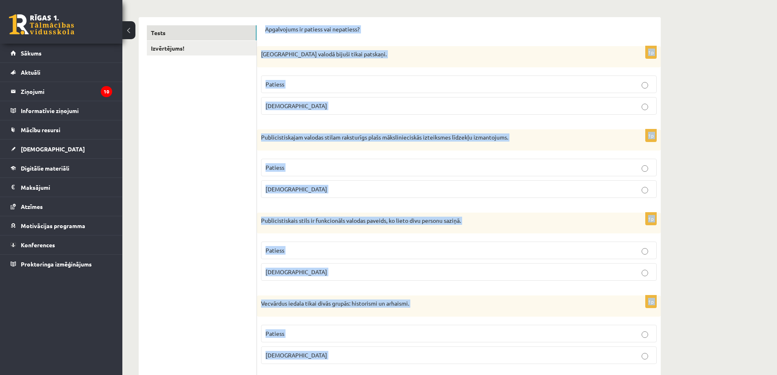
scroll to position [122, 0]
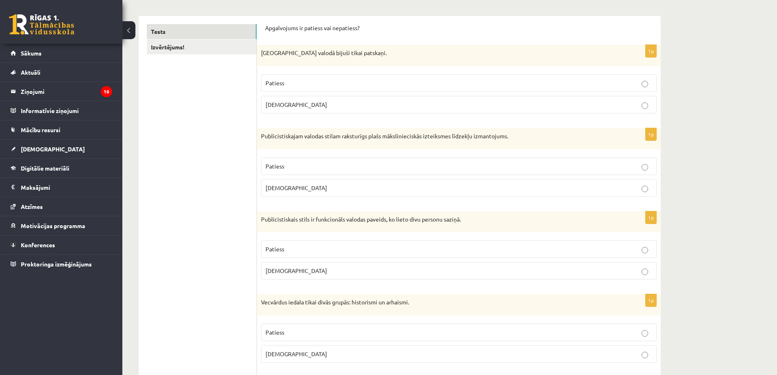
click at [282, 109] on p "Aplams" at bounding box center [459, 104] width 387 height 9
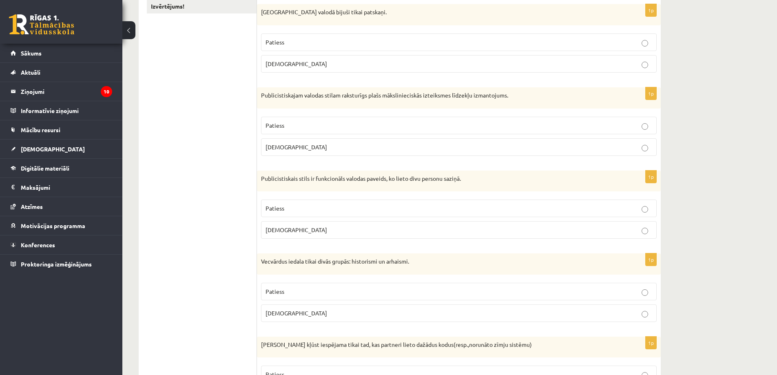
scroll to position [204, 0]
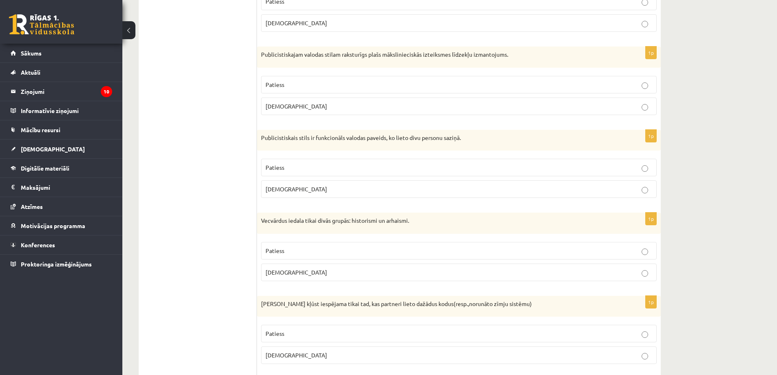
click at [295, 87] on p "Patiess" at bounding box center [459, 84] width 387 height 9
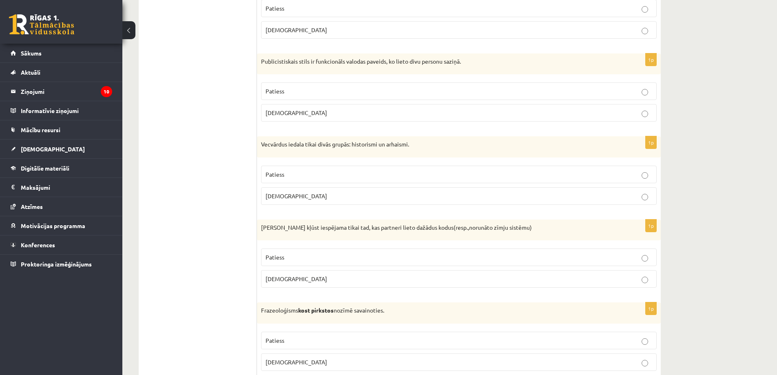
scroll to position [286, 0]
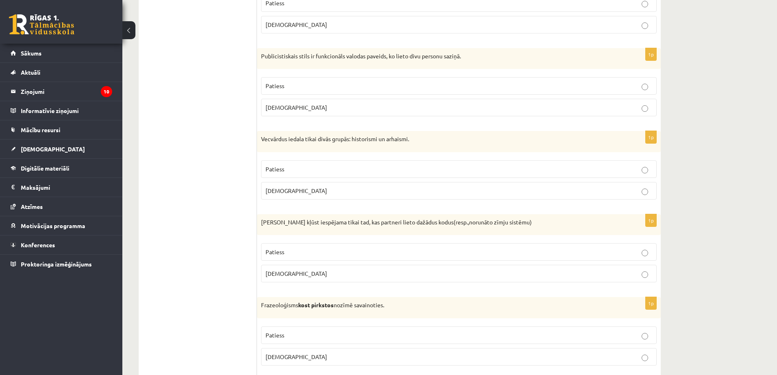
click at [292, 108] on p "Aplams" at bounding box center [459, 107] width 387 height 9
click at [284, 191] on span "Aplams" at bounding box center [297, 190] width 62 height 7
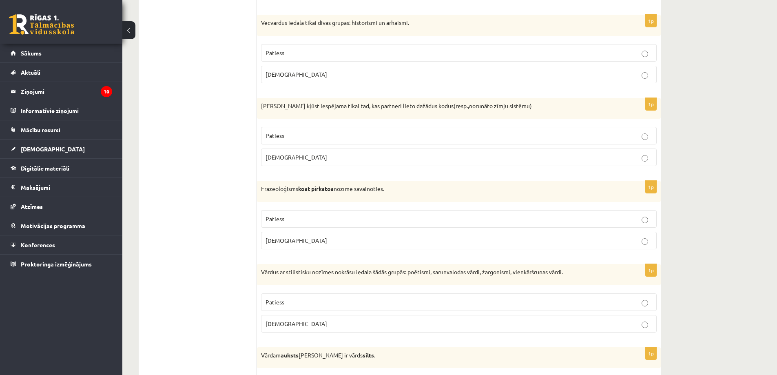
scroll to position [408, 0]
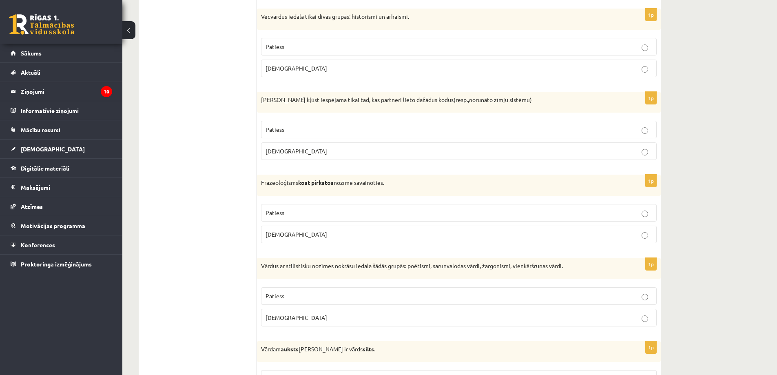
click at [291, 150] on p "Aplams" at bounding box center [459, 151] width 387 height 9
drag, startPoint x: 296, startPoint y: 236, endPoint x: 296, endPoint y: 241, distance: 4.9
click at [296, 237] on p "Aplams" at bounding box center [459, 234] width 387 height 9
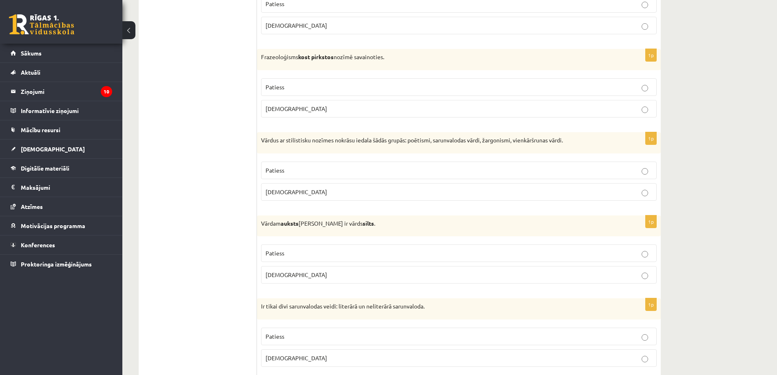
scroll to position [571, 0]
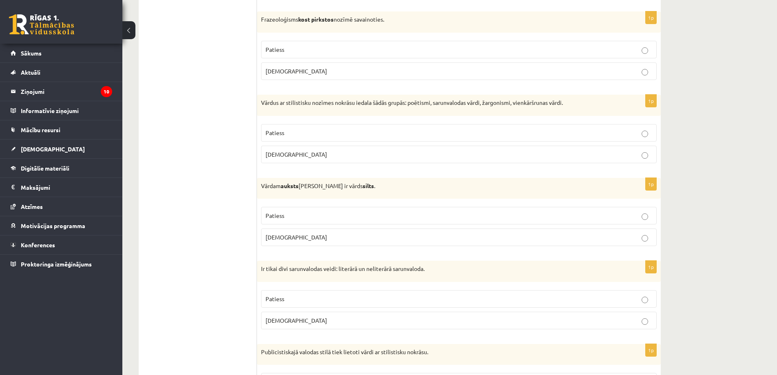
click at [290, 134] on p "Patiess" at bounding box center [459, 133] width 387 height 9
click at [292, 215] on p "Patiess" at bounding box center [459, 215] width 387 height 9
click at [292, 323] on p "Aplams" at bounding box center [459, 320] width 387 height 9
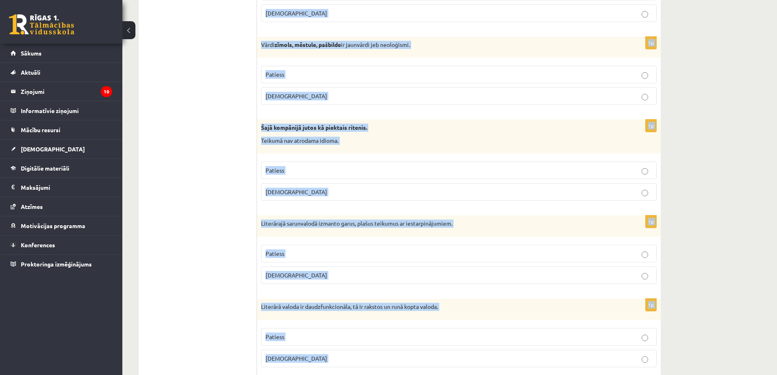
scroll to position [1654, 0]
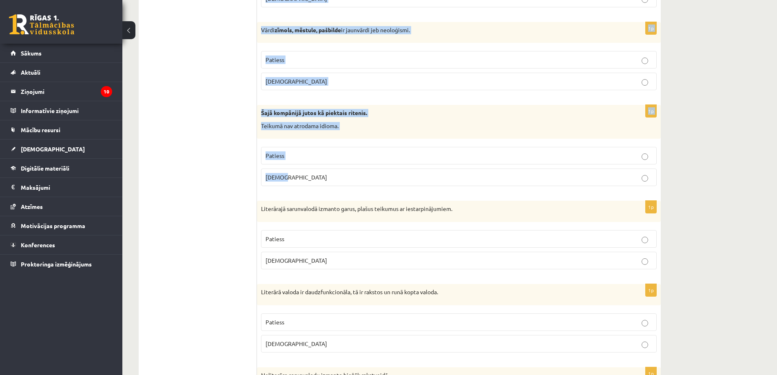
drag, startPoint x: 260, startPoint y: 105, endPoint x: 341, endPoint y: 181, distance: 111.4
copy form "Publicistiskajā valodas stilā tiek lietoti vārdi ar stilistisku nokrāsu. Paties…"
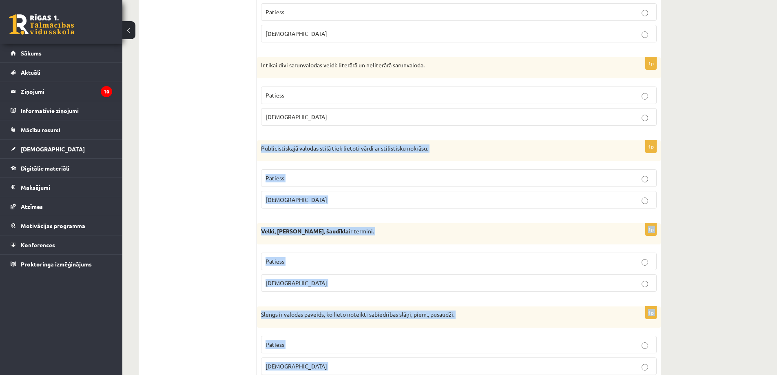
scroll to position [797, 0]
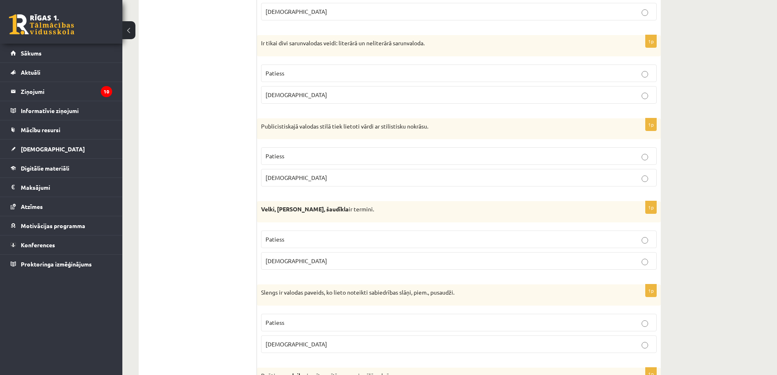
click at [313, 153] on p "Patiess" at bounding box center [459, 156] width 387 height 9
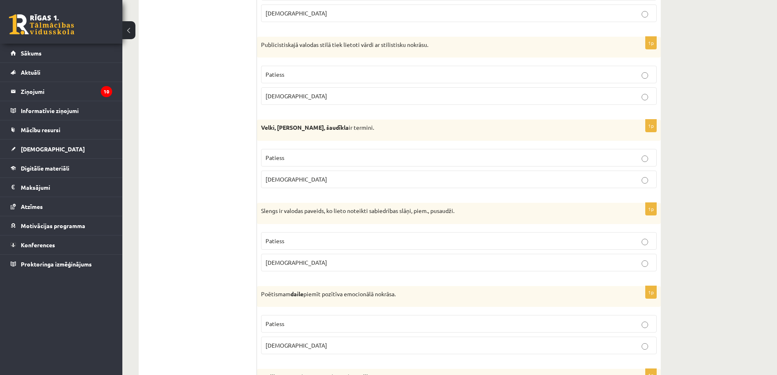
click at [311, 156] on p "Patiess" at bounding box center [459, 157] width 387 height 9
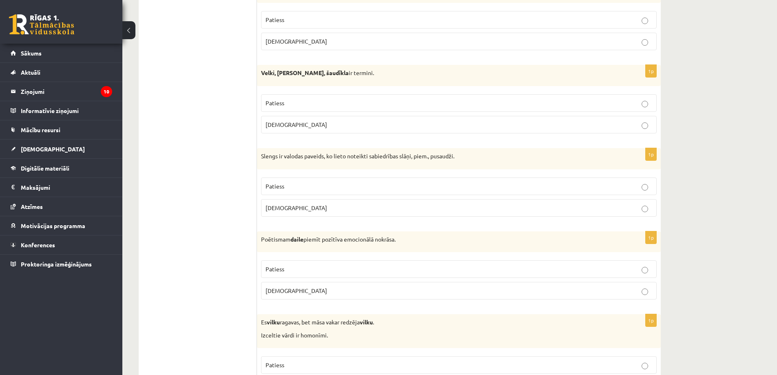
scroll to position [1001, 0]
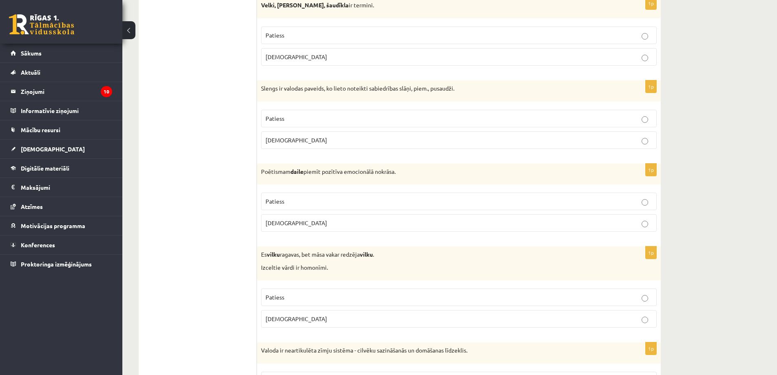
click at [302, 117] on p "Patiess" at bounding box center [459, 118] width 387 height 9
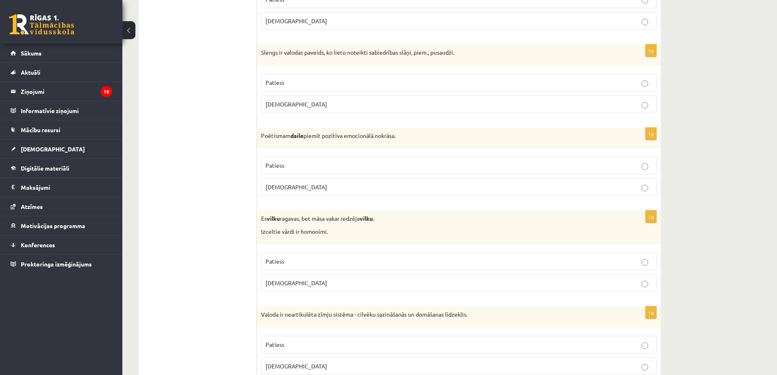
scroll to position [1042, 0]
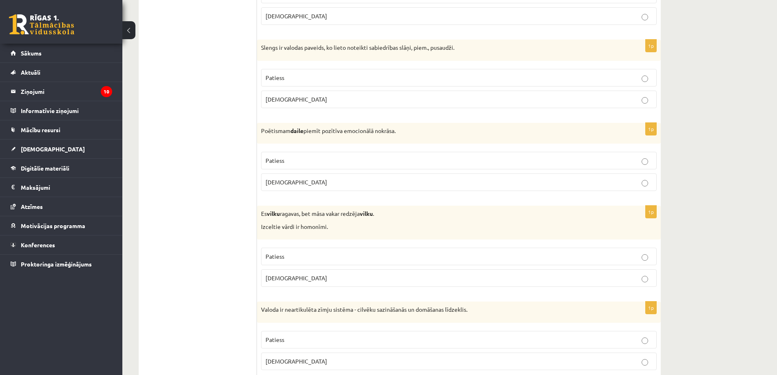
click at [301, 159] on p "Patiess" at bounding box center [459, 160] width 387 height 9
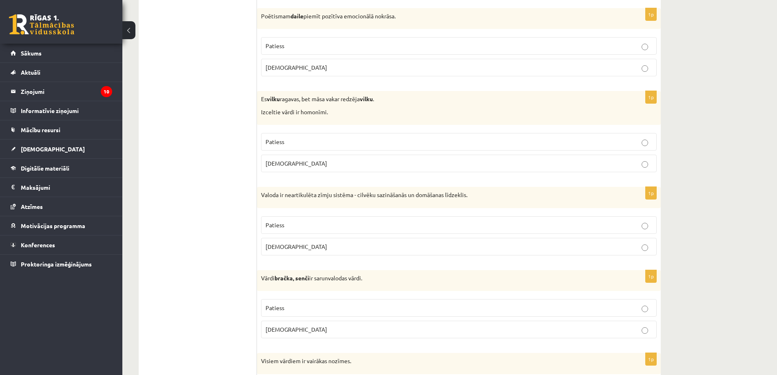
scroll to position [1164, 0]
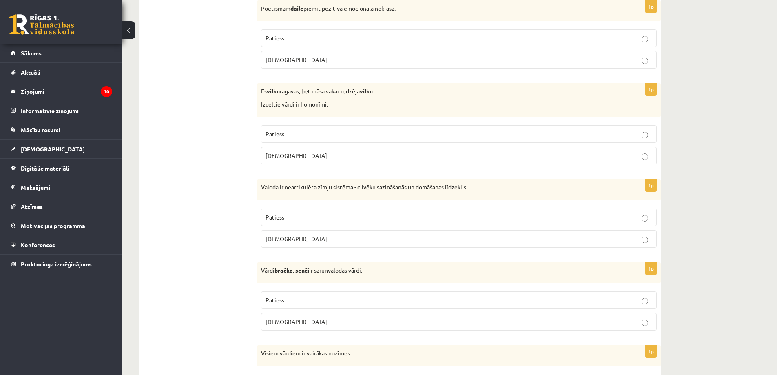
click at [306, 135] on p "Patiess" at bounding box center [459, 134] width 387 height 9
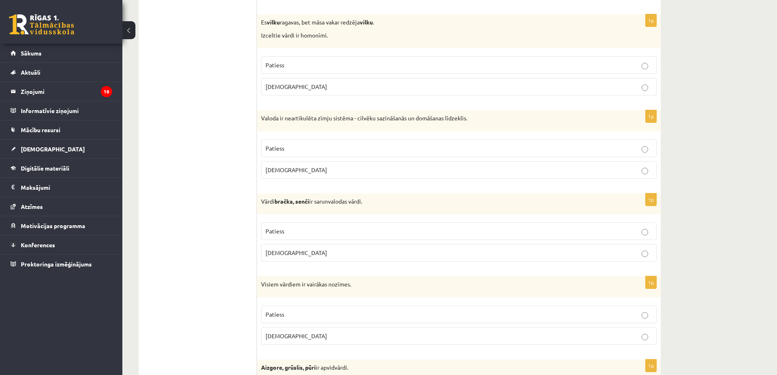
scroll to position [1246, 0]
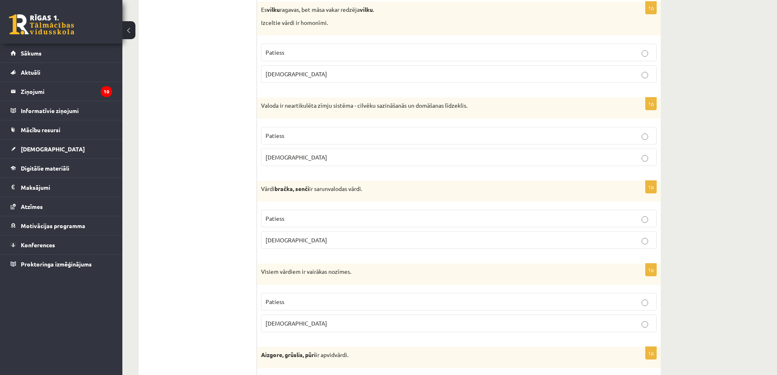
click at [278, 158] on span "Aplams" at bounding box center [297, 156] width 62 height 7
click at [289, 135] on p "Patiess" at bounding box center [459, 135] width 387 height 9
click at [288, 159] on p "Aplams" at bounding box center [459, 157] width 387 height 9
click at [292, 217] on p "Patiess" at bounding box center [459, 218] width 387 height 9
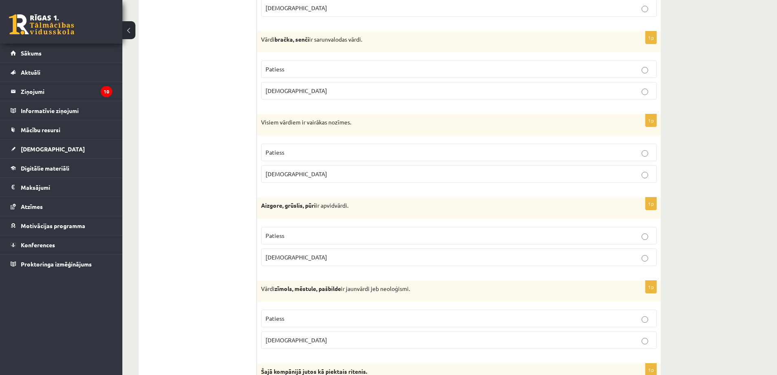
scroll to position [1409, 0]
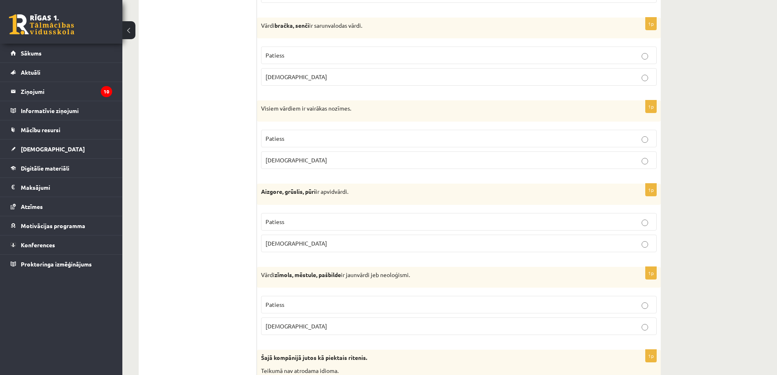
click at [288, 161] on p "Aplams" at bounding box center [459, 160] width 387 height 9
click at [279, 222] on span "Patiess" at bounding box center [275, 221] width 19 height 7
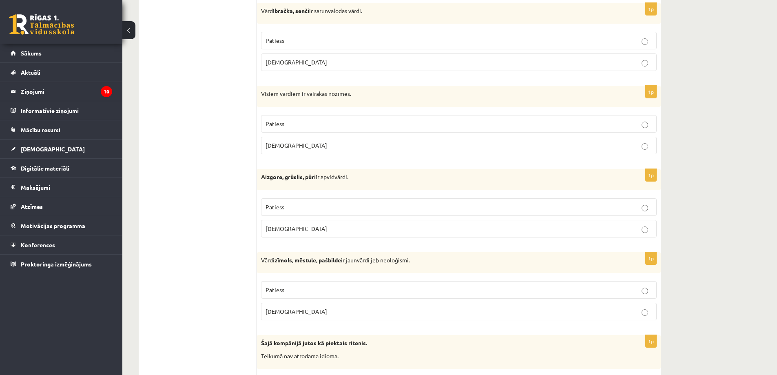
scroll to position [1491, 0]
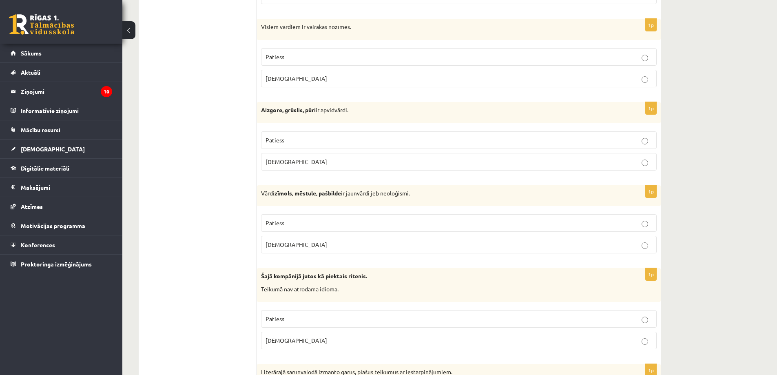
click at [287, 224] on p "Patiess" at bounding box center [459, 223] width 387 height 9
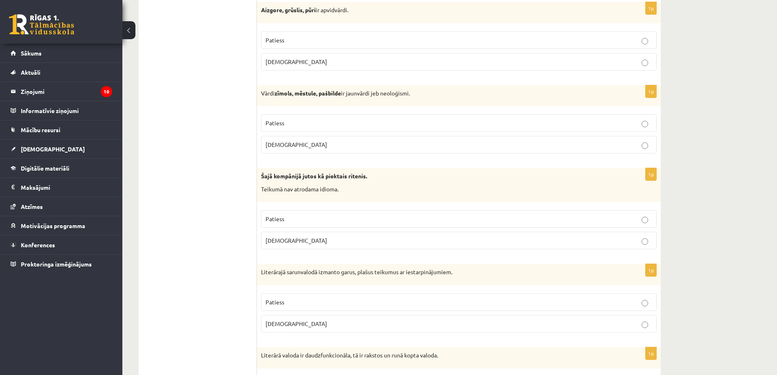
scroll to position [1613, 0]
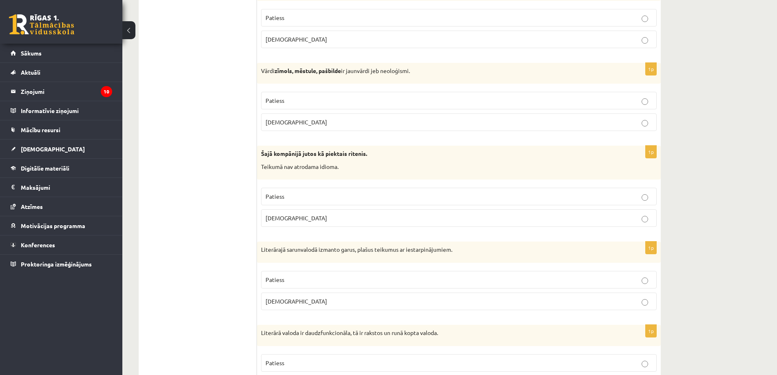
click at [290, 215] on p "Aplams" at bounding box center [459, 218] width 387 height 9
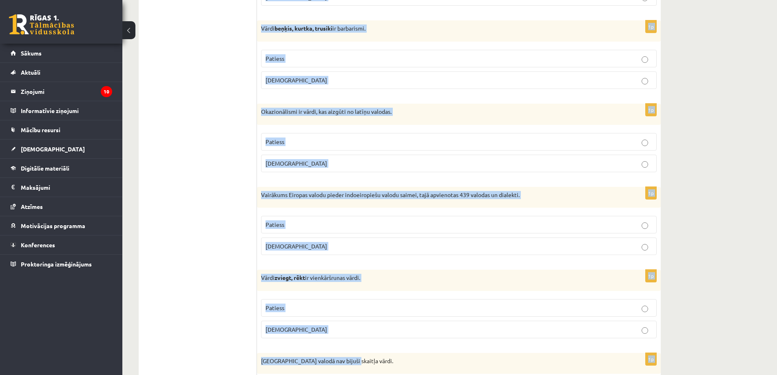
scroll to position [2328, 0]
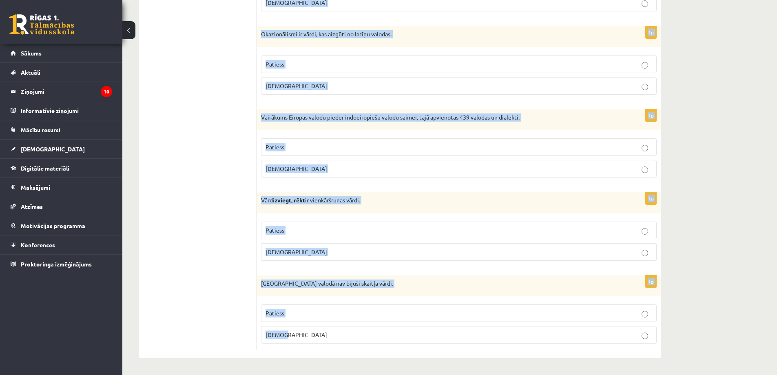
drag, startPoint x: 282, startPoint y: 149, endPoint x: 351, endPoint y: 368, distance: 229.9
drag, startPoint x: 274, startPoint y: 334, endPoint x: 307, endPoint y: 241, distance: 98.3
click at [308, 239] on label "Patiess" at bounding box center [459, 231] width 396 height 18
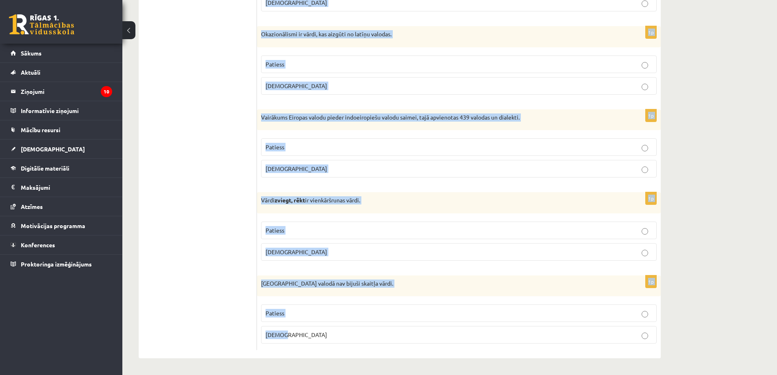
drag, startPoint x: 261, startPoint y: 146, endPoint x: 334, endPoint y: 366, distance: 232.5
copy form "Literārajā sarunvalodā izmanto garus, plašus teikumus ar iestarpinājumiem. Pati…"
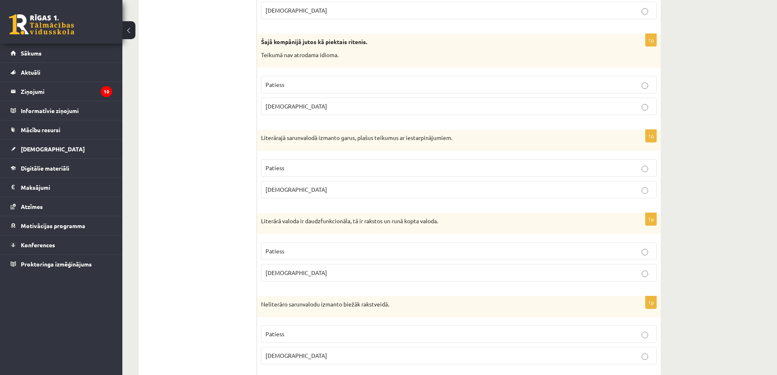
scroll to position [1756, 0]
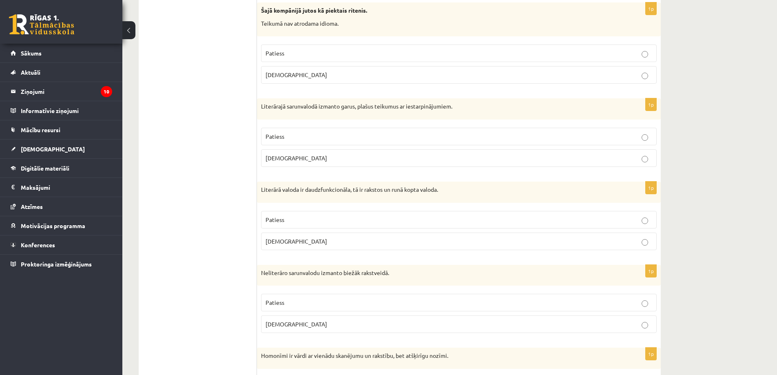
click at [287, 139] on p "Patiess" at bounding box center [459, 136] width 387 height 9
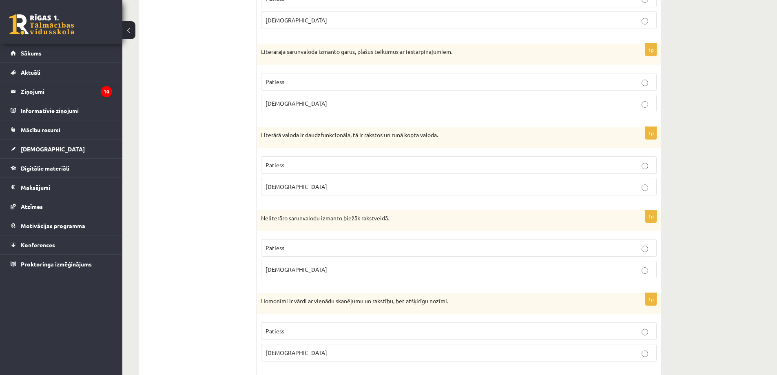
scroll to position [1838, 0]
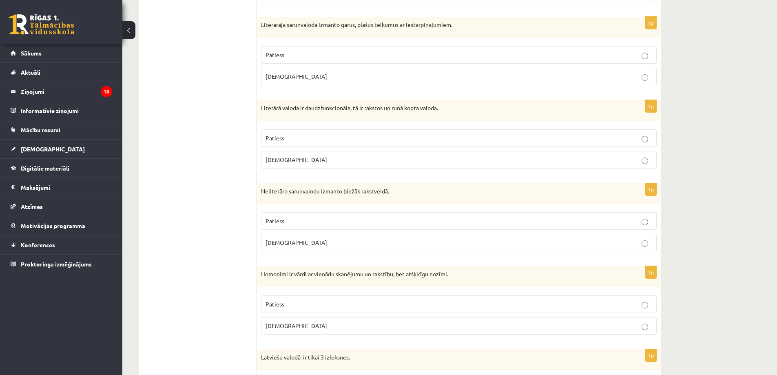
click at [295, 136] on p "Patiess" at bounding box center [459, 138] width 387 height 9
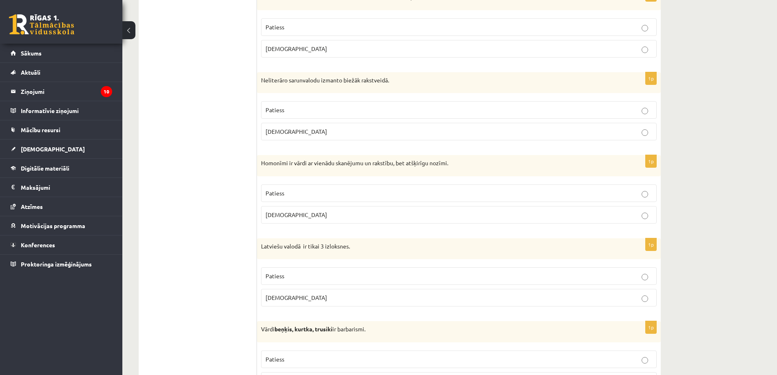
scroll to position [1960, 0]
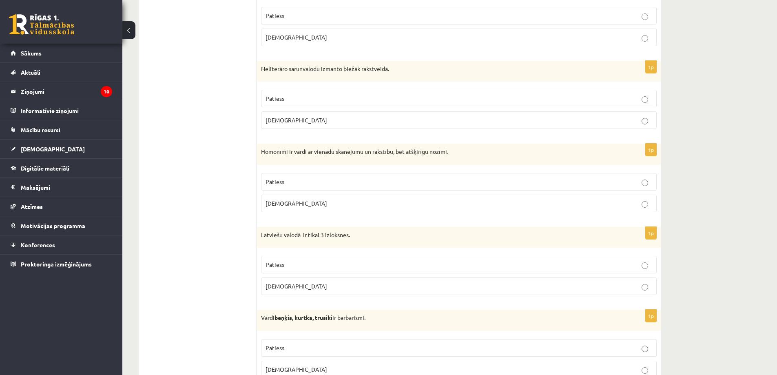
click at [293, 119] on p "Aplams" at bounding box center [459, 120] width 387 height 9
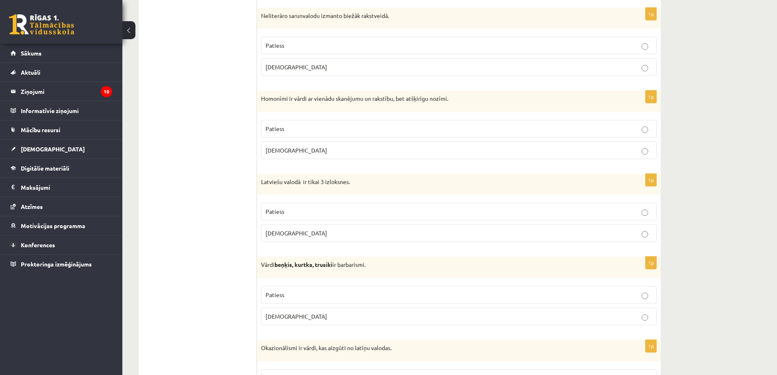
scroll to position [2042, 0]
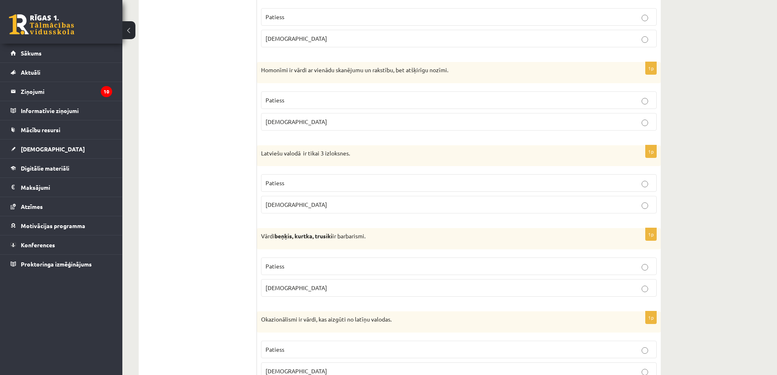
click at [296, 102] on p "Patiess" at bounding box center [459, 100] width 387 height 9
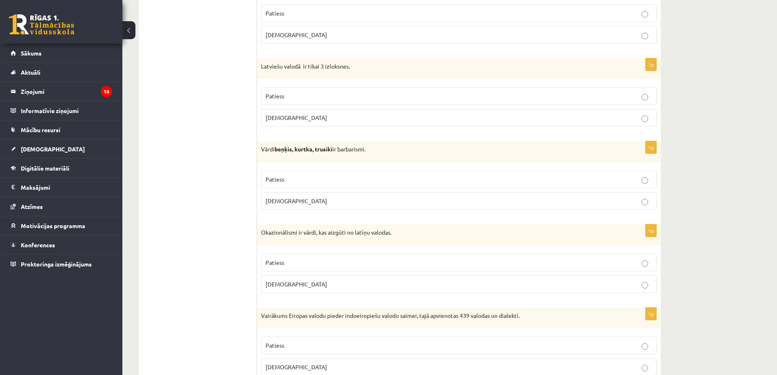
scroll to position [2164, 0]
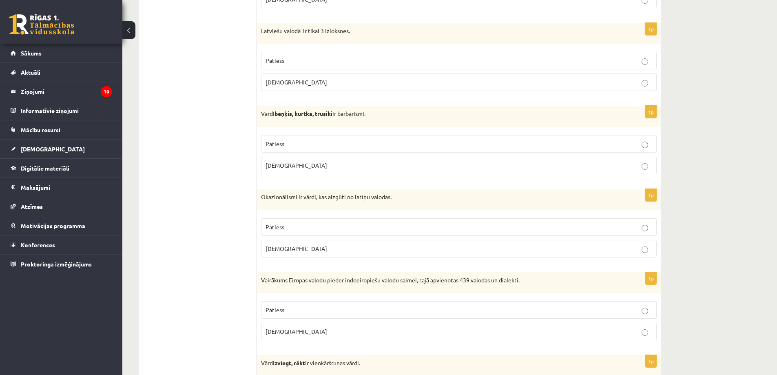
click at [284, 80] on span "Aplams" at bounding box center [297, 81] width 62 height 7
click at [282, 142] on span "Patiess" at bounding box center [275, 143] width 19 height 7
click at [304, 251] on p "Aplams" at bounding box center [459, 248] width 387 height 9
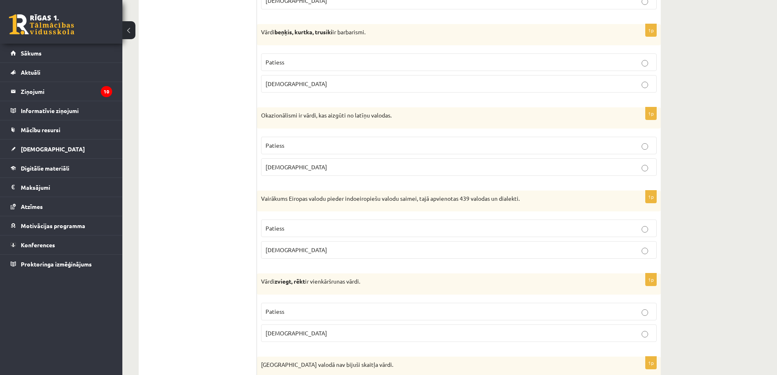
click at [321, 226] on p "Patiess" at bounding box center [459, 228] width 387 height 9
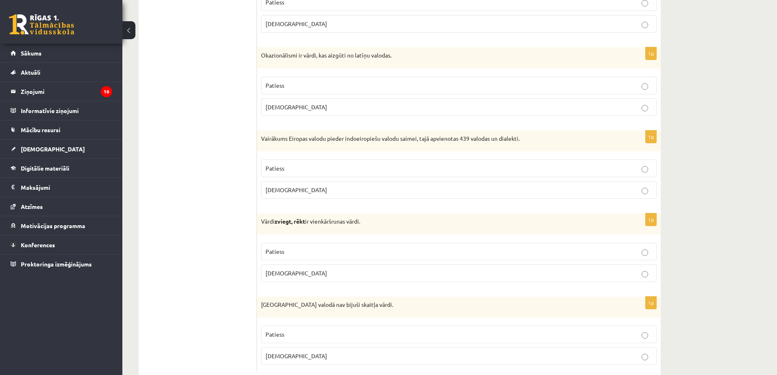
scroll to position [2328, 0]
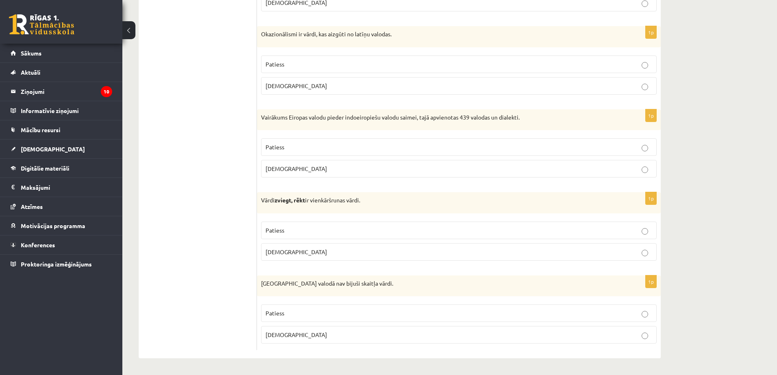
click at [320, 225] on label "Patiess" at bounding box center [459, 231] width 396 height 18
click at [295, 335] on p "Aplams" at bounding box center [459, 335] width 387 height 9
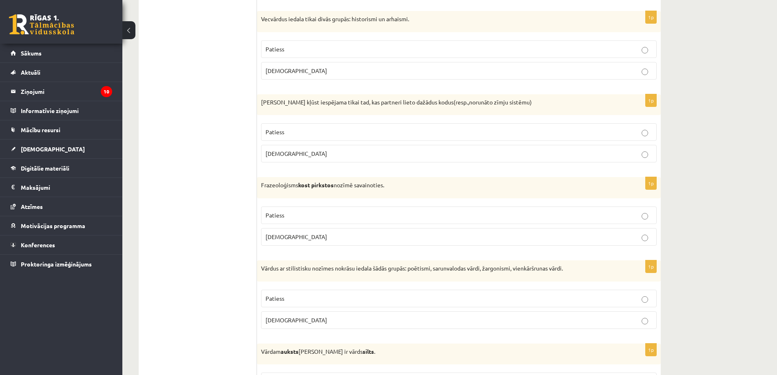
scroll to position [0, 0]
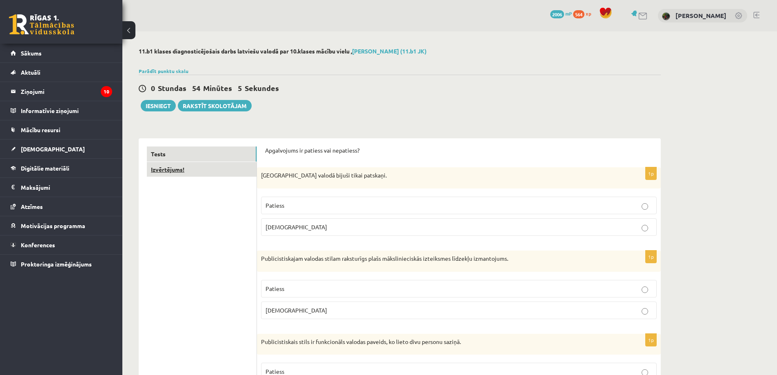
click at [205, 162] on link "Izvērtējums!" at bounding box center [202, 169] width 110 height 15
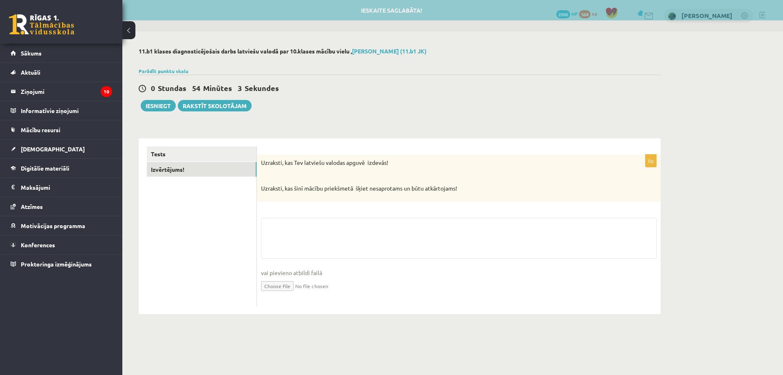
drag, startPoint x: 210, startPoint y: 139, endPoint x: 202, endPoint y: 146, distance: 11.0
click at [209, 139] on div "Tests Izvērtējums!" at bounding box center [198, 226] width 118 height 176
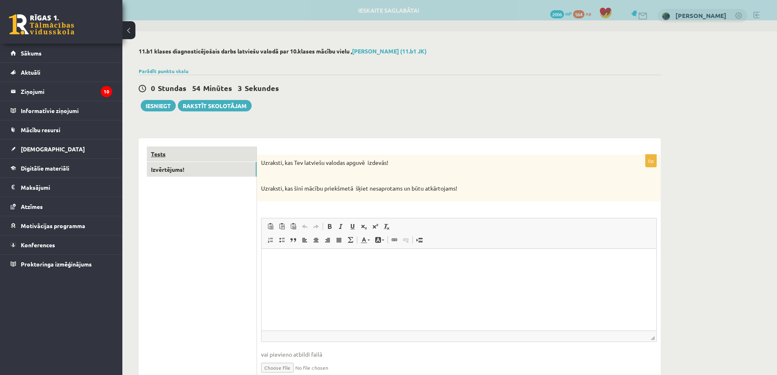
click at [205, 155] on link "Tests" at bounding box center [202, 153] width 110 height 15
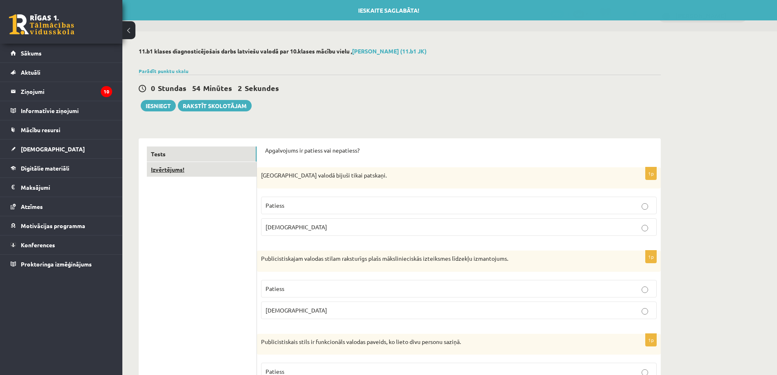
click at [191, 169] on link "Izvērtējums!" at bounding box center [202, 169] width 110 height 15
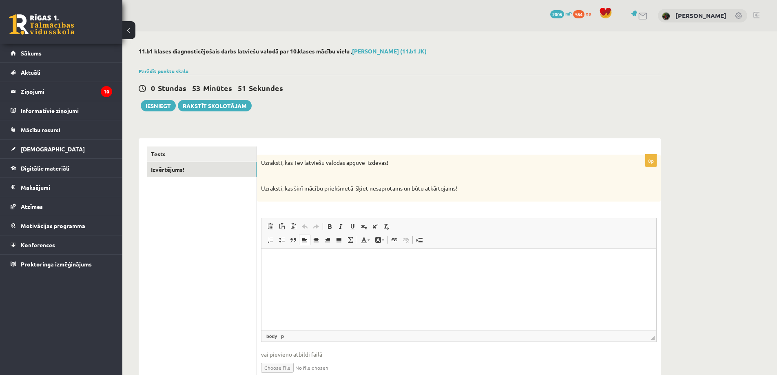
click at [304, 263] on p "Bagātinātā teksta redaktors, wiswyg-editor-user-answer-47433892902620" at bounding box center [459, 261] width 379 height 9
click at [219, 297] on ul "Tests Izvērtējums!" at bounding box center [202, 266] width 110 height 241
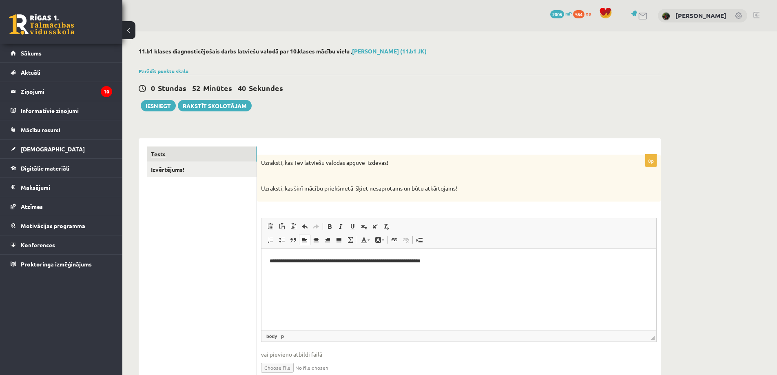
click at [189, 153] on link "Tests" at bounding box center [202, 153] width 110 height 15
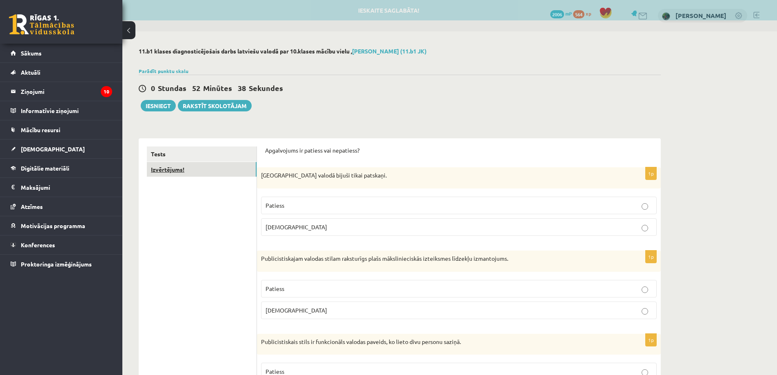
click at [189, 169] on link "Izvērtējums!" at bounding box center [202, 169] width 110 height 15
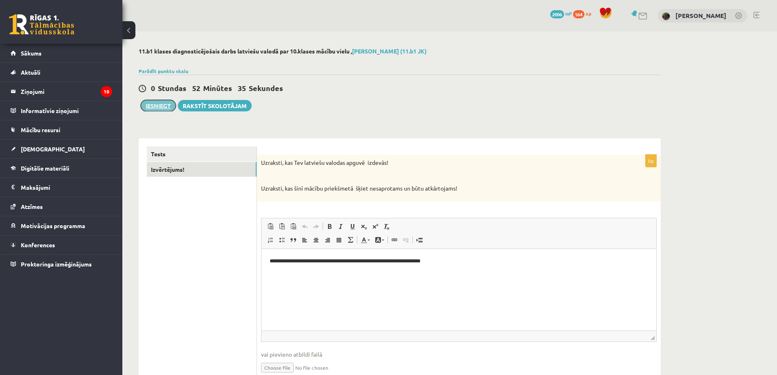
click at [151, 105] on button "Iesniegt" at bounding box center [158, 105] width 35 height 11
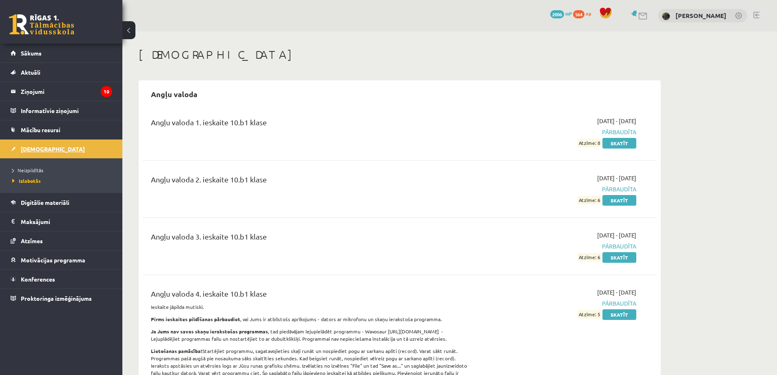
click at [35, 148] on span "[DEMOGRAPHIC_DATA]" at bounding box center [53, 148] width 64 height 7
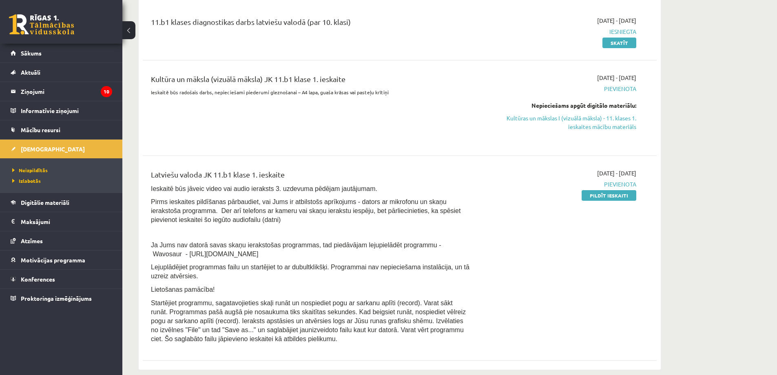
scroll to position [163, 0]
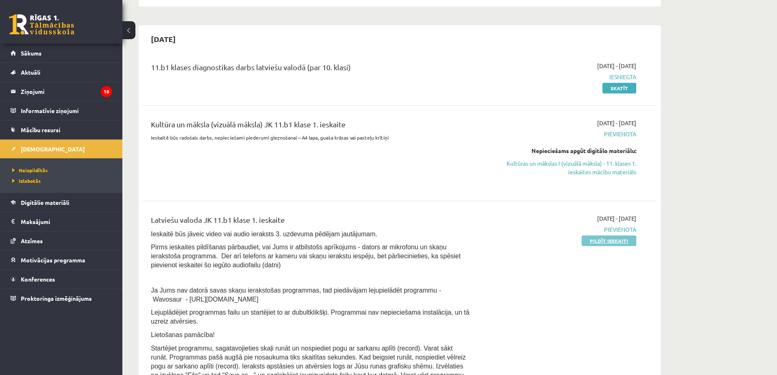
click at [609, 241] on link "Pildīt ieskaiti" at bounding box center [609, 240] width 55 height 11
click at [615, 166] on link "Kultūras un mākslas I (vizuālā māksla) - 11. klases 1. ieskaites mācību materiā…" at bounding box center [560, 167] width 154 height 17
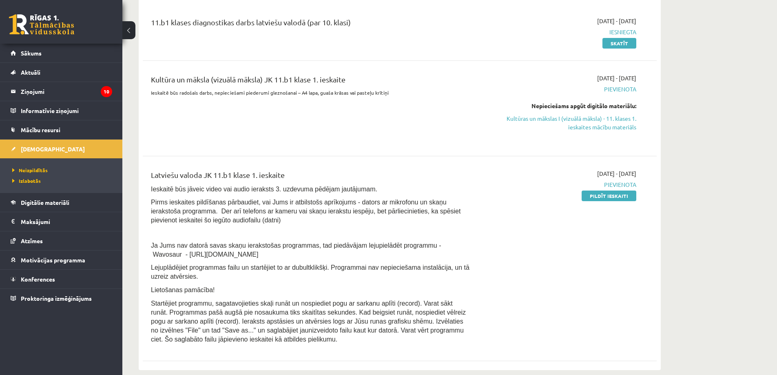
scroll to position [204, 0]
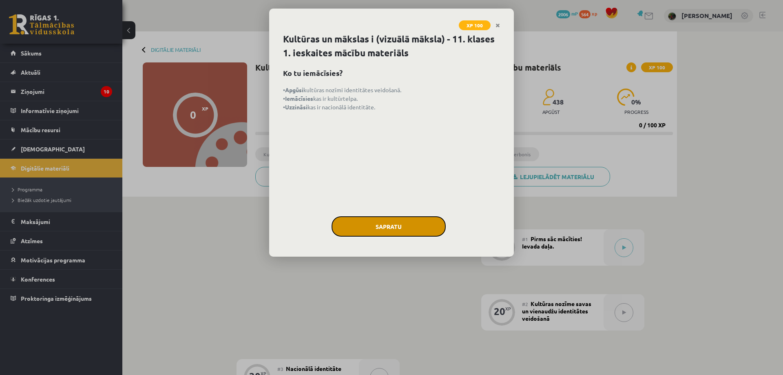
click at [388, 224] on button "Sapratu" at bounding box center [389, 226] width 114 height 20
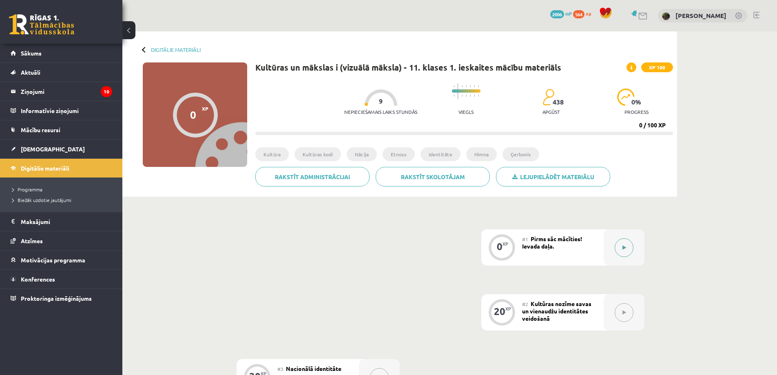
click at [617, 243] on button at bounding box center [624, 247] width 19 height 19
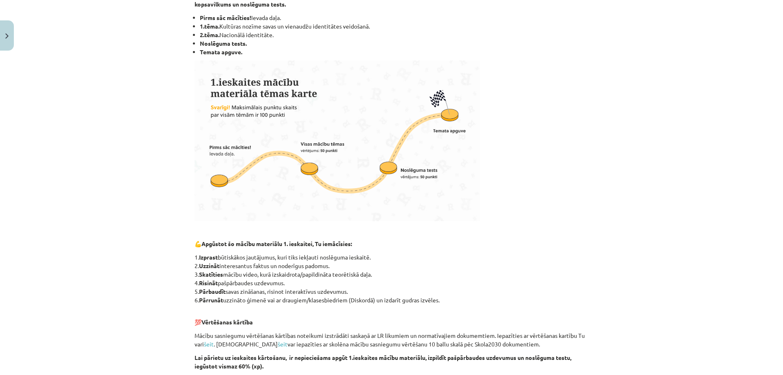
scroll to position [370, 0]
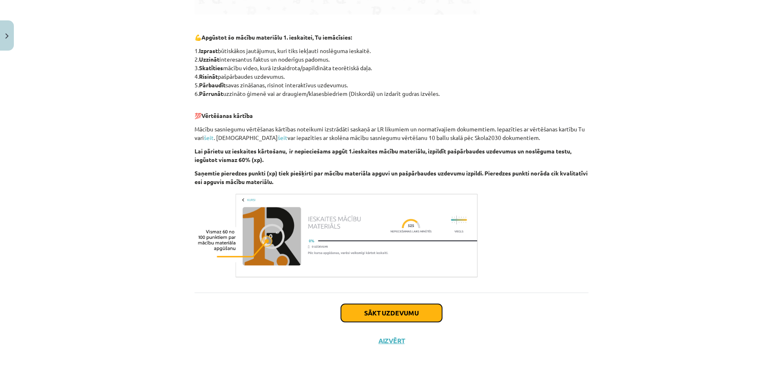
click at [346, 312] on button "Sākt uzdevumu" at bounding box center [391, 313] width 101 height 18
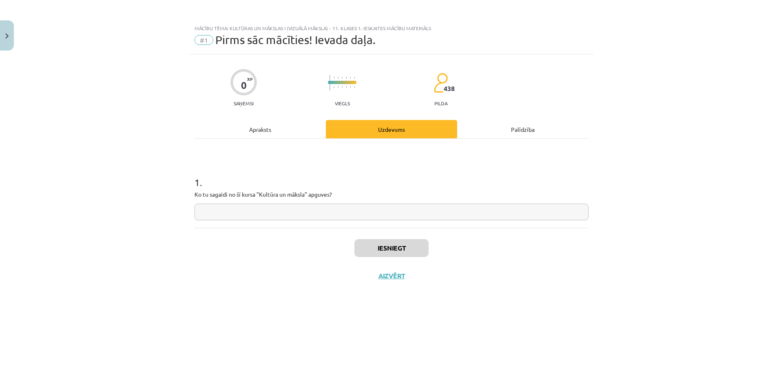
click at [245, 212] on input "text" at bounding box center [392, 212] width 394 height 17
type input "**********"
click at [293, 231] on div "Iesniegt Aizvērt" at bounding box center [392, 256] width 394 height 57
click at [393, 250] on button "Iesniegt" at bounding box center [392, 248] width 74 height 18
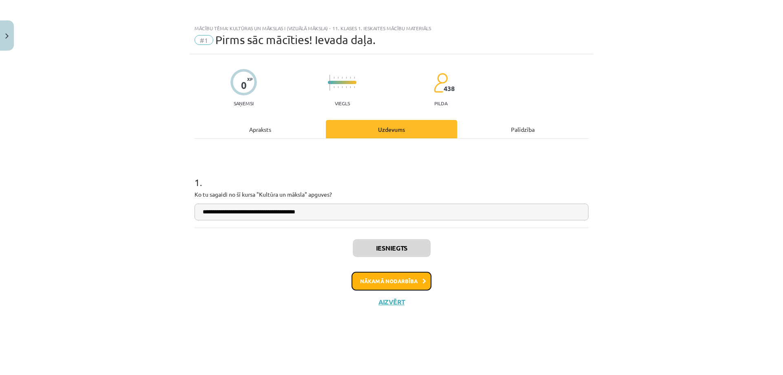
click at [376, 278] on button "Nākamā nodarbība" at bounding box center [392, 281] width 80 height 19
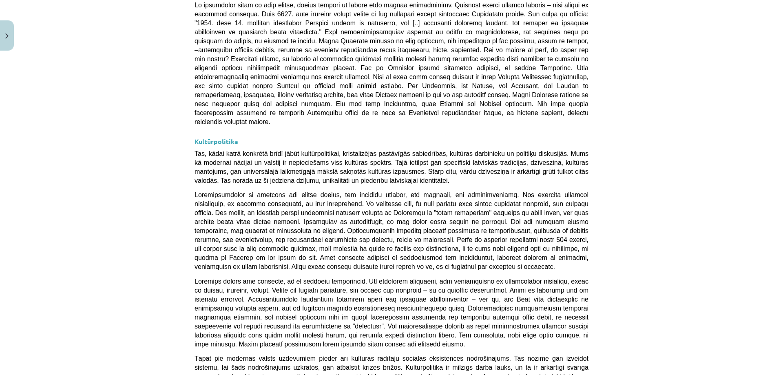
scroll to position [2097, 0]
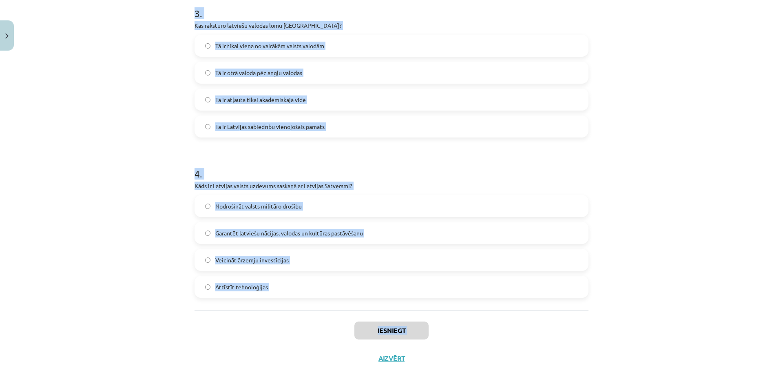
scroll to position [507, 0]
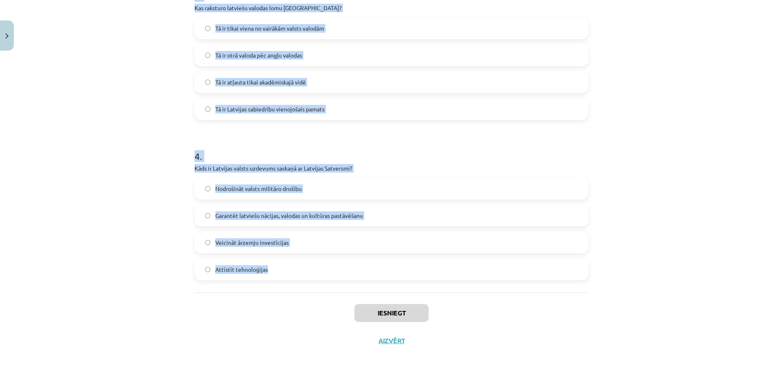
drag, startPoint x: 188, startPoint y: 171, endPoint x: 313, endPoint y: 281, distance: 165.7
copy form "Kas ir kultūras kodi? Dziesmas un dejas Simboli, paražas un tradīcijas, kas vei…"
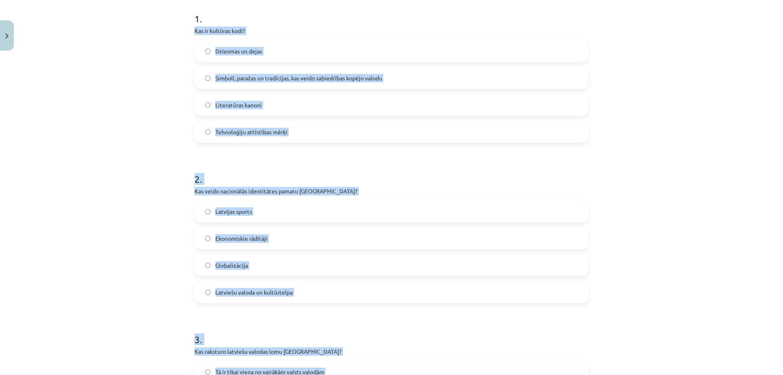
scroll to position [140, 0]
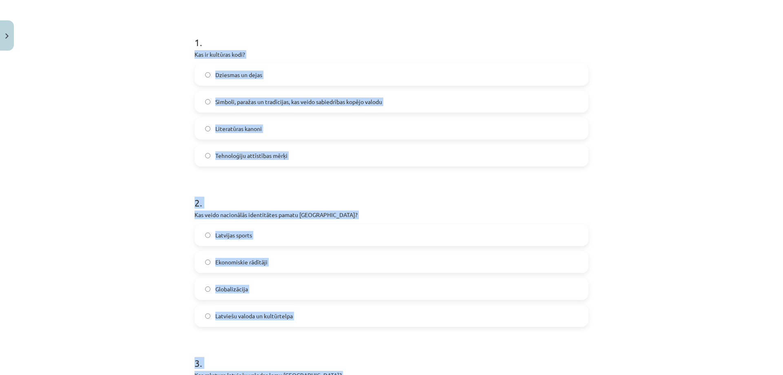
click at [166, 88] on div "Mācību tēma: Kultūras un mākslas i (vizuālā māksla) - 11. klases 1. ieskaites m…" at bounding box center [391, 187] width 783 height 375
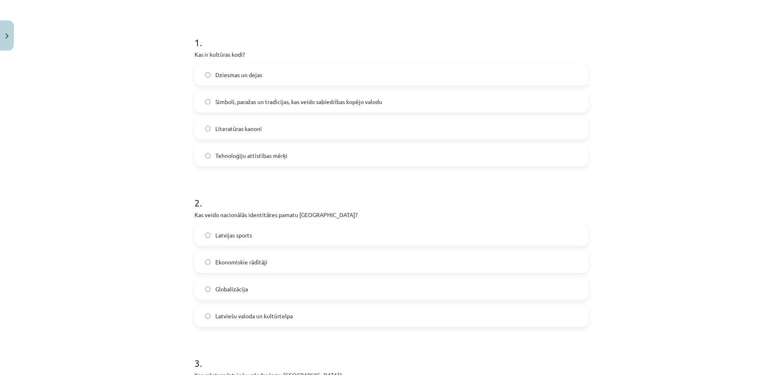
click at [162, 46] on div "Mācību tēma: Kultūras un mākslas i (vizuālā māksla) - 11. klases 1. ieskaites m…" at bounding box center [391, 187] width 783 height 375
click at [293, 101] on span "Simboli, paražas un tradīcijas, kas veido sabiedrības kopējo valodu" at bounding box center [298, 102] width 167 height 9
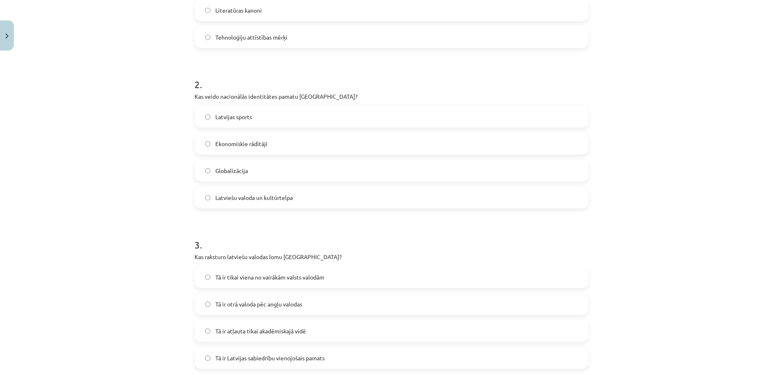
scroll to position [262, 0]
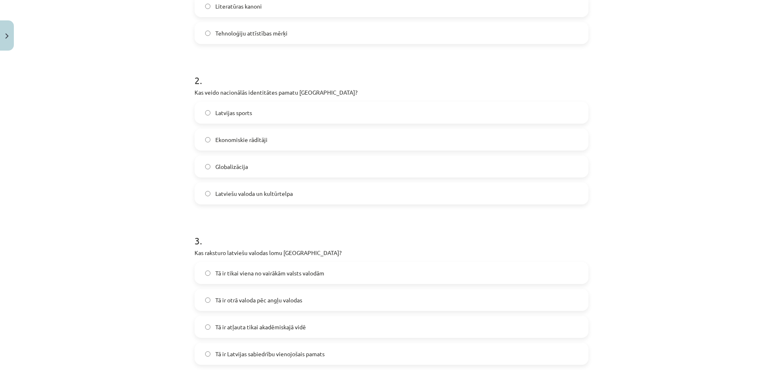
click at [255, 191] on span "Latviešu valoda un kultūrtelpa" at bounding box center [254, 193] width 78 height 9
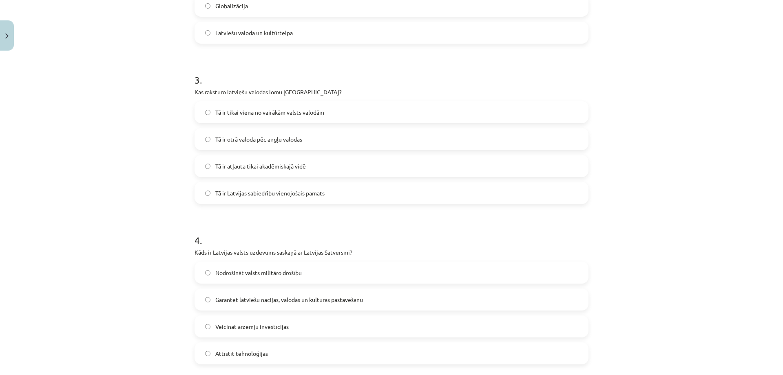
scroll to position [426, 0]
click at [248, 190] on span "Tā ir Latvijas sabiedrību vienojošais pamats" at bounding box center [269, 190] width 109 height 9
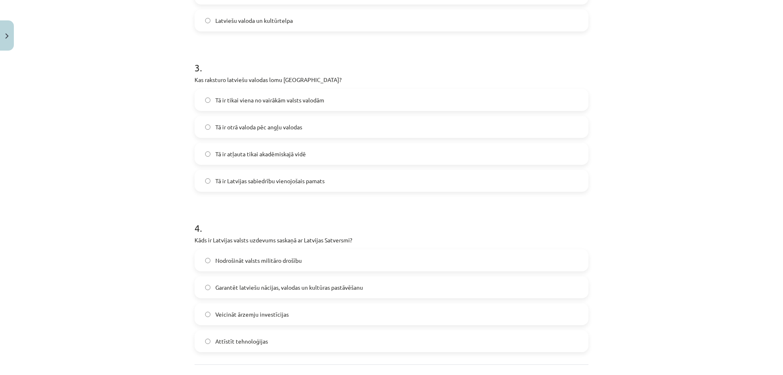
scroll to position [507, 0]
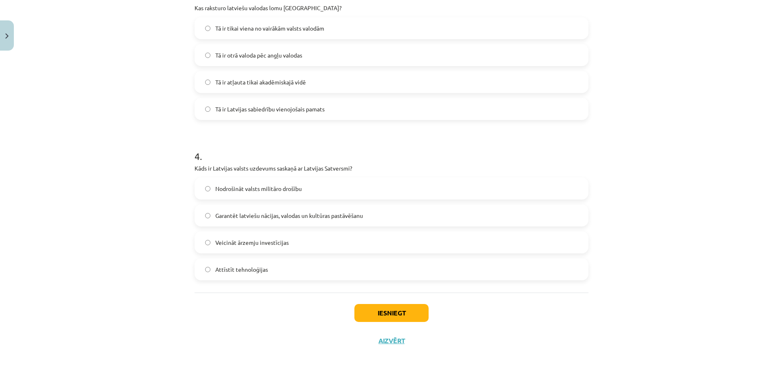
click at [239, 217] on span "Garantēt latviešu nācijas, valodas un kultūras pastāvēšanu" at bounding box center [289, 215] width 148 height 9
click at [386, 314] on button "Iesniegt" at bounding box center [392, 313] width 74 height 18
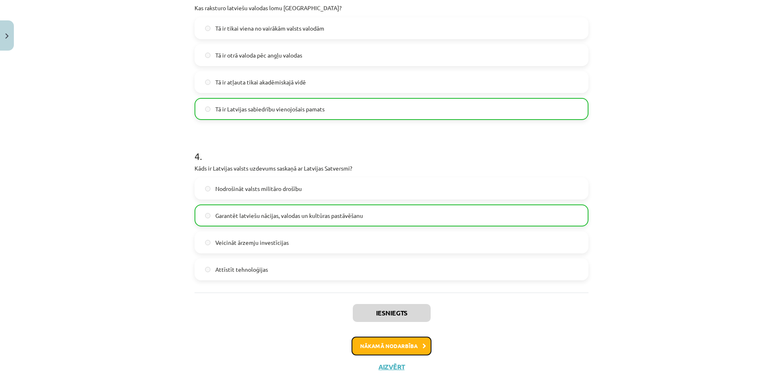
click at [362, 340] on button "Nākamā nodarbība" at bounding box center [392, 346] width 80 height 19
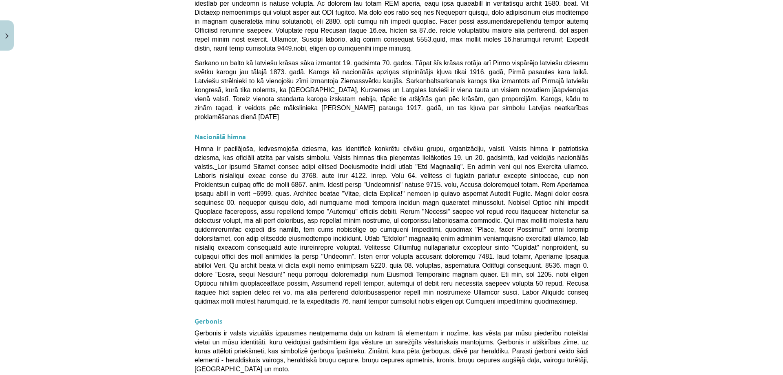
scroll to position [533, 0]
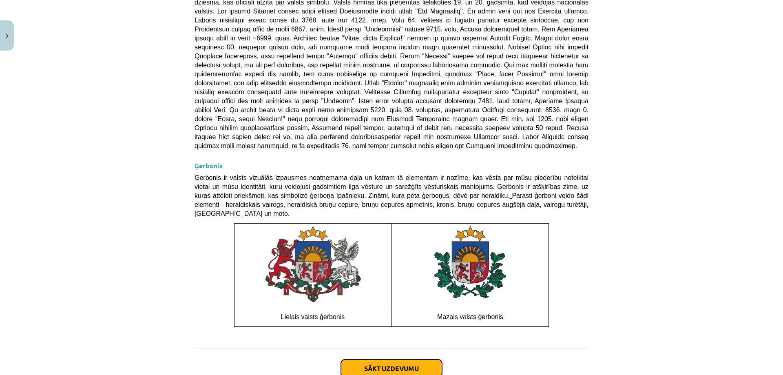
click at [369, 359] on button "Sākt uzdevumu" at bounding box center [391, 368] width 101 height 18
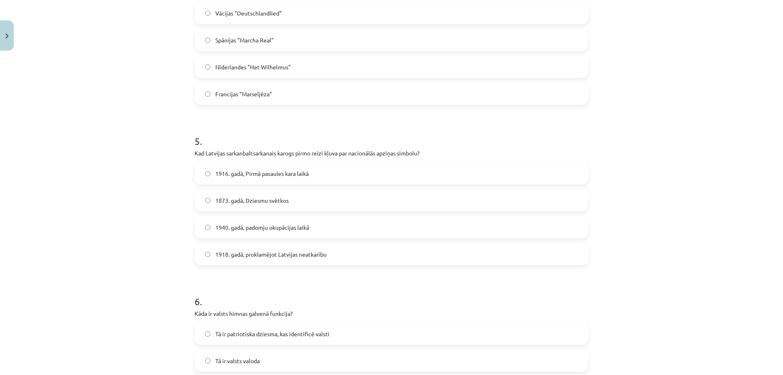
scroll to position [828, 0]
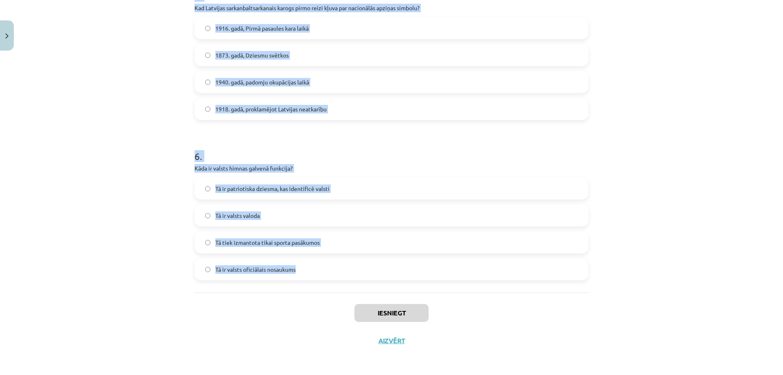
drag, startPoint x: 180, startPoint y: 169, endPoint x: 299, endPoint y: 286, distance: 166.8
click at [325, 277] on div "Mācību tēma: Kultūras un mākslas i (vizuālā māksla) - 11. klases 1. ieskaites m…" at bounding box center [391, 187] width 783 height 375
copy form "Lor ip dolorsitam consectetur adipisci elitsedd? Eiusmodtemp Incididuntu Labore…"
click at [96, 163] on div "Mācību tēma: Kultūras un mākslas i (vizuālā māksla) - 11. klases 1. ieskaites m…" at bounding box center [391, 187] width 783 height 375
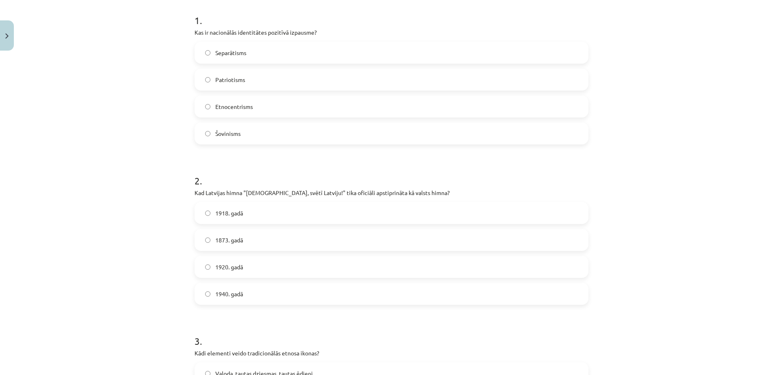
scroll to position [134, 0]
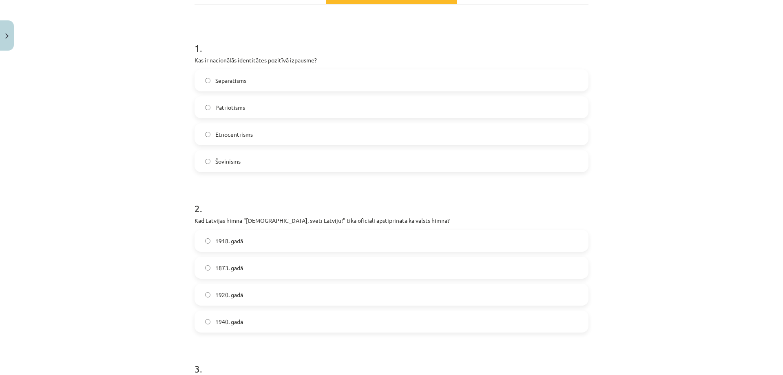
click at [284, 107] on label "Patriotisms" at bounding box center [391, 107] width 393 height 20
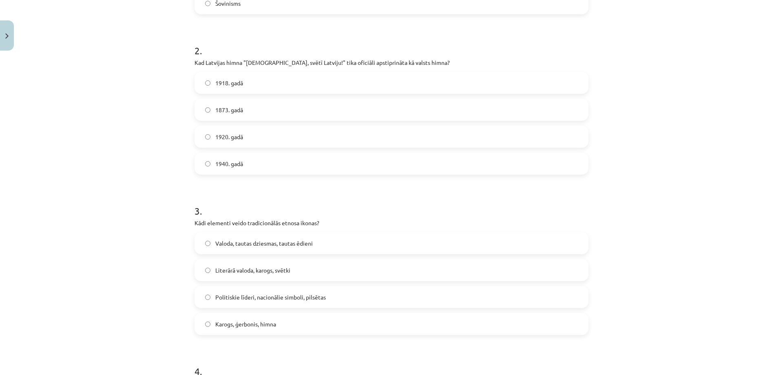
scroll to position [297, 0]
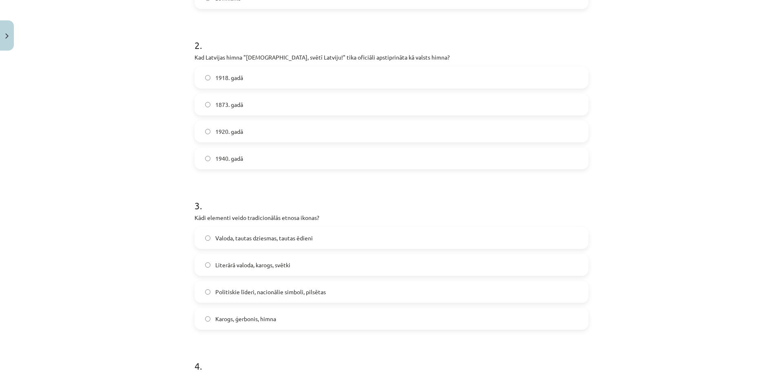
click at [231, 130] on span "1920. gadā" at bounding box center [229, 131] width 28 height 9
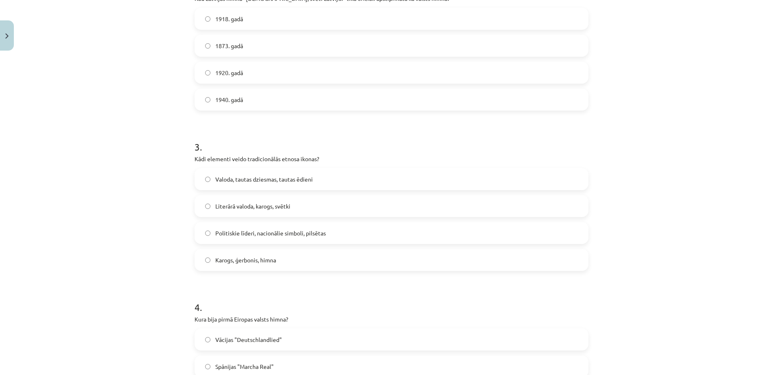
scroll to position [379, 0]
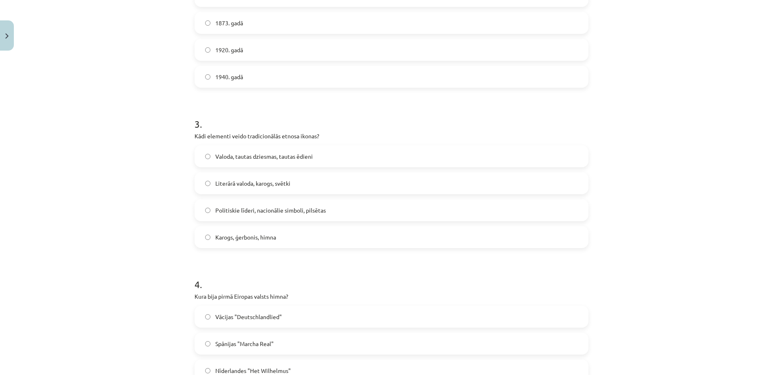
click at [249, 233] on span "Karogs, ģerbonis, himna" at bounding box center [245, 237] width 61 height 9
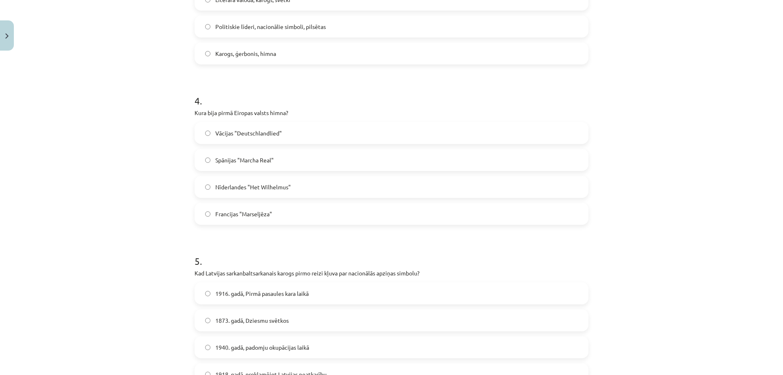
scroll to position [583, 0]
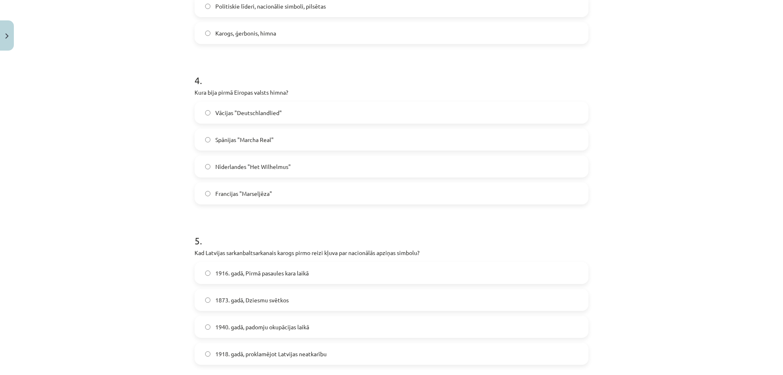
click at [220, 169] on span "Nīderlandes "Het Wilhelmus"" at bounding box center [252, 166] width 75 height 9
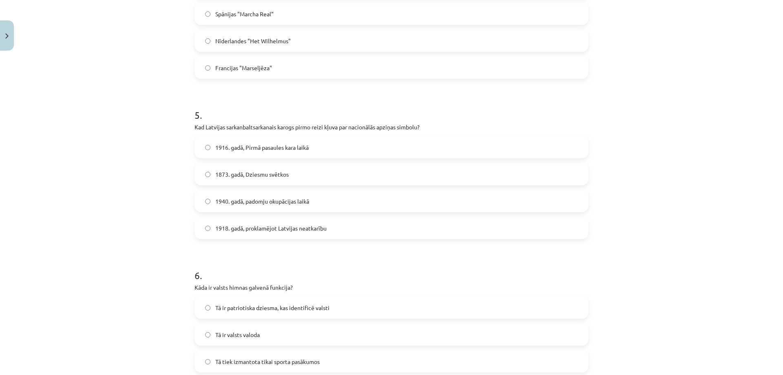
scroll to position [746, 0]
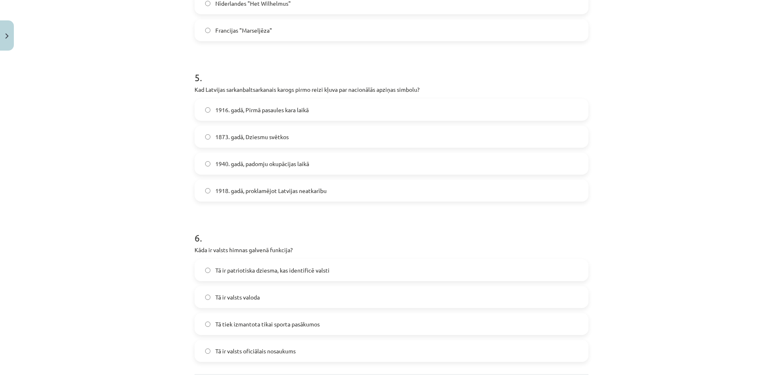
click at [224, 110] on span "1916. gadā, Pirmā pasaules kara laikā" at bounding box center [261, 110] width 93 height 9
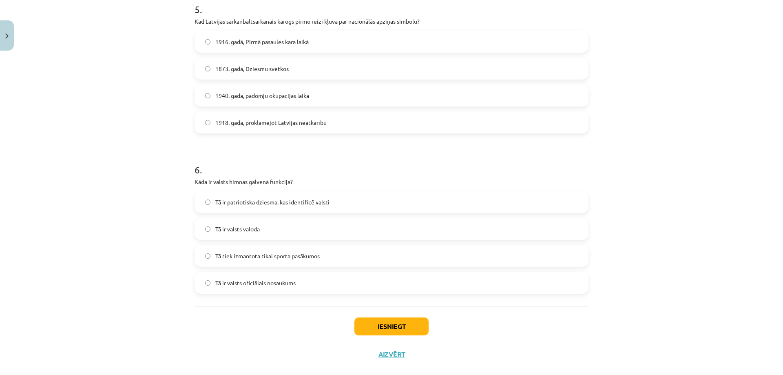
scroll to position [828, 0]
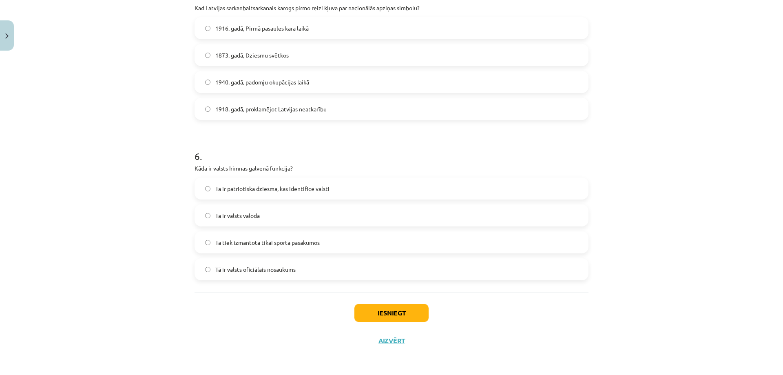
click at [261, 184] on label "Tā ir patriotiska dziesma, kas identificē valsti" at bounding box center [391, 188] width 393 height 20
click at [379, 311] on button "Iesniegt" at bounding box center [392, 313] width 74 height 18
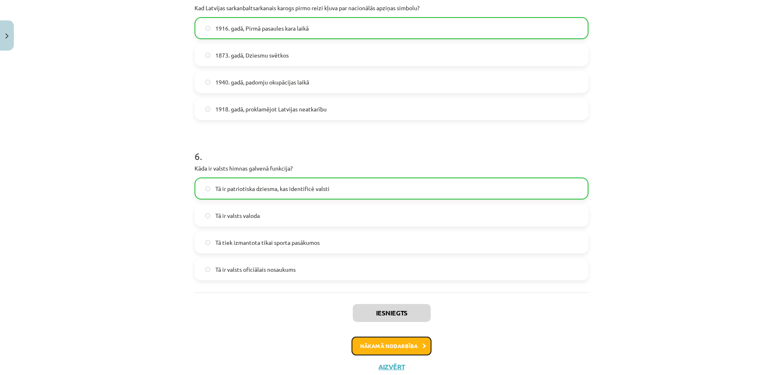
click at [375, 347] on button "Nākamā nodarbība" at bounding box center [392, 346] width 80 height 19
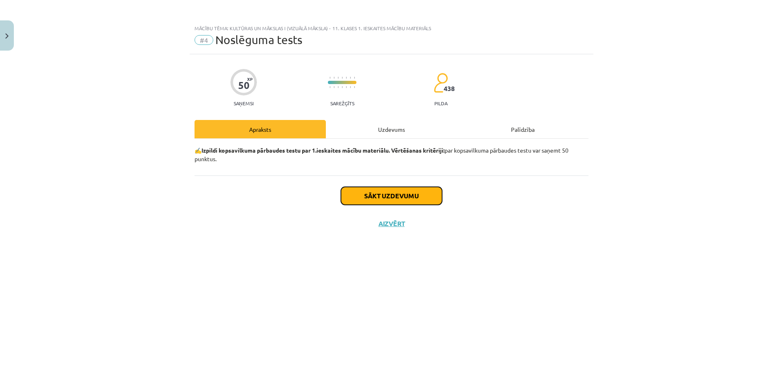
click at [381, 197] on button "Sākt uzdevumu" at bounding box center [391, 196] width 101 height 18
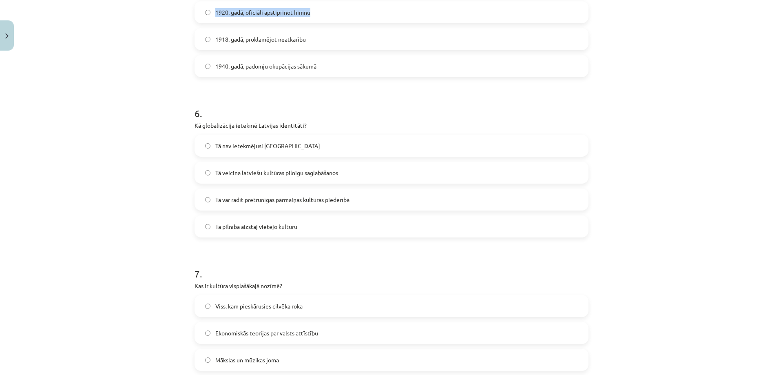
scroll to position [861, 0]
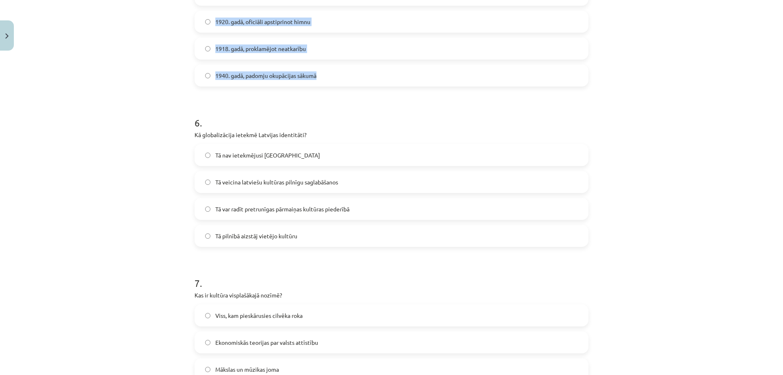
drag, startPoint x: 184, startPoint y: 153, endPoint x: 368, endPoint y: 76, distance: 198.8
click at [368, 76] on div "Mācību tēma: Kultūras un mākslas i (vizuālā māksla) - 11. klases 1. ieskaites m…" at bounding box center [391, 187] width 783 height 375
copy form "Lor ip dolors? Ametc, adipi el sedd eiusmodte incidi, ut laboree do magnaa enim…"
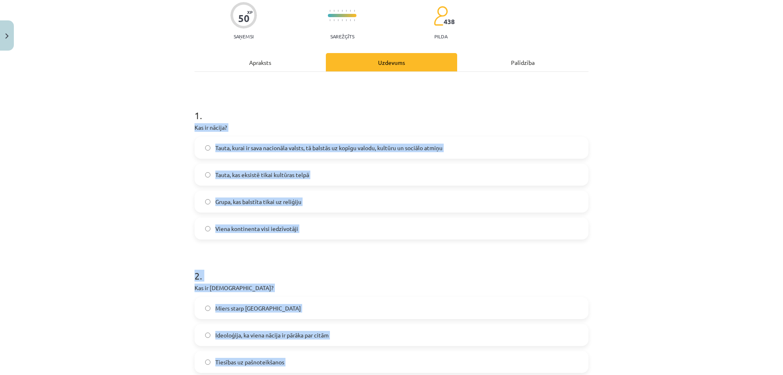
scroll to position [86, 0]
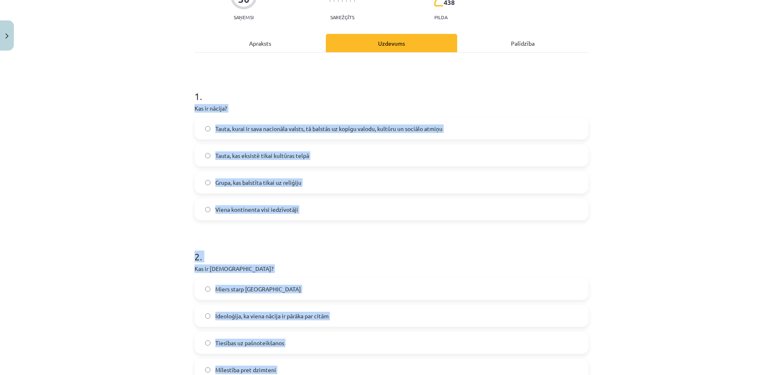
click at [137, 143] on div "Mācību tēma: Kultūras un mākslas i (vizuālā māksla) - 11. klases 1. ieskaites m…" at bounding box center [391, 187] width 783 height 375
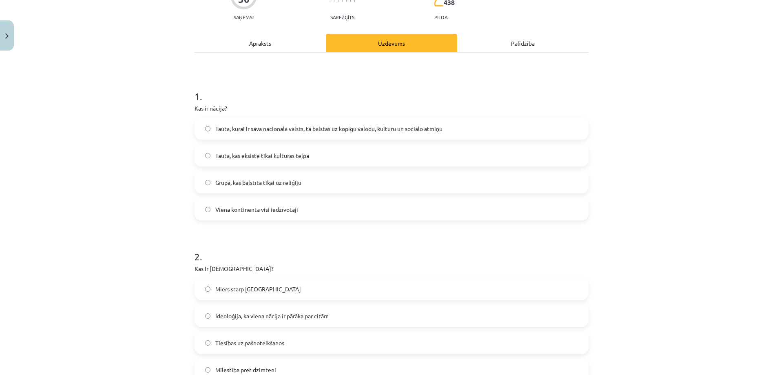
click at [257, 132] on span "Tauta, kurai ir sava nacionāla valsts, tā balstās uz kopīgu valodu, kultūru un …" at bounding box center [328, 128] width 227 height 9
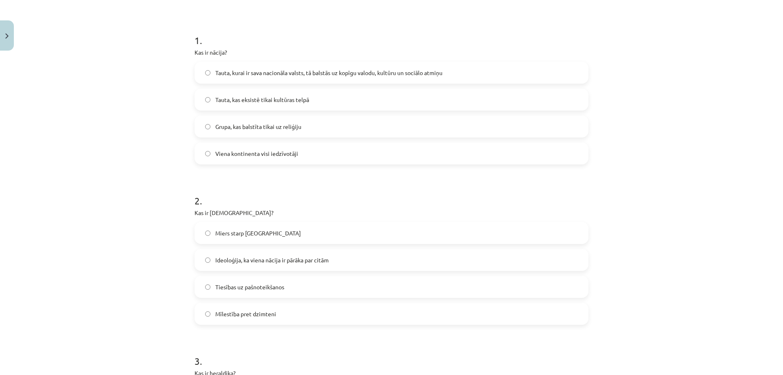
scroll to position [209, 0]
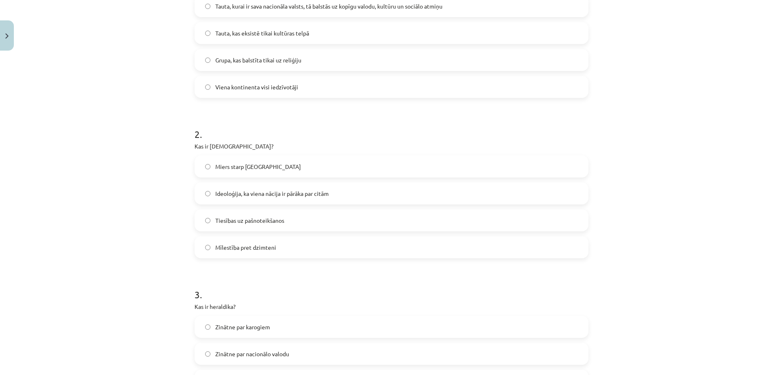
click at [238, 195] on span "Ideoloģija, ka viena nācija ir pārāka par citām" at bounding box center [271, 193] width 113 height 9
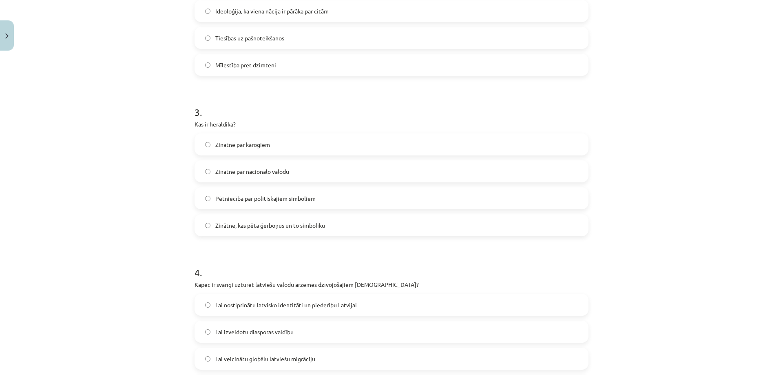
scroll to position [413, 0]
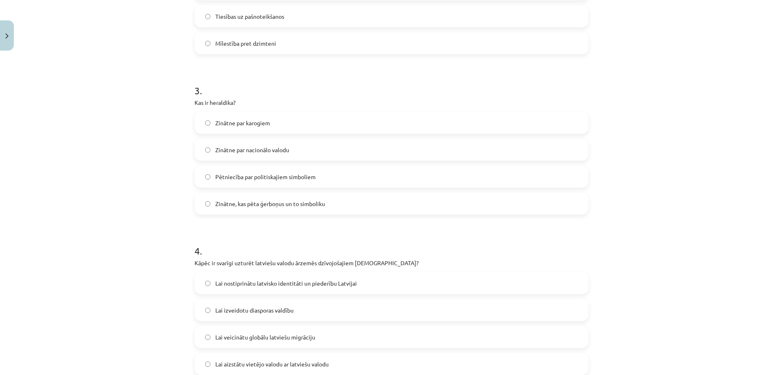
click at [275, 206] on span "Zinātne, kas pēta ģerboņus un to simboliku" at bounding box center [270, 204] width 110 height 9
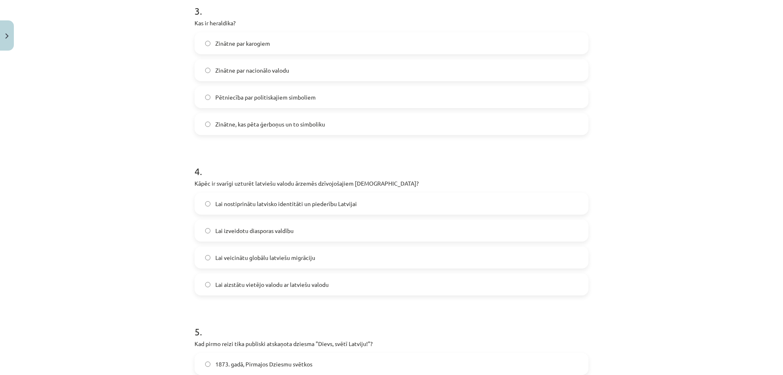
scroll to position [535, 0]
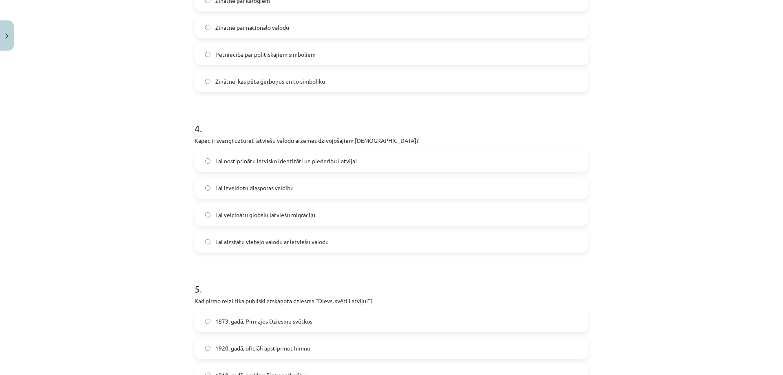
click at [276, 166] on label "Lai nostiprinātu latvisko identitāti un piederību Latvijai" at bounding box center [391, 161] width 393 height 20
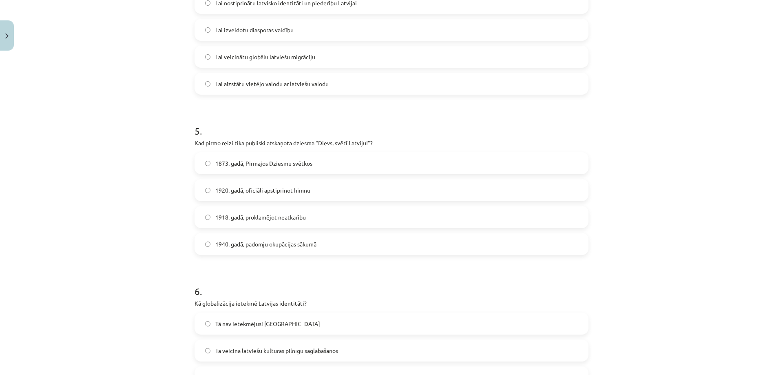
scroll to position [698, 0]
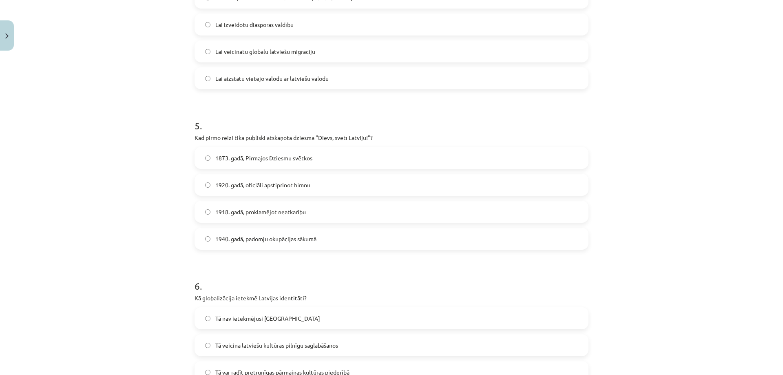
click at [215, 154] on span "1873. gadā, Pirmajos Dziesmu svētkos" at bounding box center [263, 158] width 97 height 9
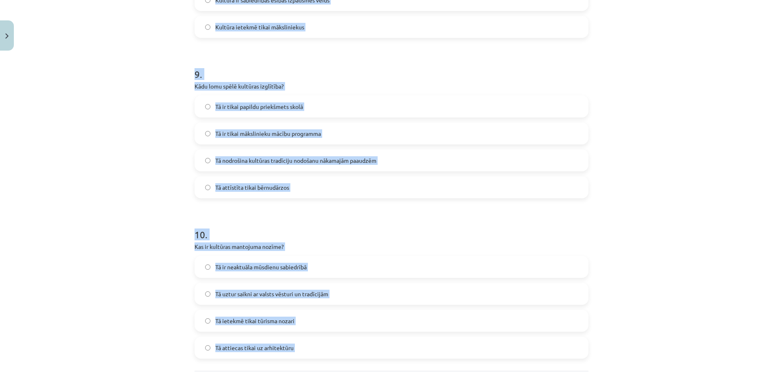
scroll to position [1469, 0]
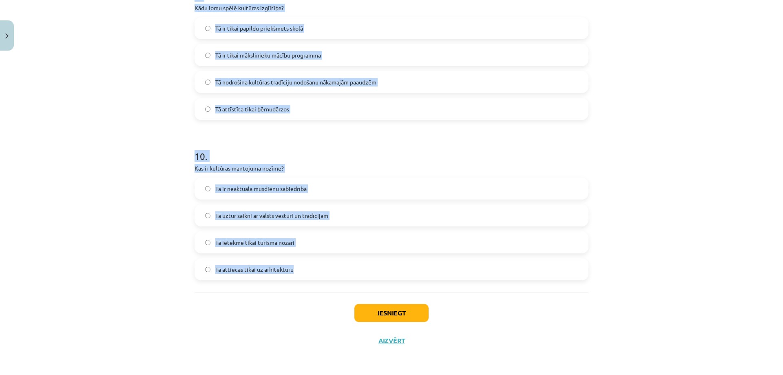
drag, startPoint x: 184, startPoint y: 91, endPoint x: 306, endPoint y: 272, distance: 218.4
click at [306, 272] on div "Mācību tēma: Kultūras un mākslas i (vizuālā māksla) - 11. klases 1. ieskaites m…" at bounding box center [391, 187] width 783 height 375
copy form "Kā globalizācija ietekmē Latvijas identitāti? Tā nav ietekmējusi Latviju Tā vei…"
click at [119, 179] on div "Mācību tēma: Kultūras un mākslas i (vizuālā māksla) - 11. klases 1. ieskaites m…" at bounding box center [391, 187] width 783 height 375
click at [169, 169] on div "Mācību tēma: Kultūras un mākslas i (vizuālā māksla) - 11. klases 1. ieskaites m…" at bounding box center [391, 187] width 783 height 375
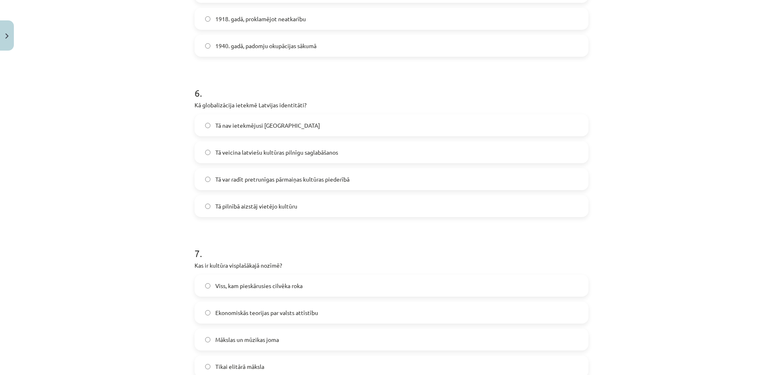
scroll to position [898, 0]
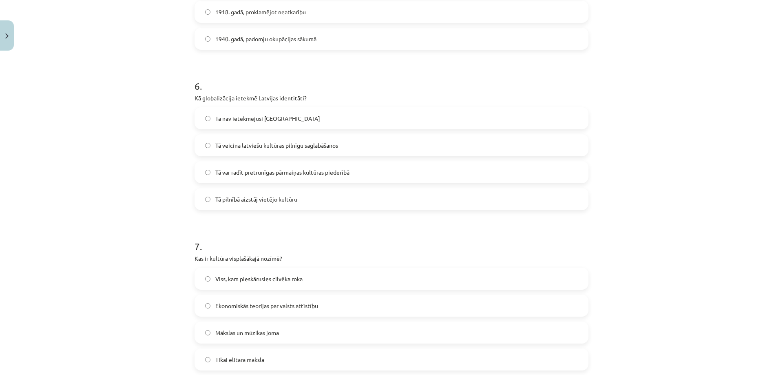
click at [273, 160] on div "Tā nav ietekmējusi Latviju Tā veicina latviešu kultūras pilnīgu saglabāšanos Tā…" at bounding box center [392, 158] width 394 height 103
click at [280, 176] on span "Tā var radīt pretrunīgas pārmaiņas kultūras piederībā" at bounding box center [282, 172] width 134 height 9
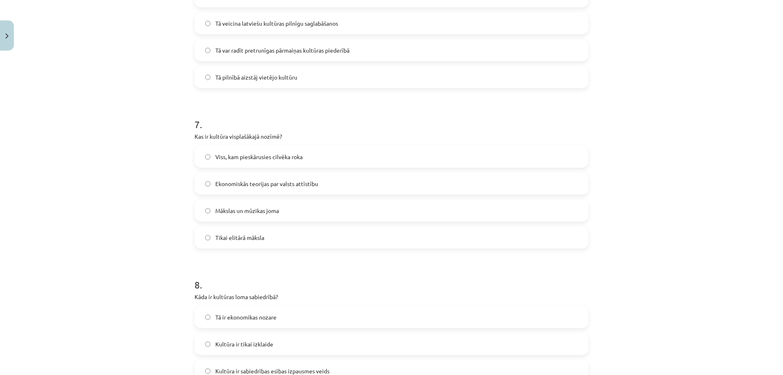
scroll to position [1021, 0]
click at [224, 154] on span "Viss, kam pieskārusies cilvēka roka" at bounding box center [258, 156] width 87 height 9
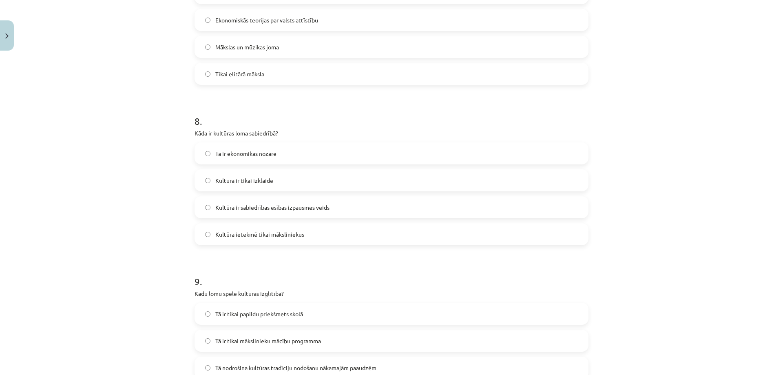
scroll to position [1225, 0]
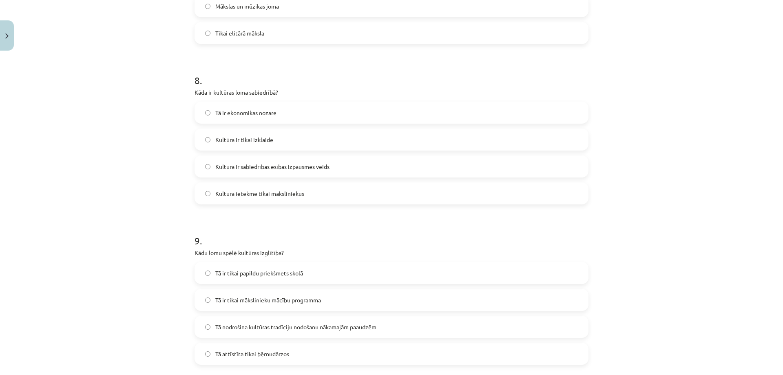
click at [249, 169] on span "Kultūra ir sabiedrības esības izpausmes veids" at bounding box center [272, 166] width 114 height 9
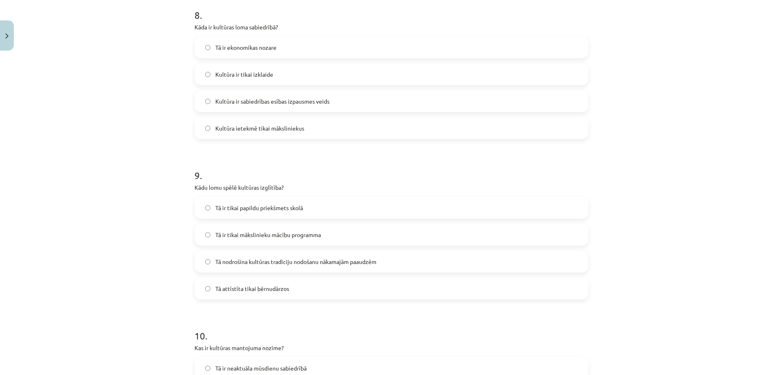
scroll to position [1347, 0]
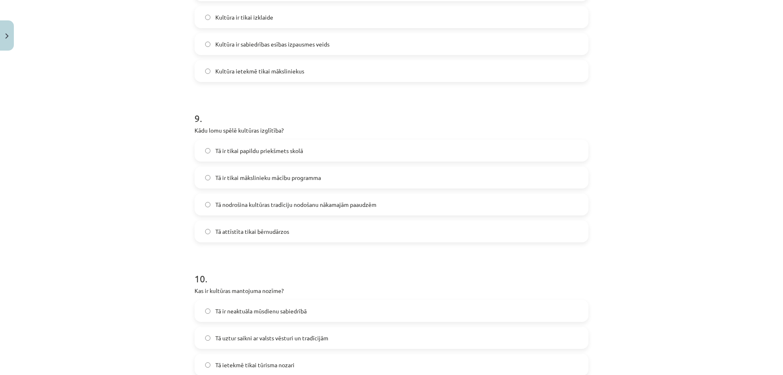
click at [228, 207] on span "Tā nodrošina kultūras tradīciju nodošanu nākamajām paaudzēm" at bounding box center [295, 204] width 161 height 9
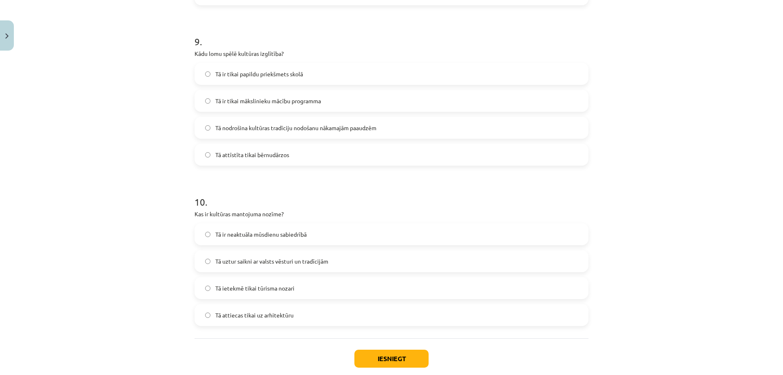
scroll to position [1469, 0]
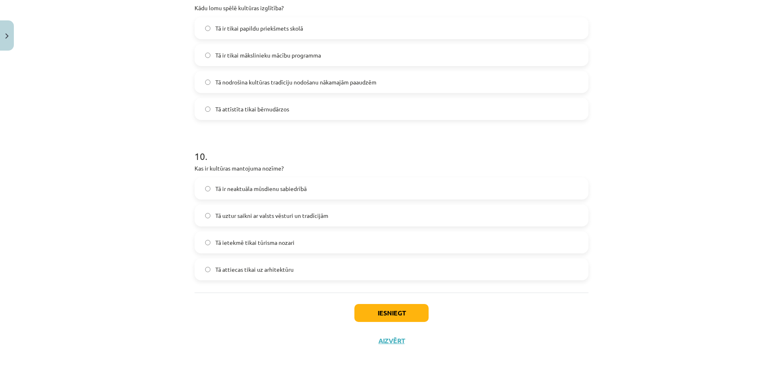
click at [237, 211] on span "Tā uztur saikni ar valsts vēsturi un tradīcijām" at bounding box center [271, 215] width 113 height 9
click at [382, 314] on button "Iesniegt" at bounding box center [392, 313] width 74 height 18
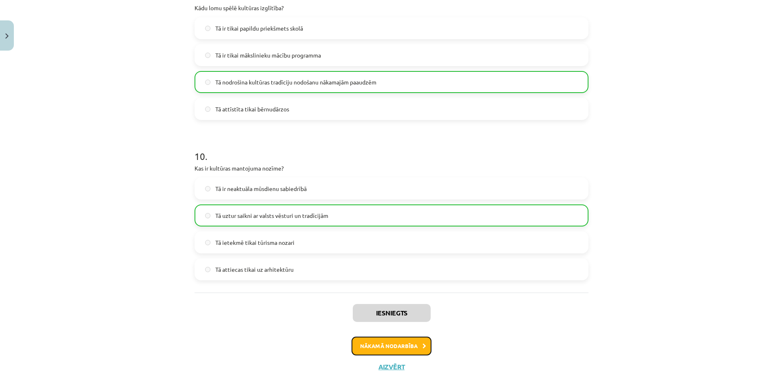
click at [393, 348] on button "Nākamā nodarbība" at bounding box center [392, 346] width 80 height 19
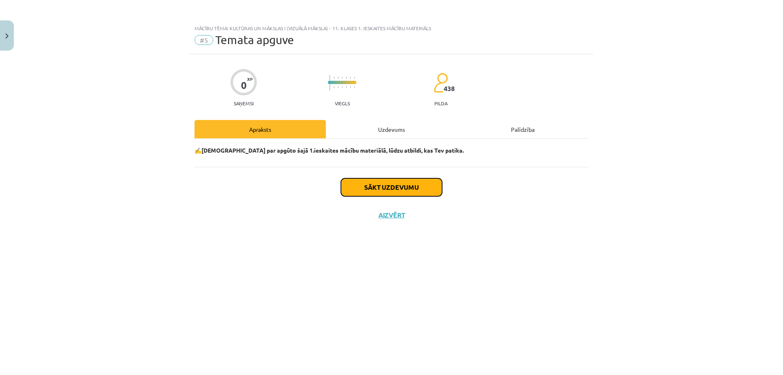
click at [378, 188] on button "Sākt uzdevumu" at bounding box center [391, 187] width 101 height 18
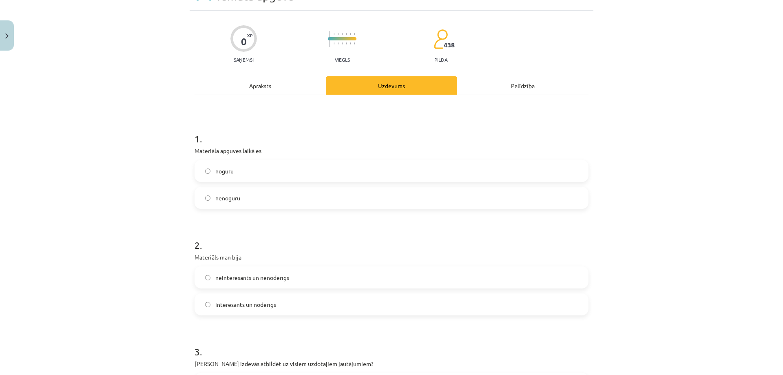
scroll to position [82, 0]
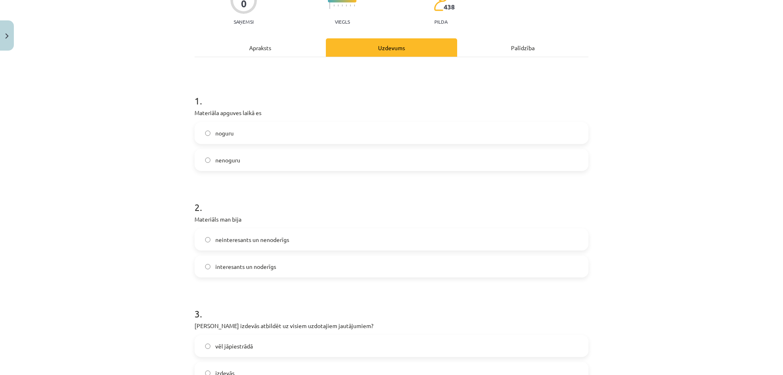
click at [238, 167] on label "nenoguru" at bounding box center [391, 160] width 393 height 20
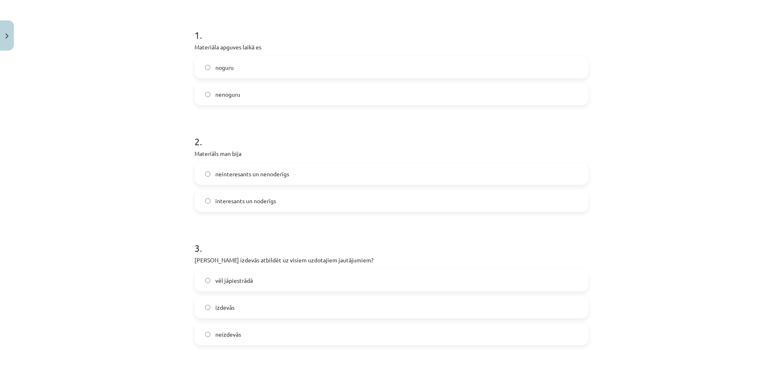
scroll to position [163, 0]
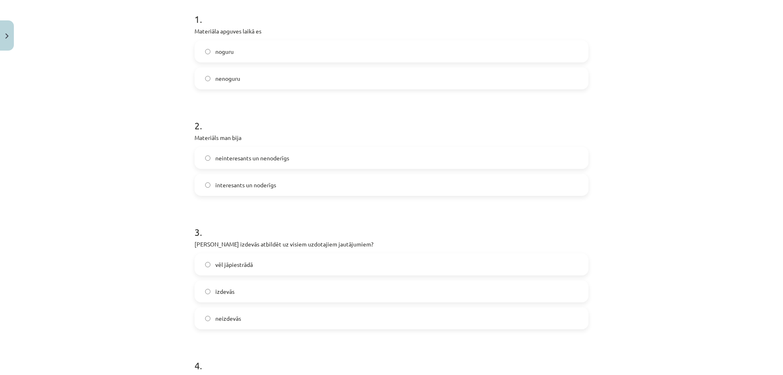
click at [253, 188] on span "interesants un noderīgs" at bounding box center [245, 185] width 61 height 9
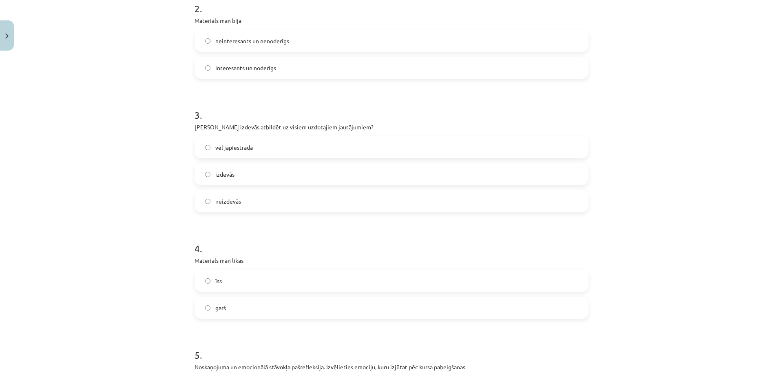
scroll to position [286, 0]
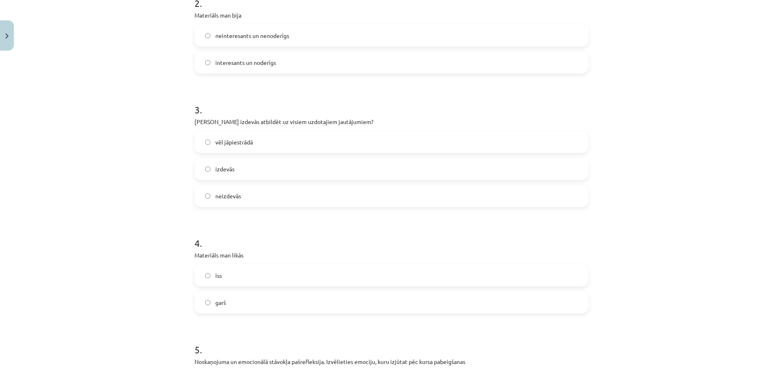
click at [245, 145] on span "vēl jāpiestrādā" at bounding box center [234, 142] width 38 height 9
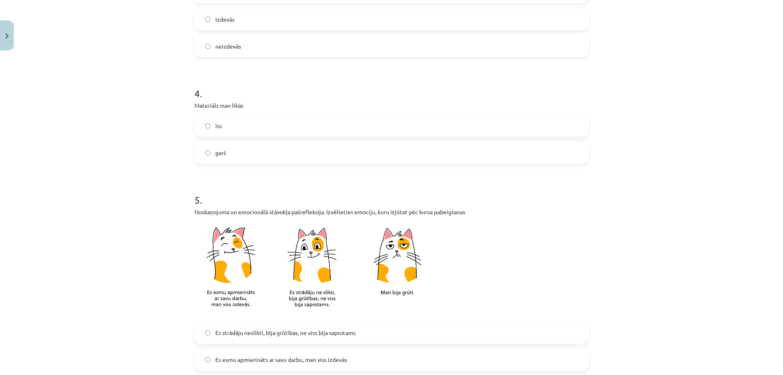
scroll to position [449, 0]
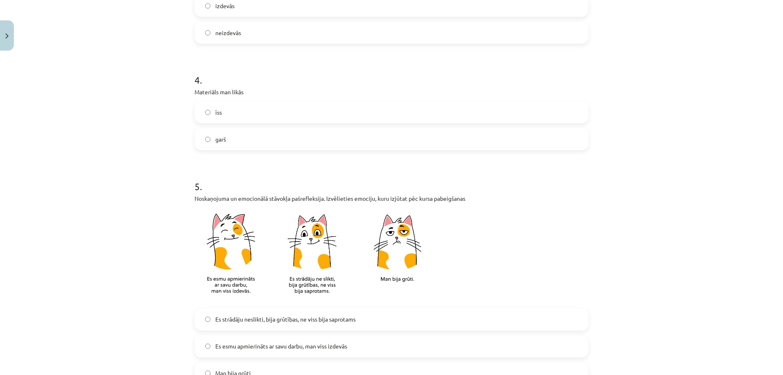
click at [235, 136] on label "garš" at bounding box center [391, 139] width 393 height 20
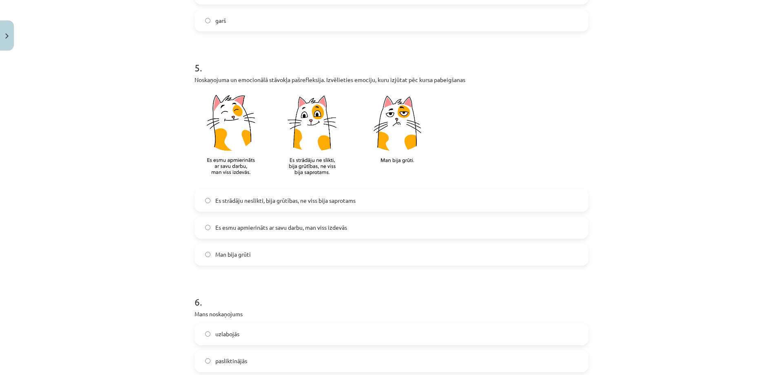
scroll to position [571, 0]
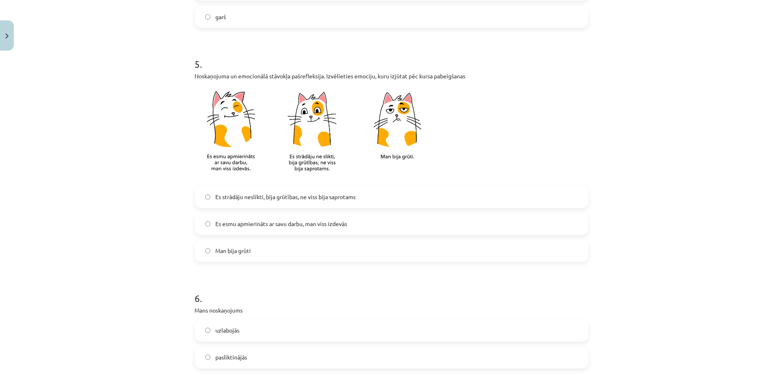
click at [250, 197] on span "Es strādāju neslikti, bija grūtības, ne viss bija saprotams" at bounding box center [285, 197] width 140 height 9
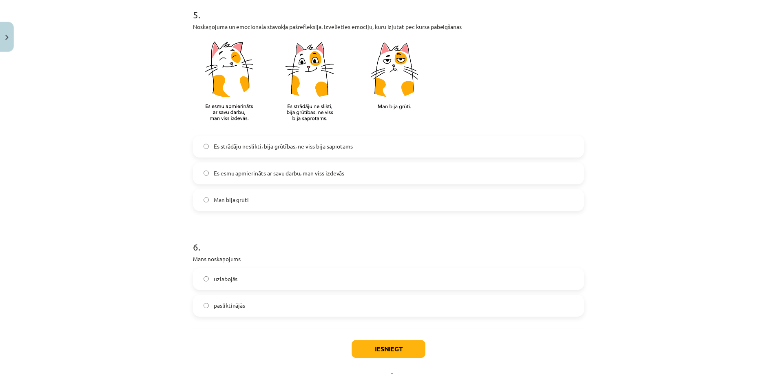
scroll to position [659, 0]
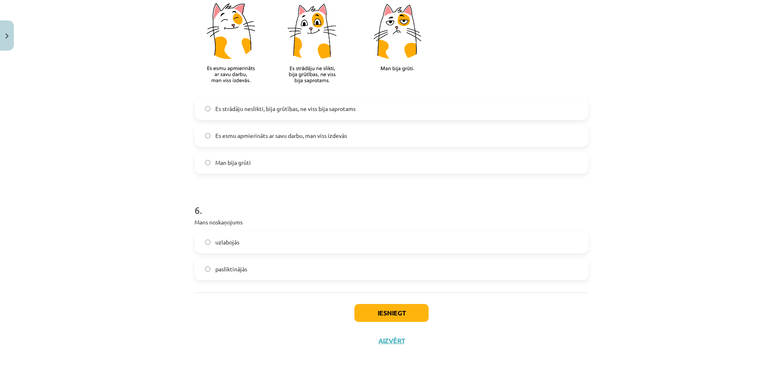
click at [247, 243] on label "uzlabojās" at bounding box center [391, 242] width 393 height 20
drag, startPoint x: 407, startPoint y: 315, endPoint x: 410, endPoint y: 312, distance: 4.7
click at [408, 314] on button "Iesniegt" at bounding box center [392, 313] width 74 height 18
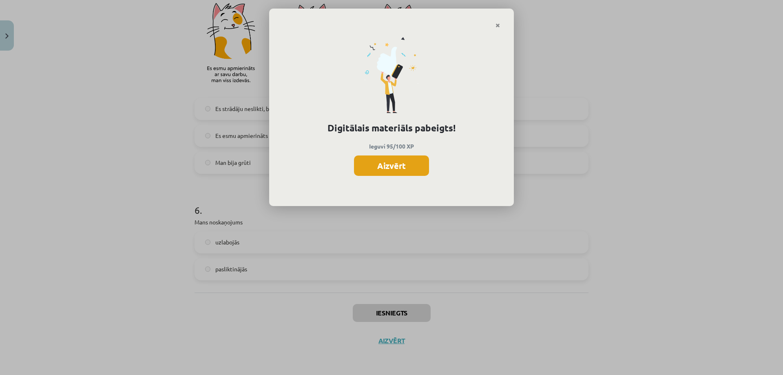
click at [405, 166] on button "Aizvērt" at bounding box center [391, 165] width 75 height 20
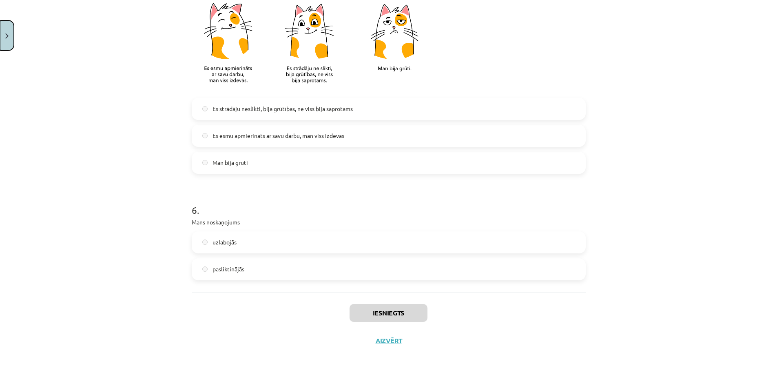
click at [7, 35] on img "Close" at bounding box center [6, 35] width 3 height 5
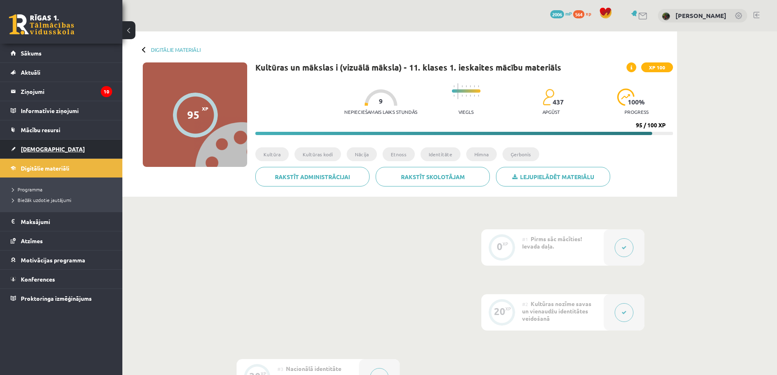
click at [36, 147] on span "[DEMOGRAPHIC_DATA]" at bounding box center [53, 148] width 64 height 7
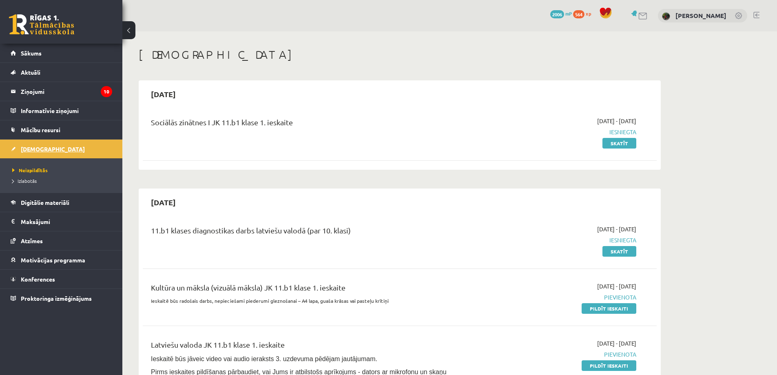
click at [31, 149] on span "[DEMOGRAPHIC_DATA]" at bounding box center [53, 148] width 64 height 7
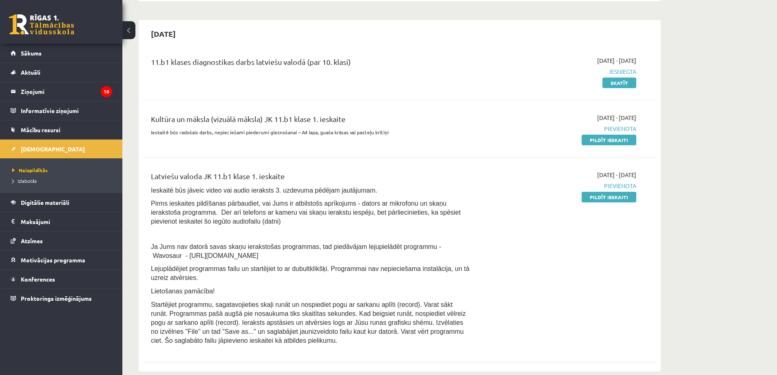
scroll to position [163, 0]
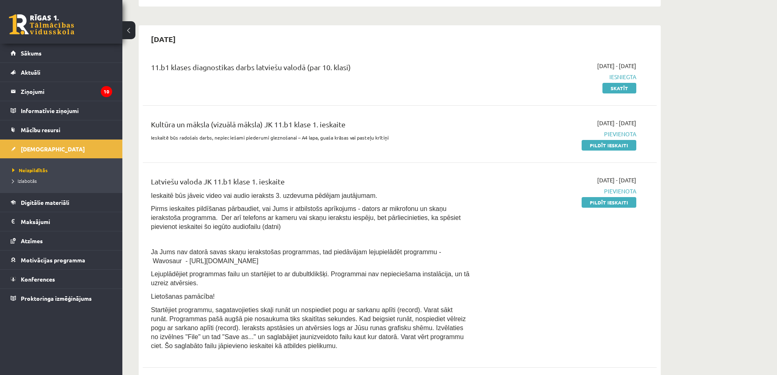
drag, startPoint x: 626, startPoint y: 144, endPoint x: 464, endPoint y: 26, distance: 200.9
click at [626, 144] on link "Pildīt ieskaiti" at bounding box center [609, 145] width 55 height 11
click at [596, 278] on div "2025-10-01 - 2025-10-15 Pievienota Pildīt ieskaiti" at bounding box center [560, 265] width 166 height 179
click at [30, 90] on legend "Ziņojumi 10" at bounding box center [66, 91] width 91 height 19
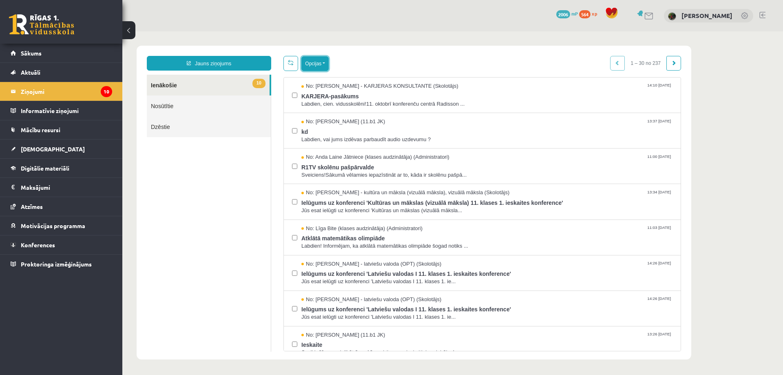
click at [324, 66] on button "Opcijas" at bounding box center [315, 63] width 27 height 15
click at [377, 102] on link "Atzīmēt visus kā lasītus" at bounding box center [365, 104] width 107 height 8
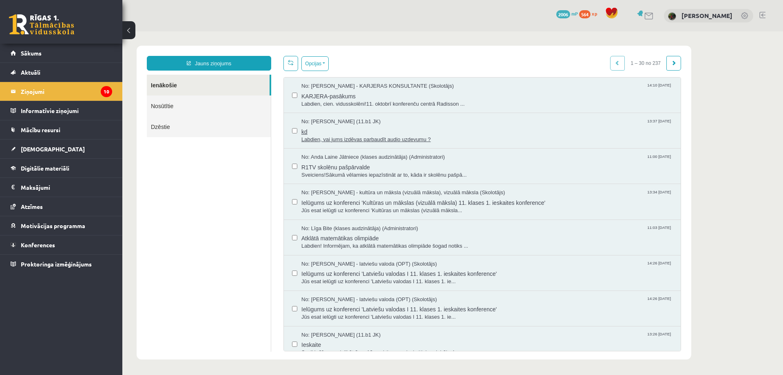
click at [431, 124] on div "No: Dmitrijs Fedičevs (11.b1 JK) 13:37 08/10/2025" at bounding box center [487, 122] width 371 height 8
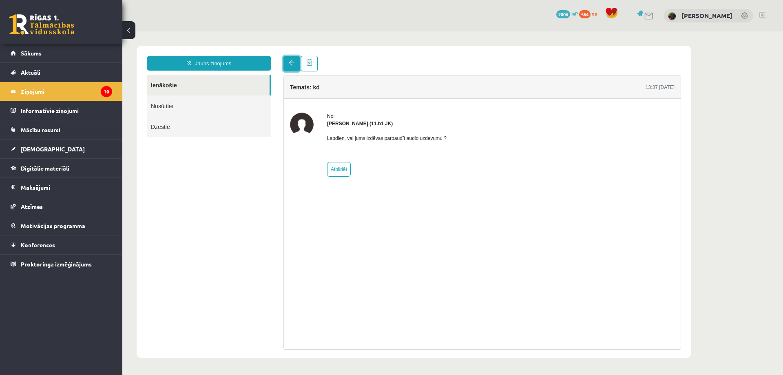
click at [291, 60] on link at bounding box center [292, 64] width 16 height 16
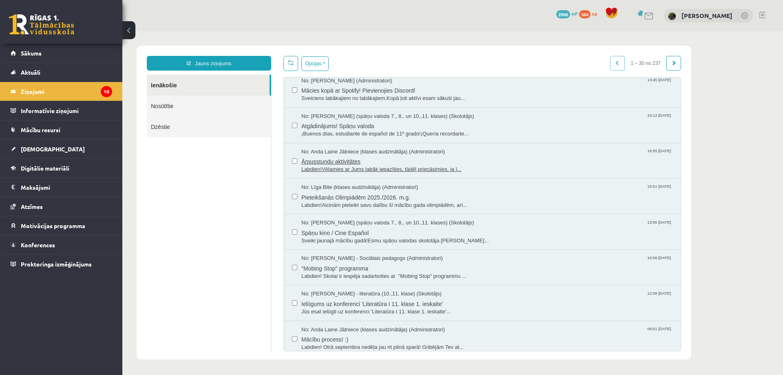
scroll to position [490, 0]
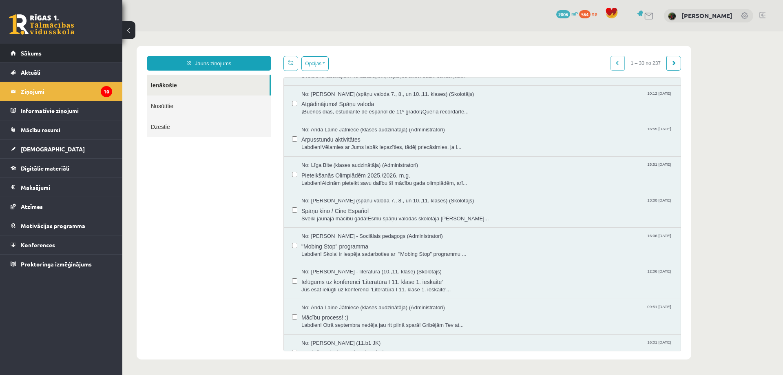
click at [41, 55] on span "Sākums" at bounding box center [31, 52] width 21 height 7
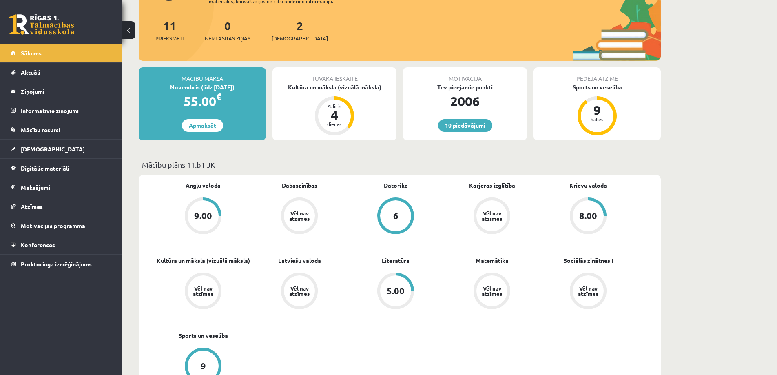
scroll to position [82, 0]
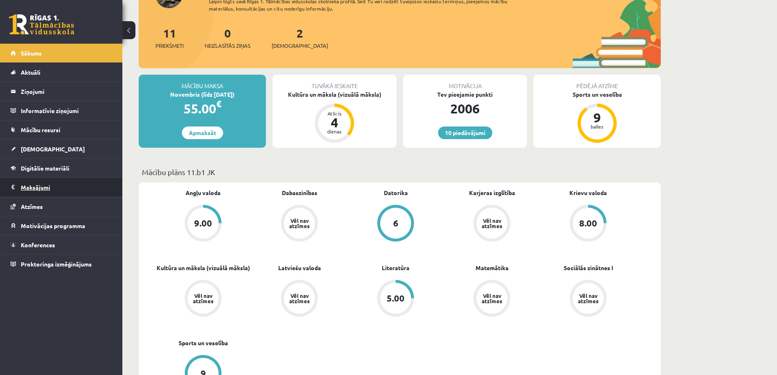
click at [33, 185] on legend "Maksājumi 0" at bounding box center [66, 187] width 91 height 19
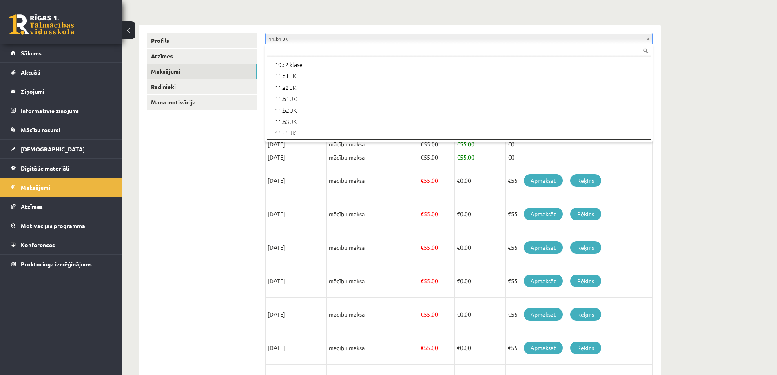
scroll to position [204, 0]
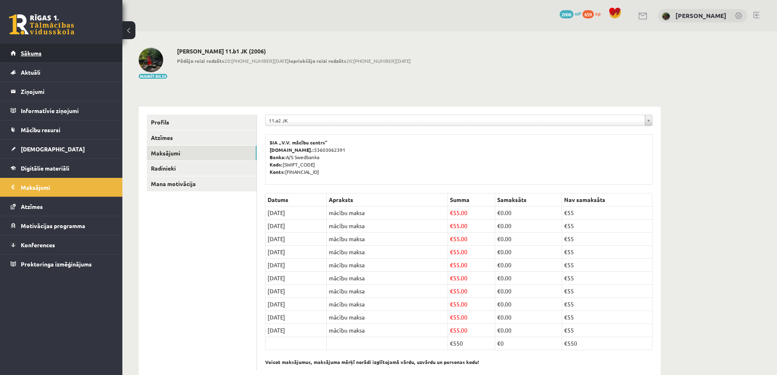
click at [49, 48] on link "Sākums" at bounding box center [62, 53] width 102 height 19
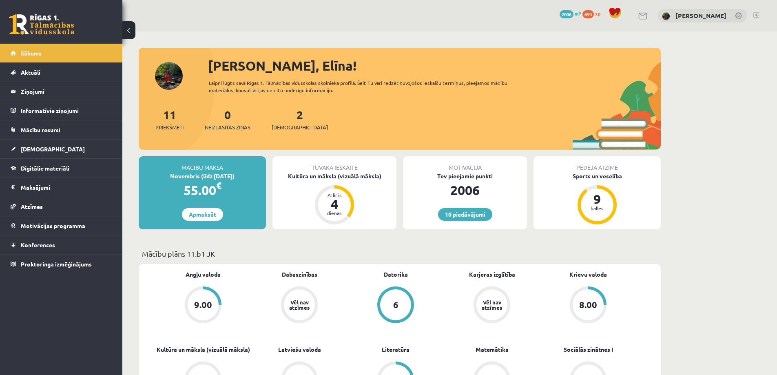
click at [759, 16] on link at bounding box center [757, 15] width 6 height 7
